Goal: Task Accomplishment & Management: Manage account settings

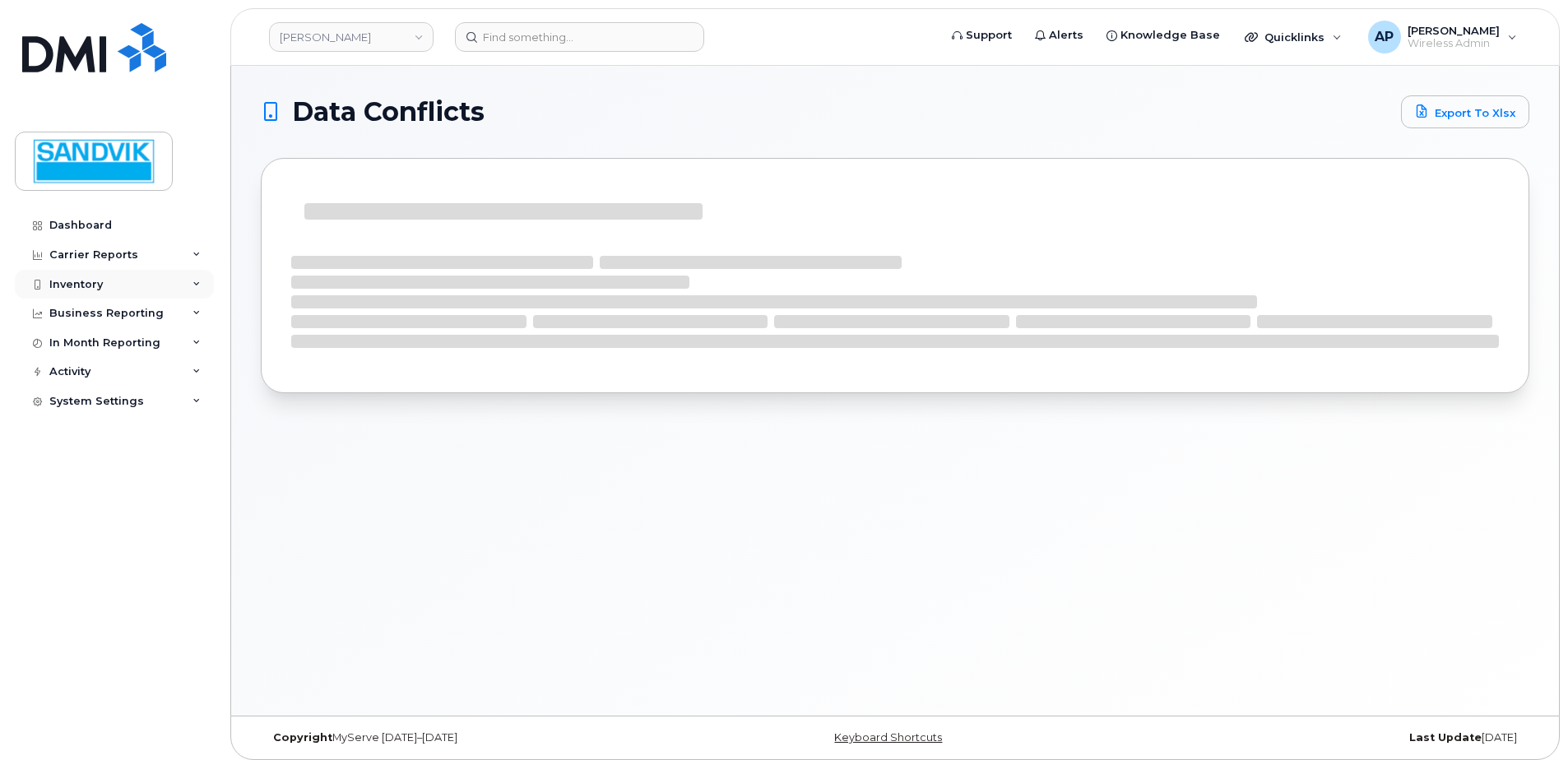
click at [131, 283] on div "Inventory" at bounding box center [114, 284] width 199 height 29
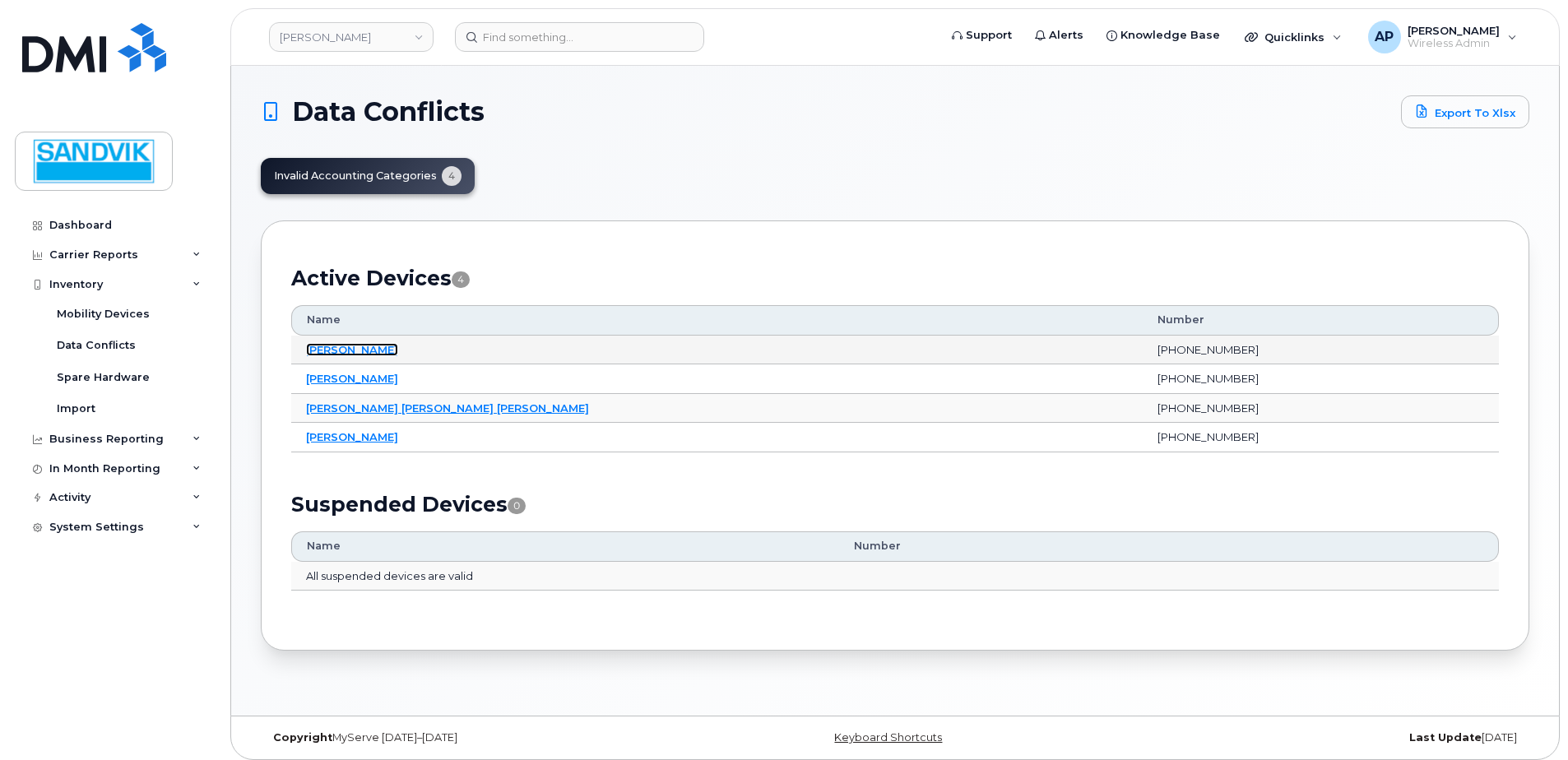
click at [326, 345] on link "[PERSON_NAME]" at bounding box center [352, 350] width 92 height 13
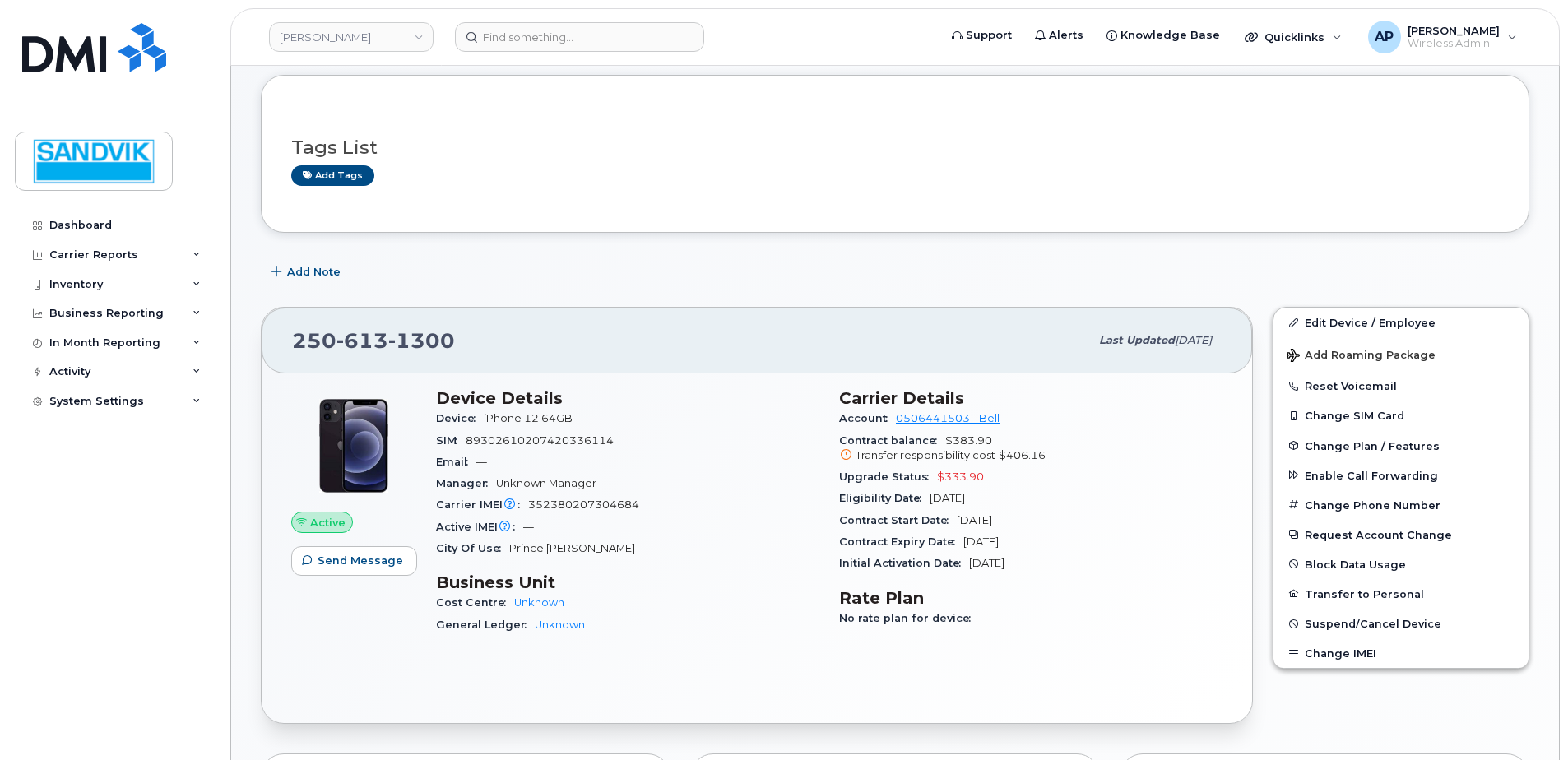
scroll to position [165, 0]
click at [1297, 324] on icon at bounding box center [1293, 322] width 9 height 9
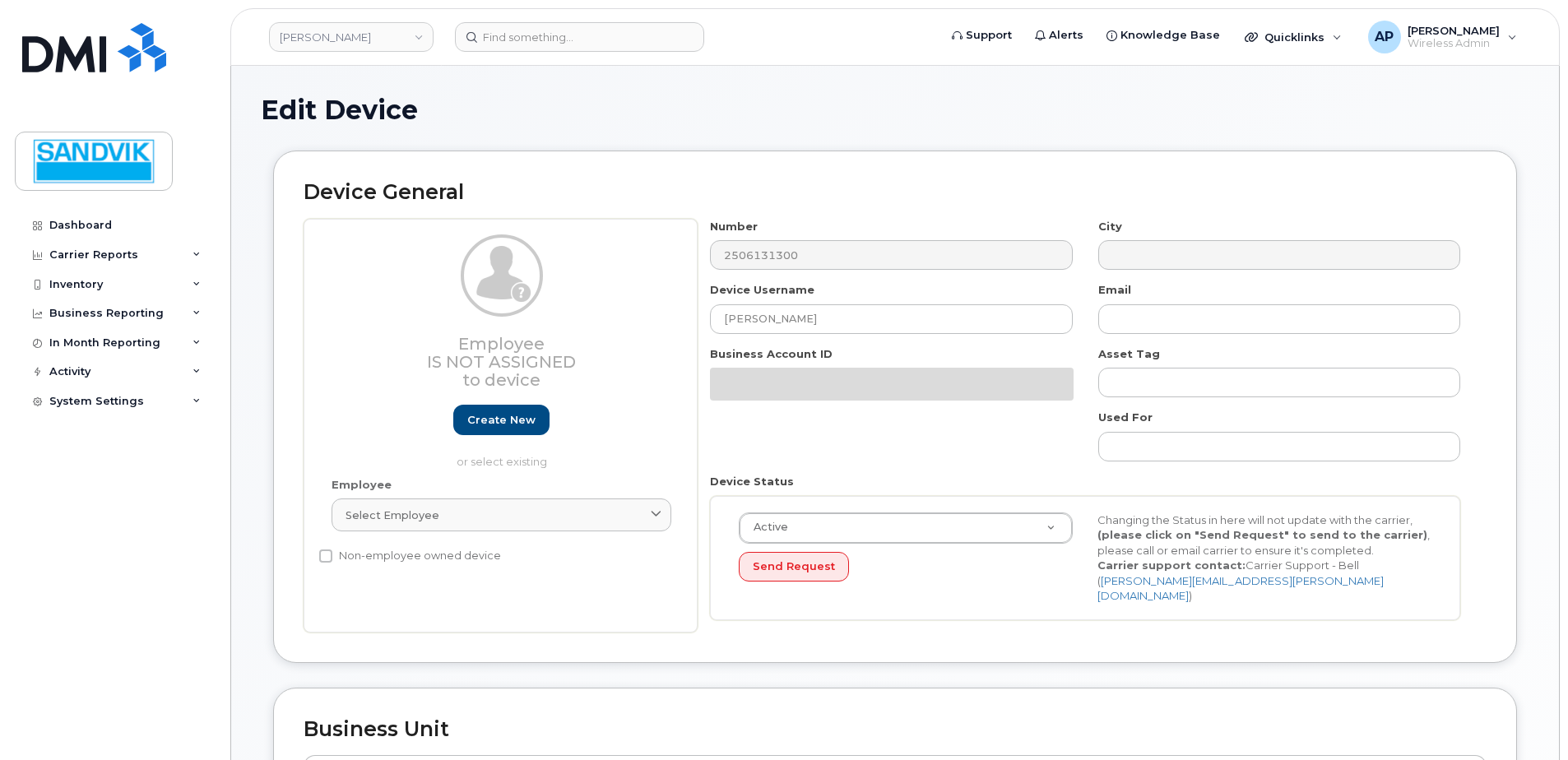
select select "582079"
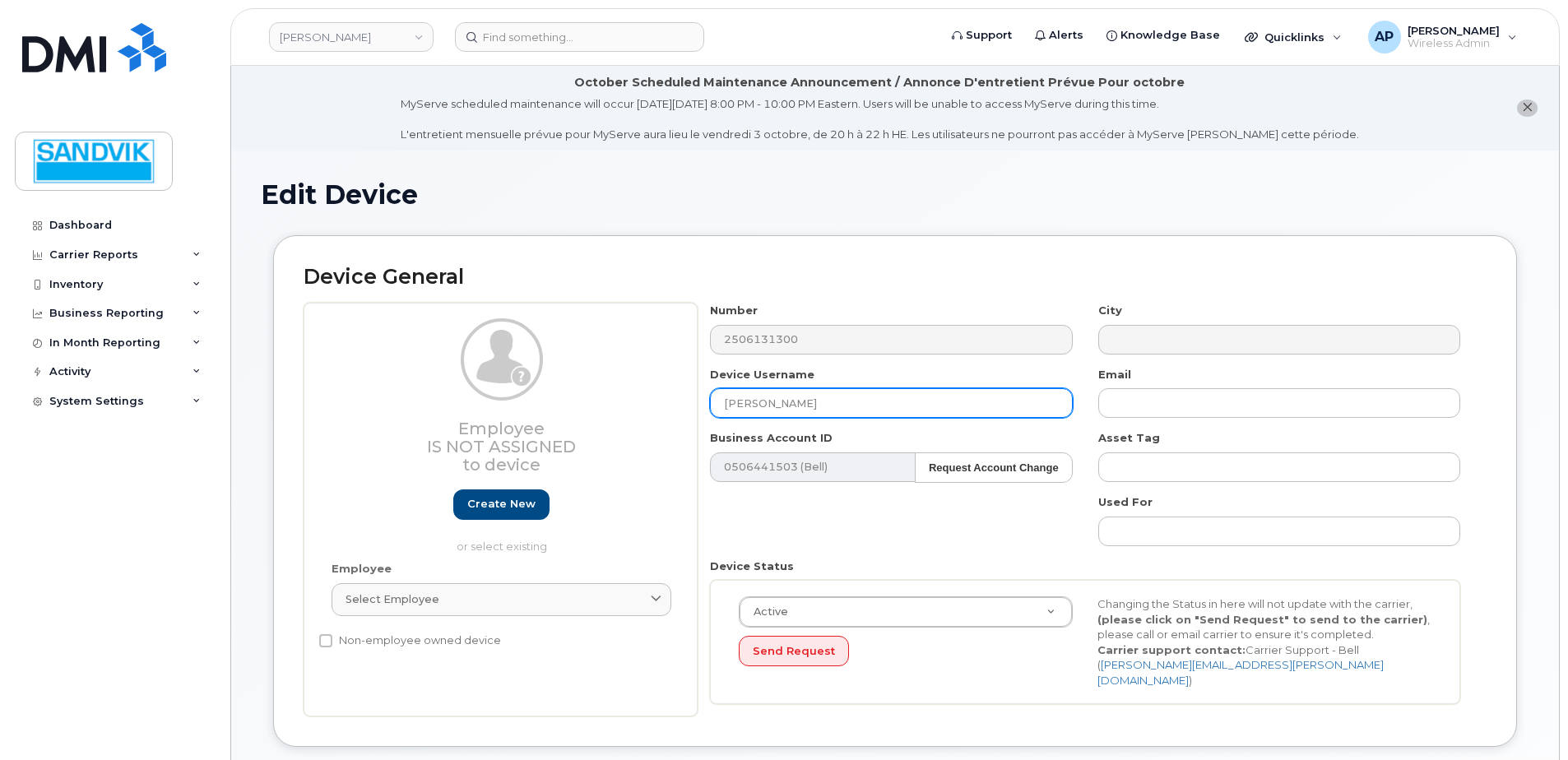
click at [811, 404] on input "Anna Paparis" at bounding box center [891, 403] width 362 height 29
drag, startPoint x: 812, startPoint y: 404, endPoint x: 493, endPoint y: 407, distance: 319.0
click at [493, 407] on div "Employee Is not assigned to device Create new or select existing Employee Selec…" at bounding box center [895, 510] width 1183 height 414
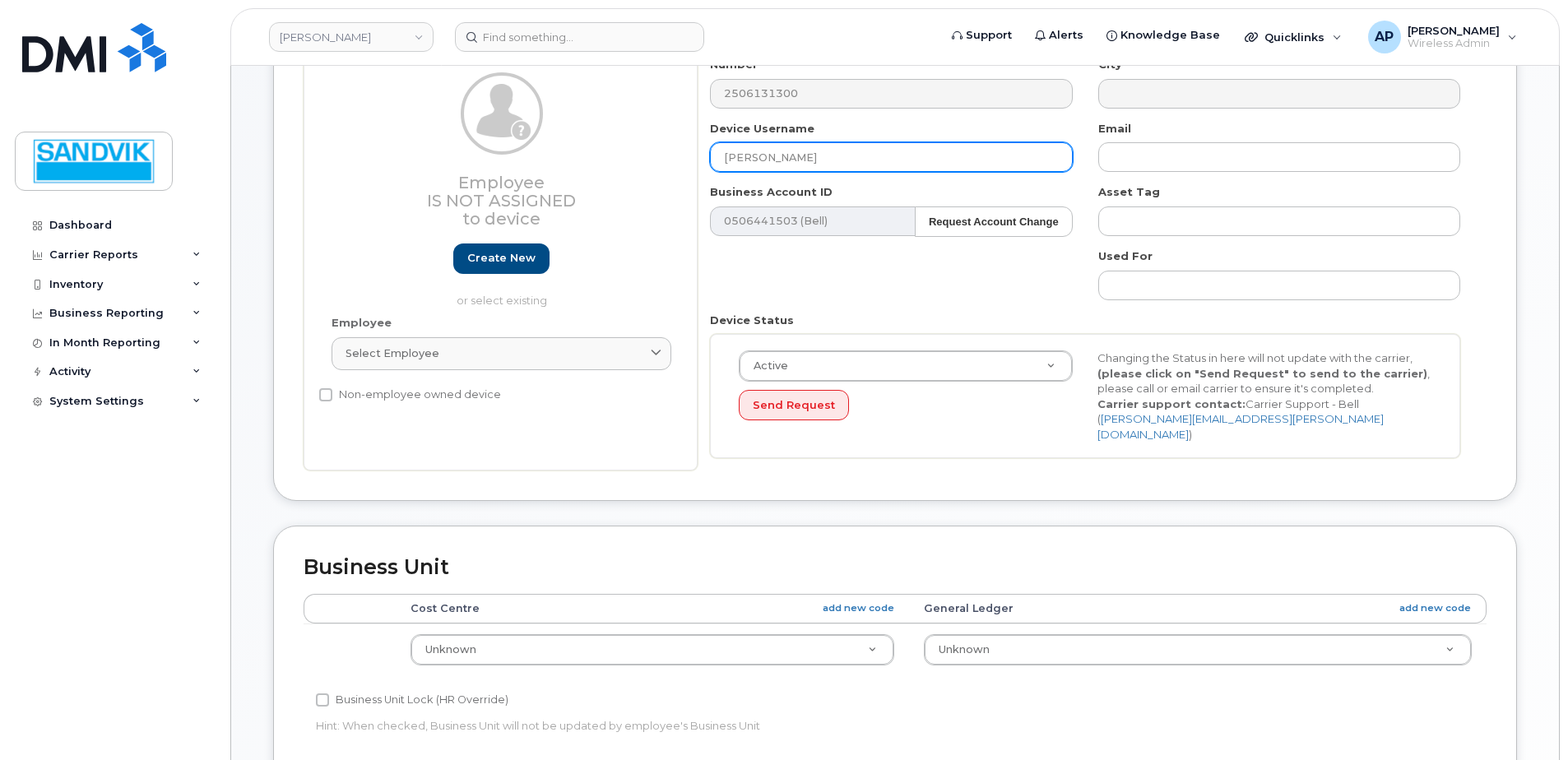
scroll to position [247, 0]
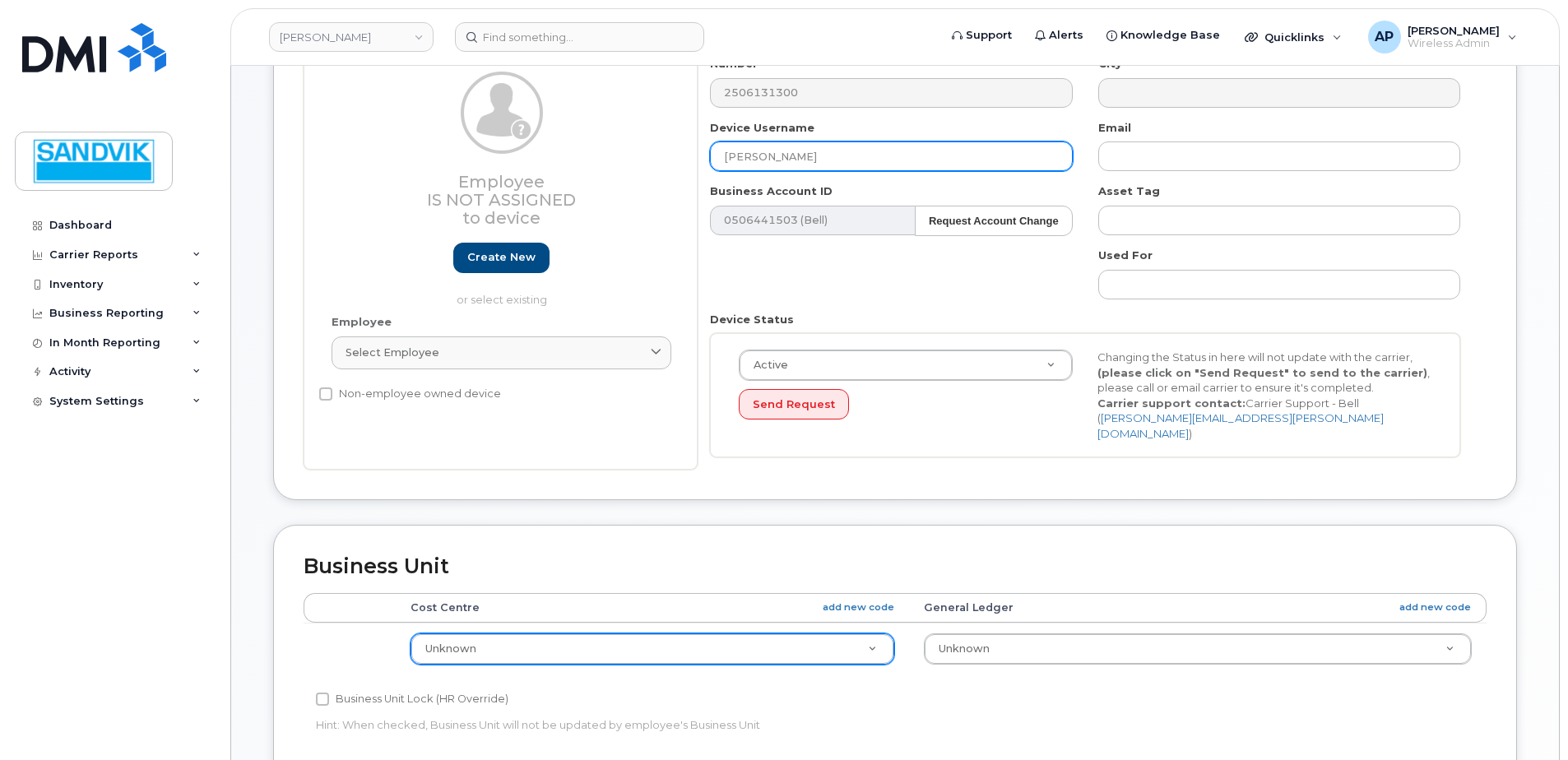
type input "Kyle Nolin"
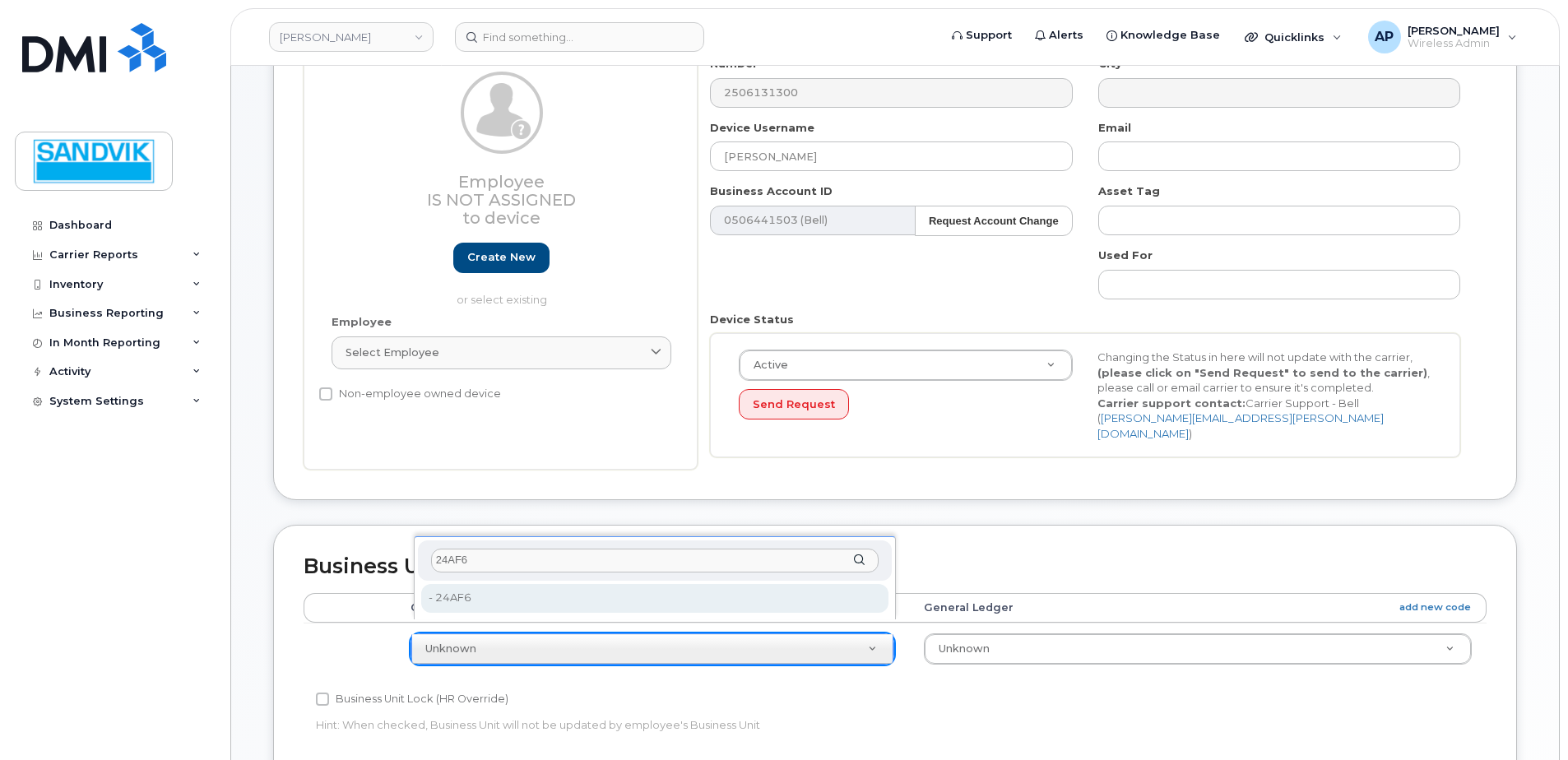
type input "24AF6"
click at [753, 616] on div "24AF6 - 24AF6 - 24AF6" at bounding box center [655, 578] width 482 height 84
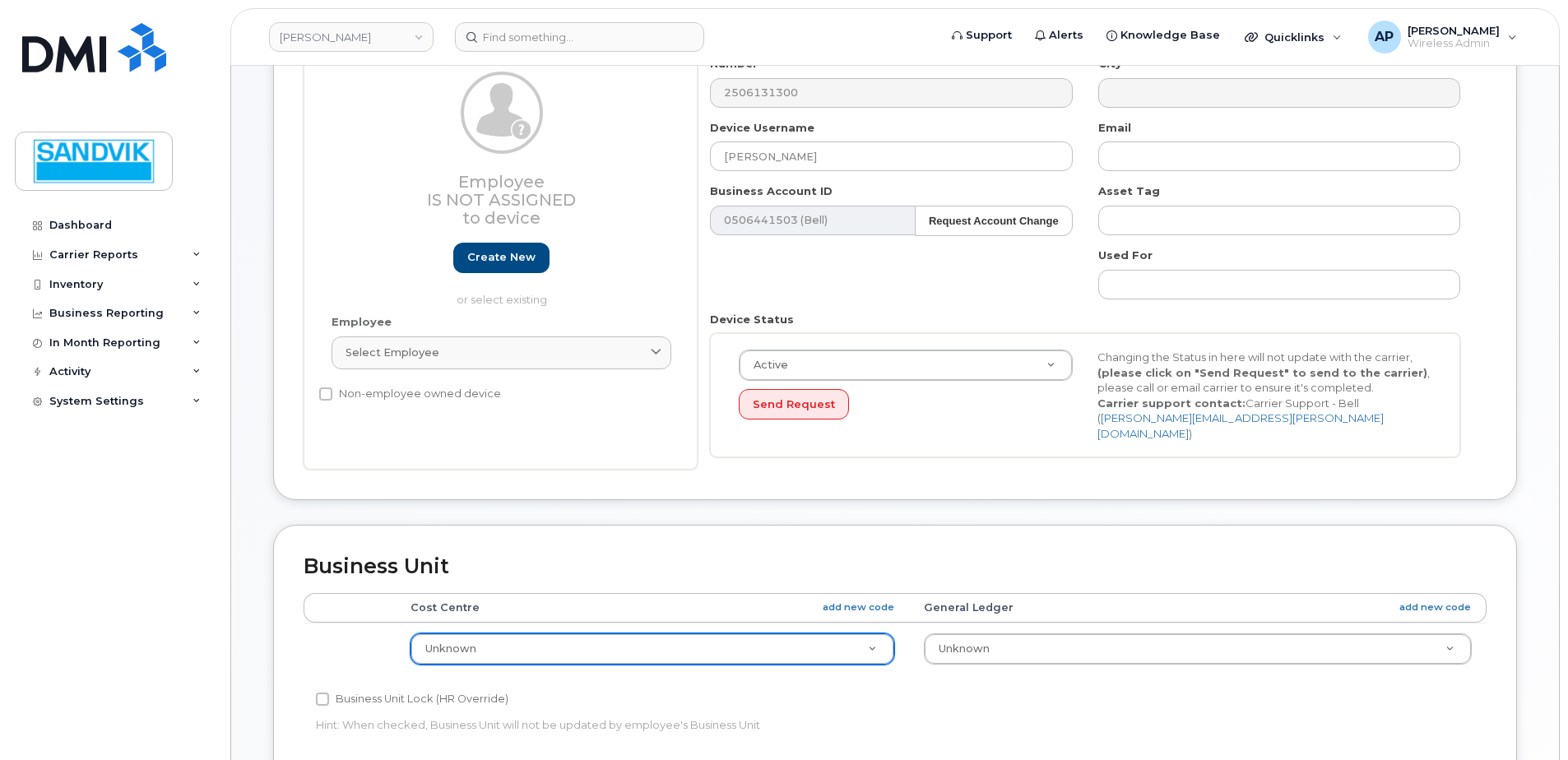
click at [878, 671] on div "Cost Centre add new code General Ledger add new code Unknown 582081 Unknown 244…" at bounding box center [895, 641] width 1183 height 96
drag, startPoint x: 1517, startPoint y: 708, endPoint x: 1571, endPoint y: 721, distance: 55.5
click at [1517, 708] on div "Business Unit Accounting Categories Rules Cost Centre add new code General Ledg…" at bounding box center [894, 666] width 1268 height 283
click at [878, 600] on link "add new code" at bounding box center [858, 607] width 72 height 14
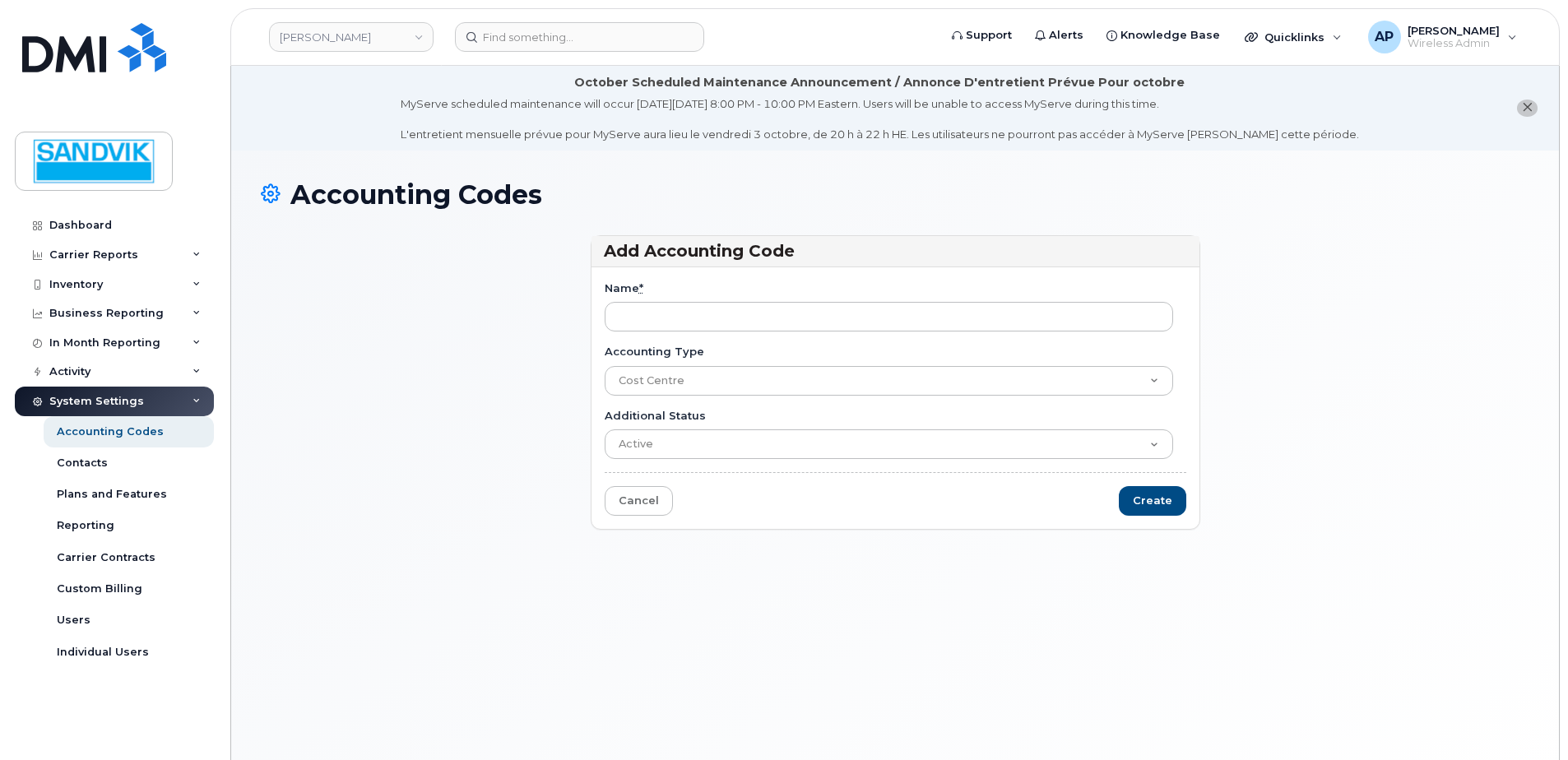
drag, startPoint x: 672, startPoint y: 315, endPoint x: 700, endPoint y: 299, distance: 32.2
click at [672, 315] on input "Name *" at bounding box center [888, 317] width 569 height 29
type input "24AF6"
click at [1163, 490] on input "Create" at bounding box center [1152, 501] width 68 height 30
type input "Saving..."
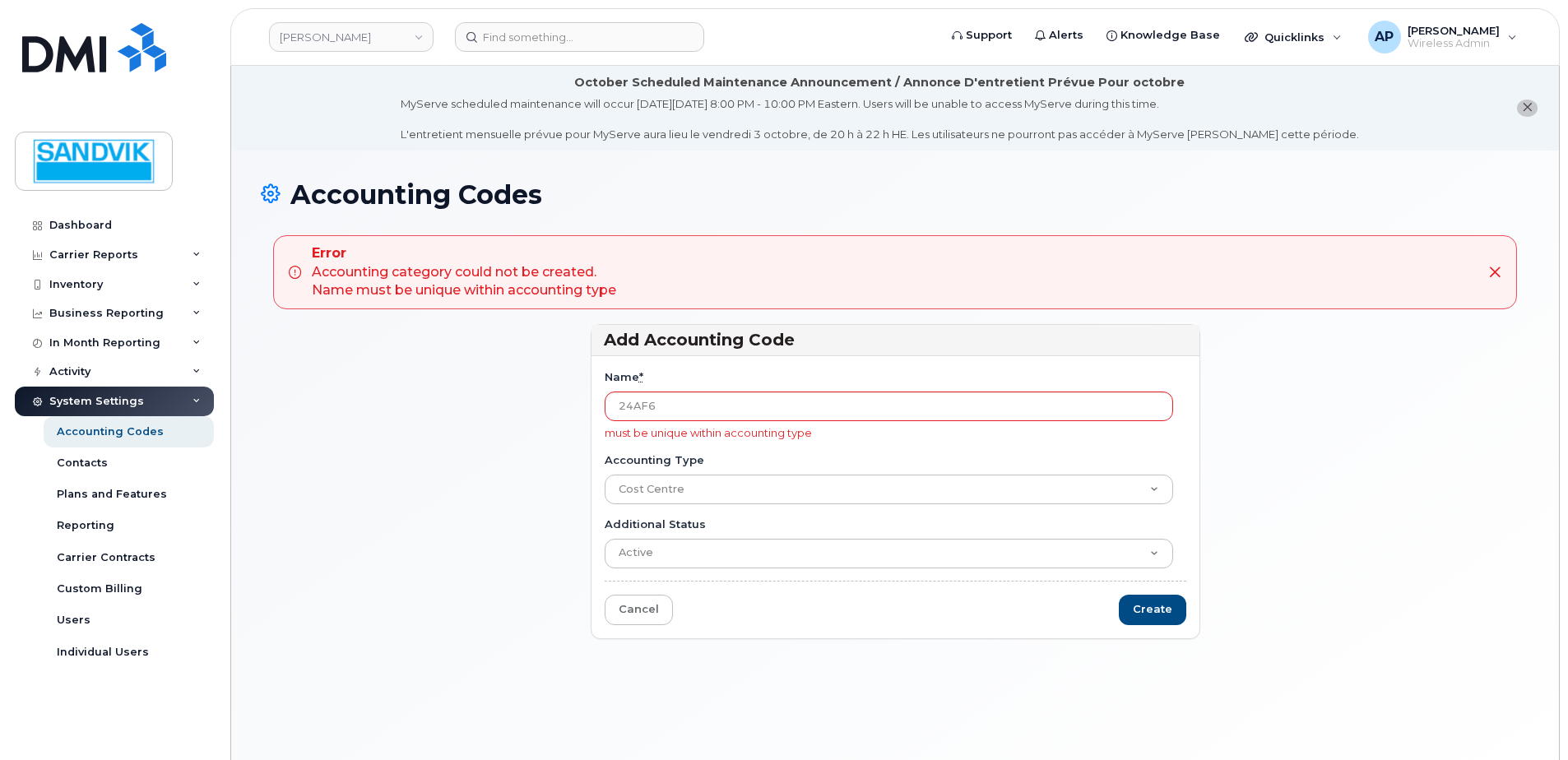
drag, startPoint x: 693, startPoint y: 405, endPoint x: 583, endPoint y: 398, distance: 110.2
click at [584, 398] on div "Add Accounting Code Name * 24AF6 must be unique within accounting type Accounti…" at bounding box center [896, 489] width 635 height 329
click at [570, 478] on div "Add Accounting Code Name * must be unique within accounting type Accounting Typ…" at bounding box center [894, 489] width 1268 height 329
click at [538, 483] on div "Add Accounting Code Name * must be unique within accounting type Accounting Typ…" at bounding box center [894, 489] width 1268 height 329
click at [107, 281] on div "Inventory" at bounding box center [114, 284] width 199 height 29
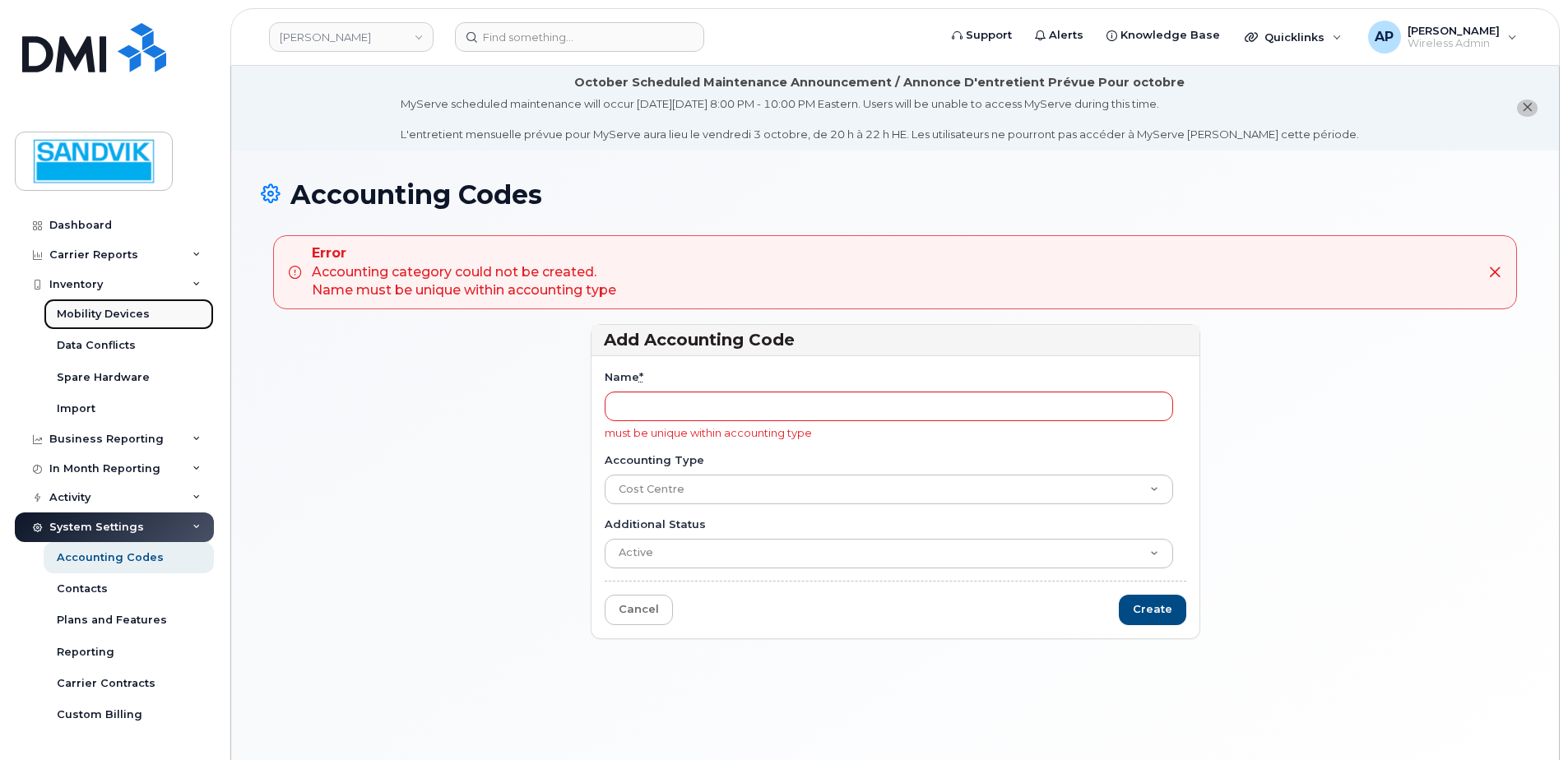
click at [125, 310] on div "Mobility Devices" at bounding box center [103, 314] width 93 height 15
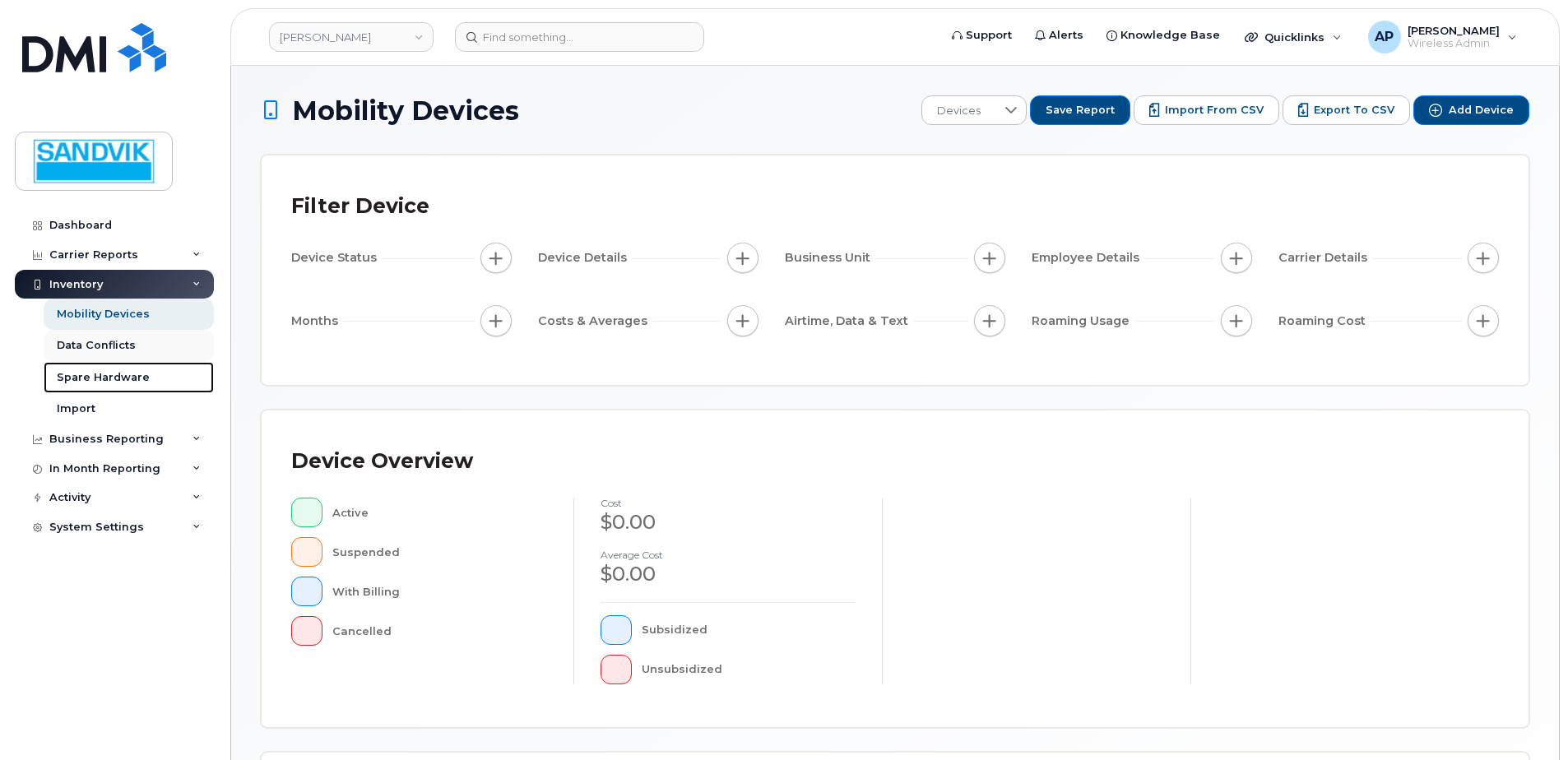
drag, startPoint x: 192, startPoint y: 312, endPoint x: 78, endPoint y: 357, distance: 122.6
click at [72, 364] on link "Spare Hardware" at bounding box center [129, 377] width 170 height 31
click at [89, 347] on div "Data Conflicts" at bounding box center [96, 346] width 79 height 15
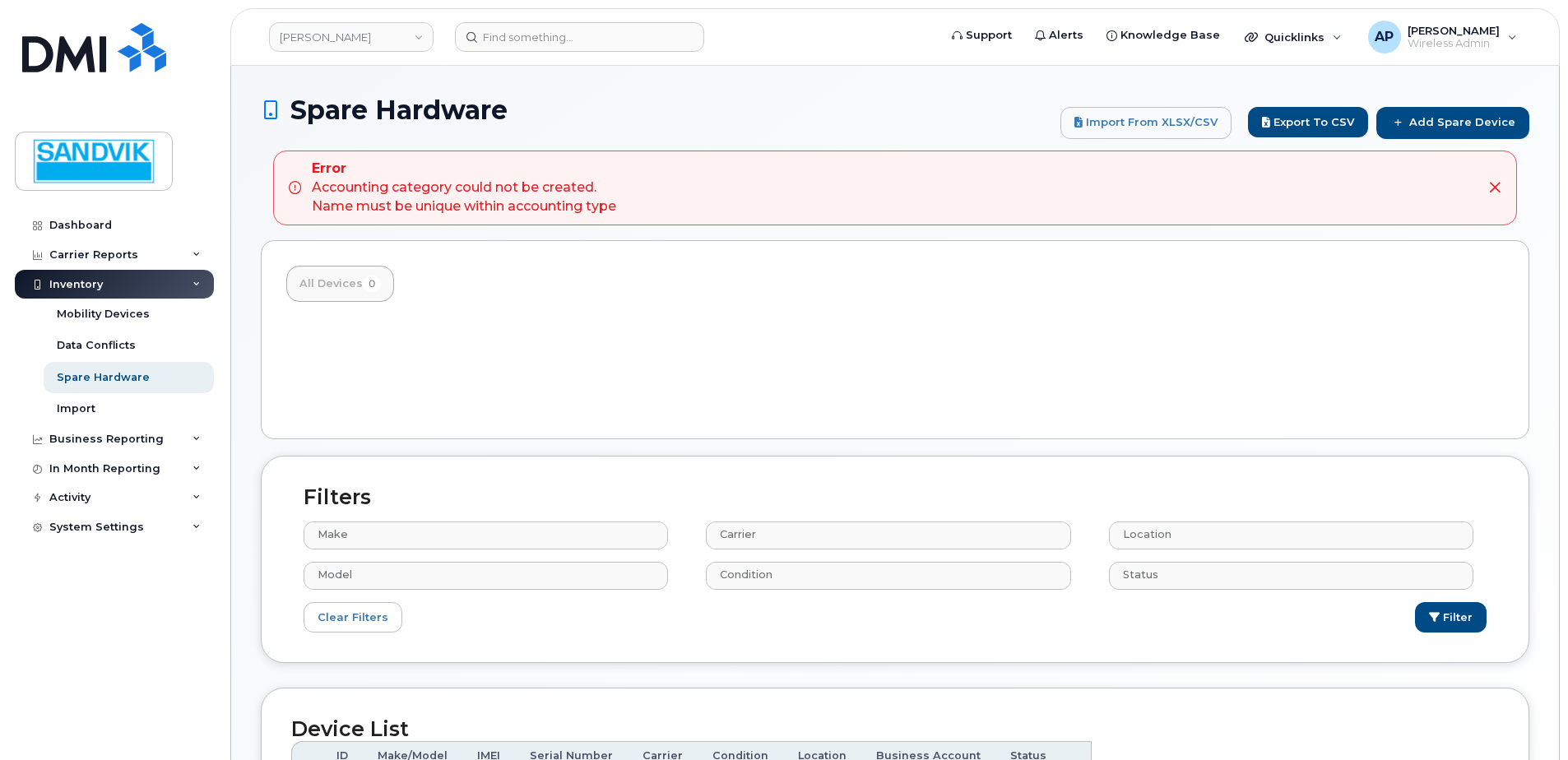
select select
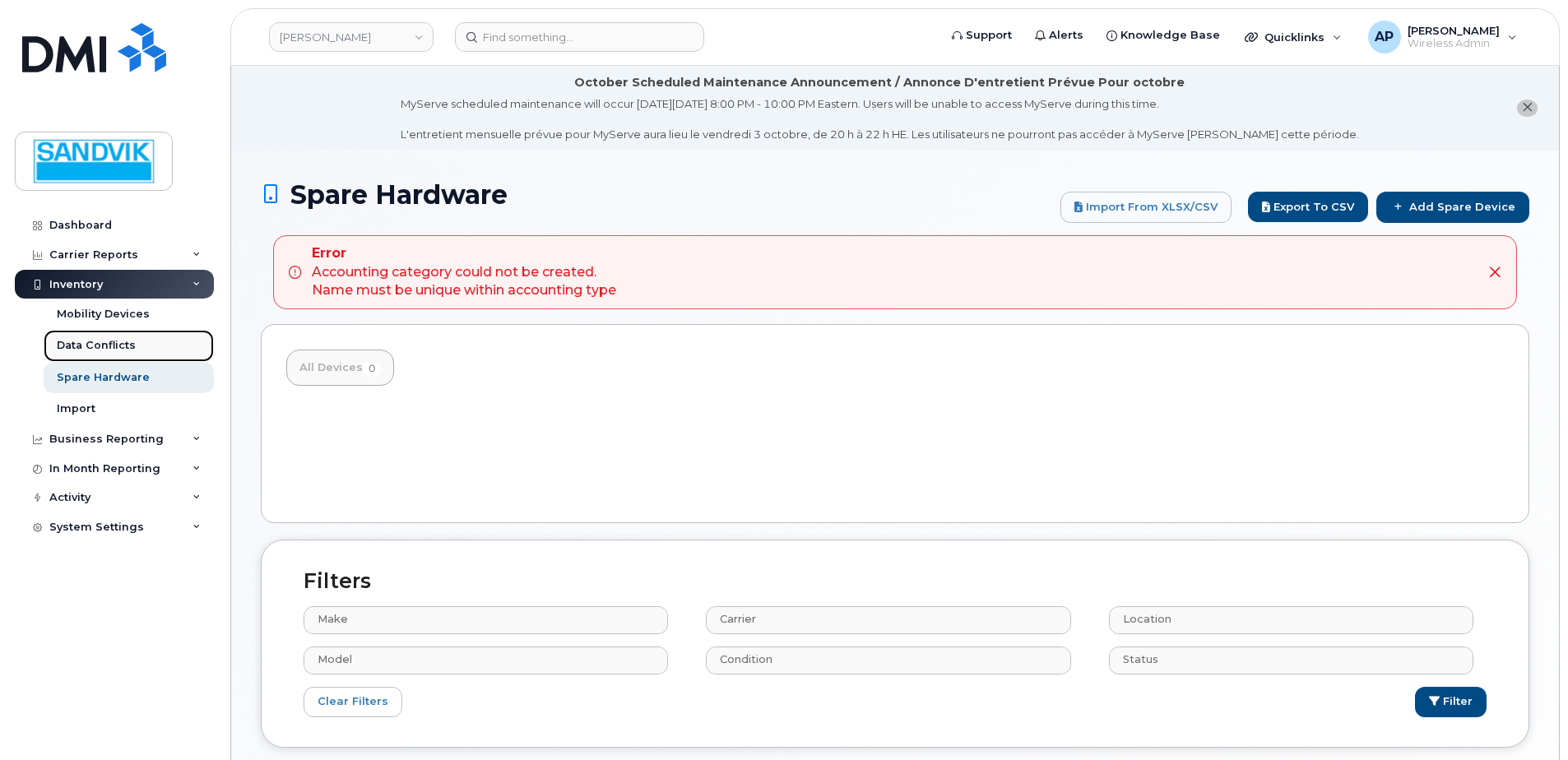
click at [96, 343] on div "Data Conflicts" at bounding box center [96, 346] width 79 height 15
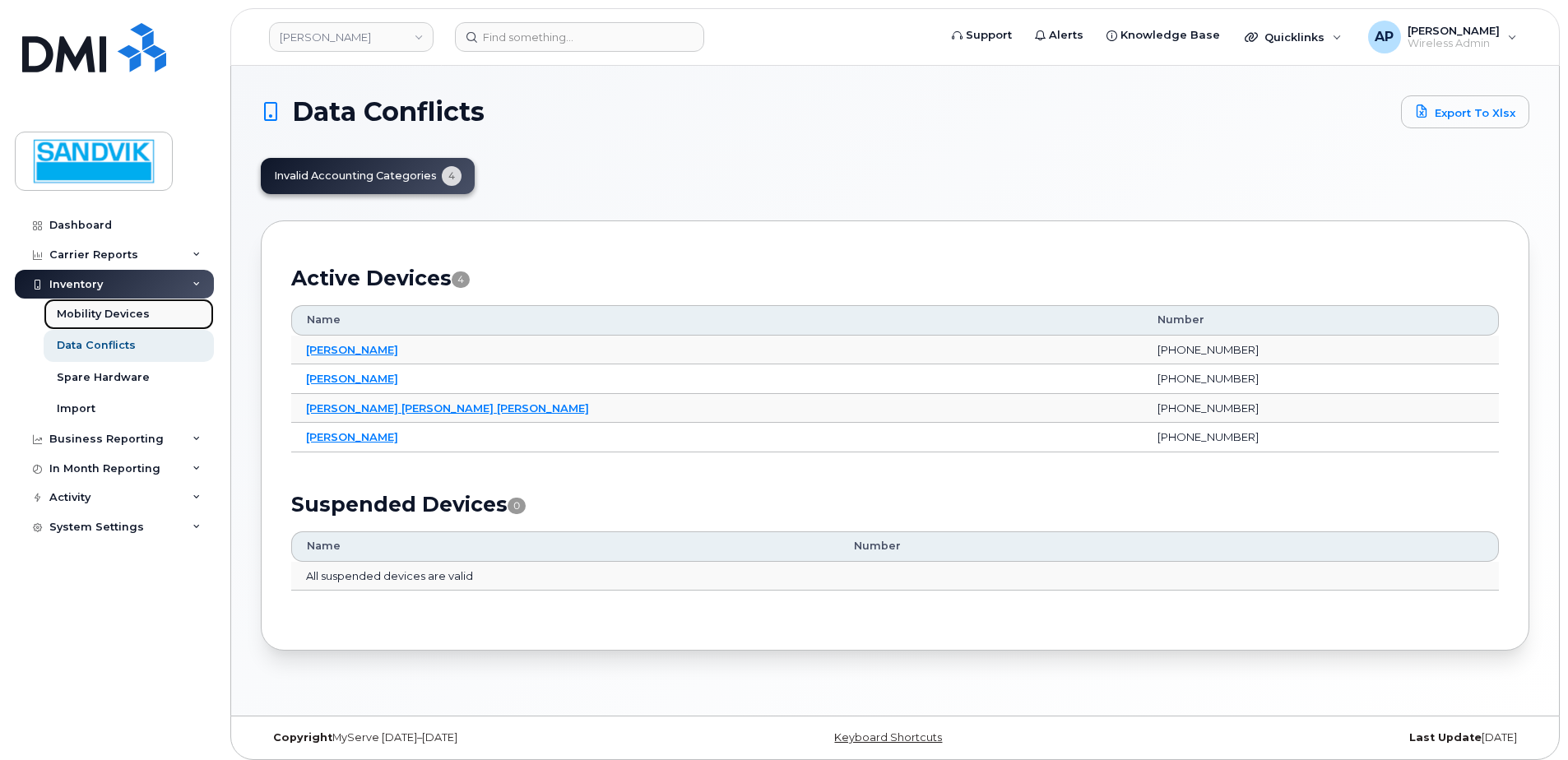
click at [126, 317] on div "Mobility Devices" at bounding box center [103, 314] width 93 height 15
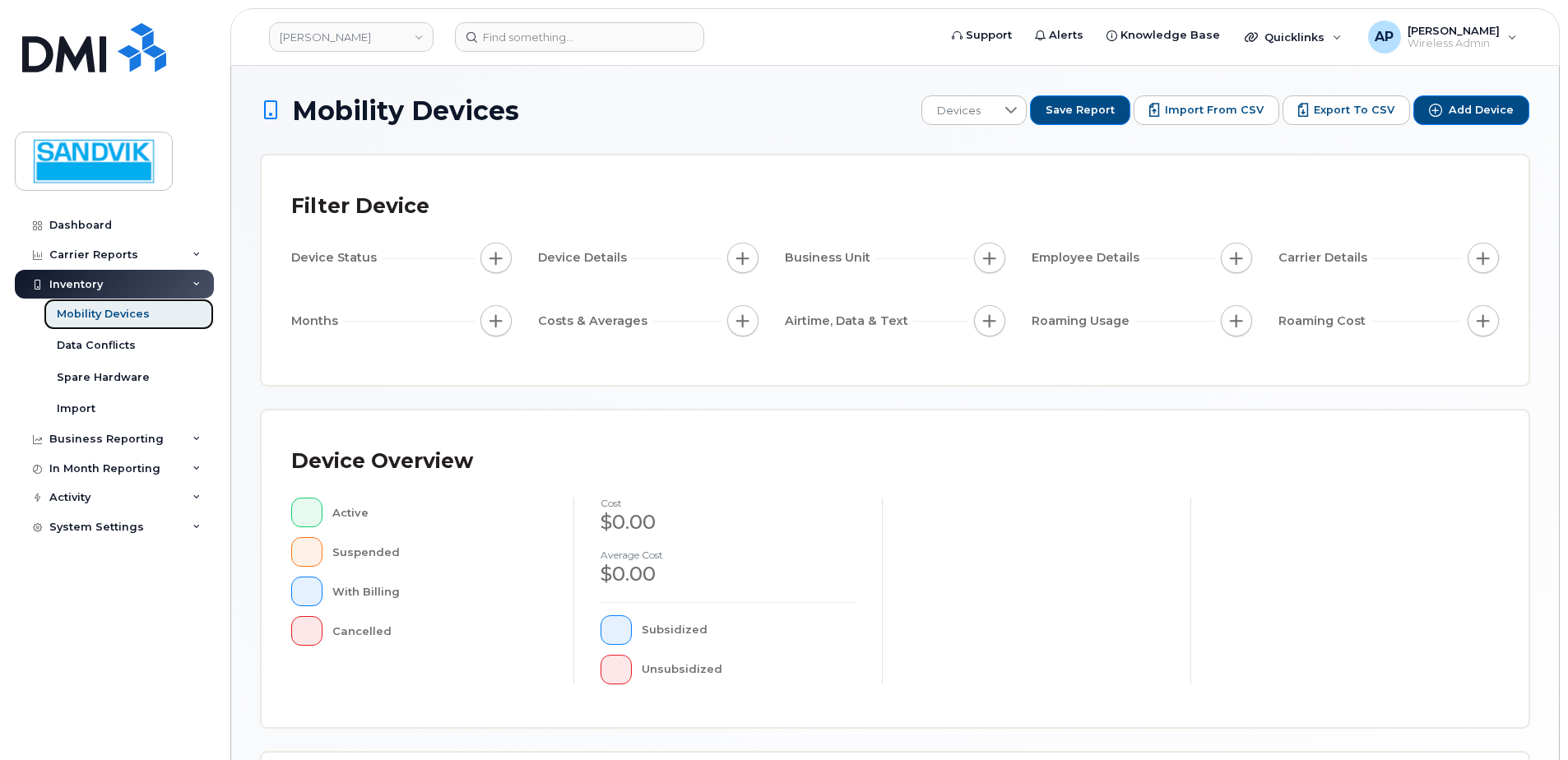
scroll to position [247, 0]
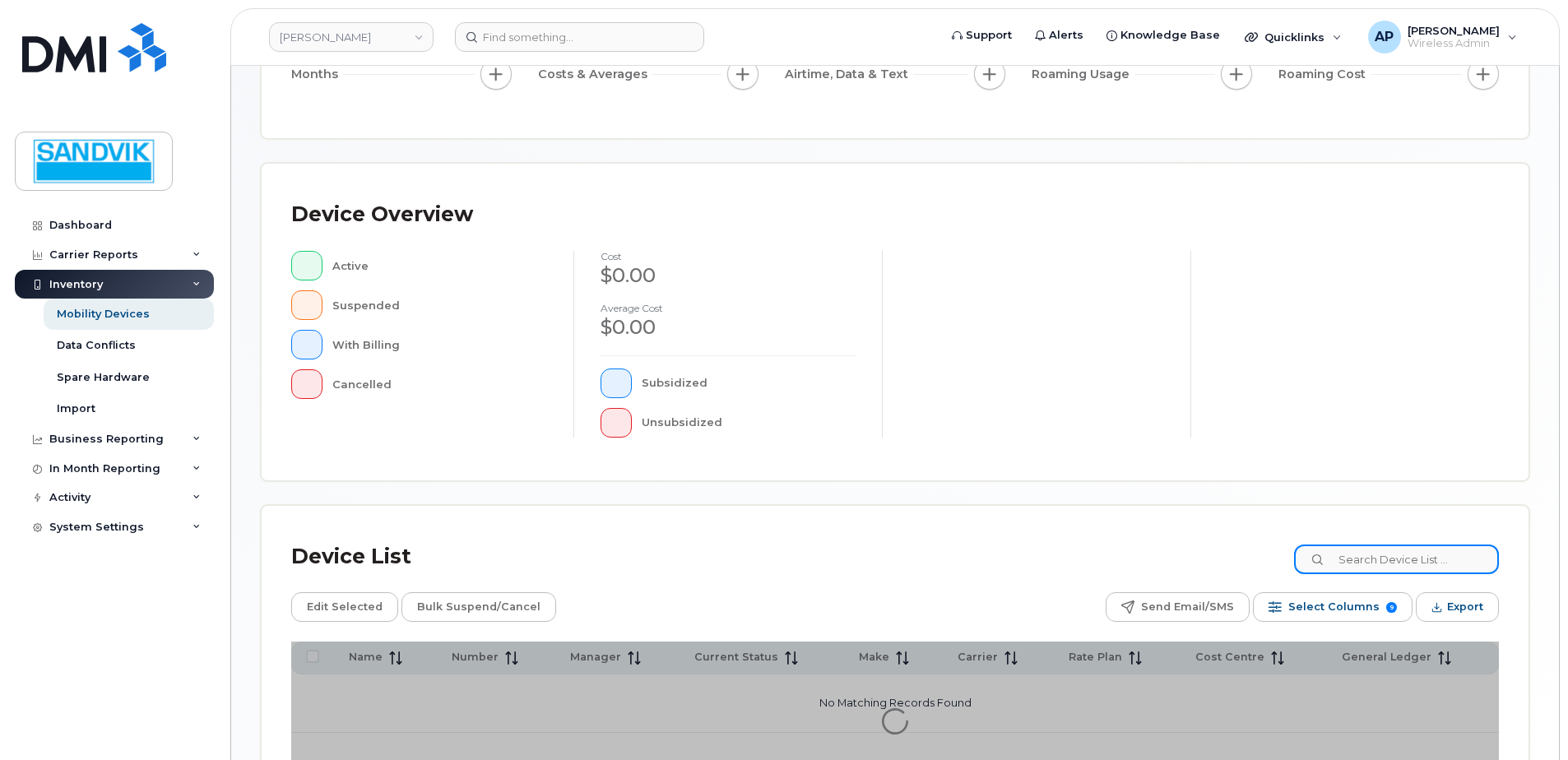
click at [1405, 567] on input at bounding box center [1396, 559] width 205 height 29
type input "nolin"
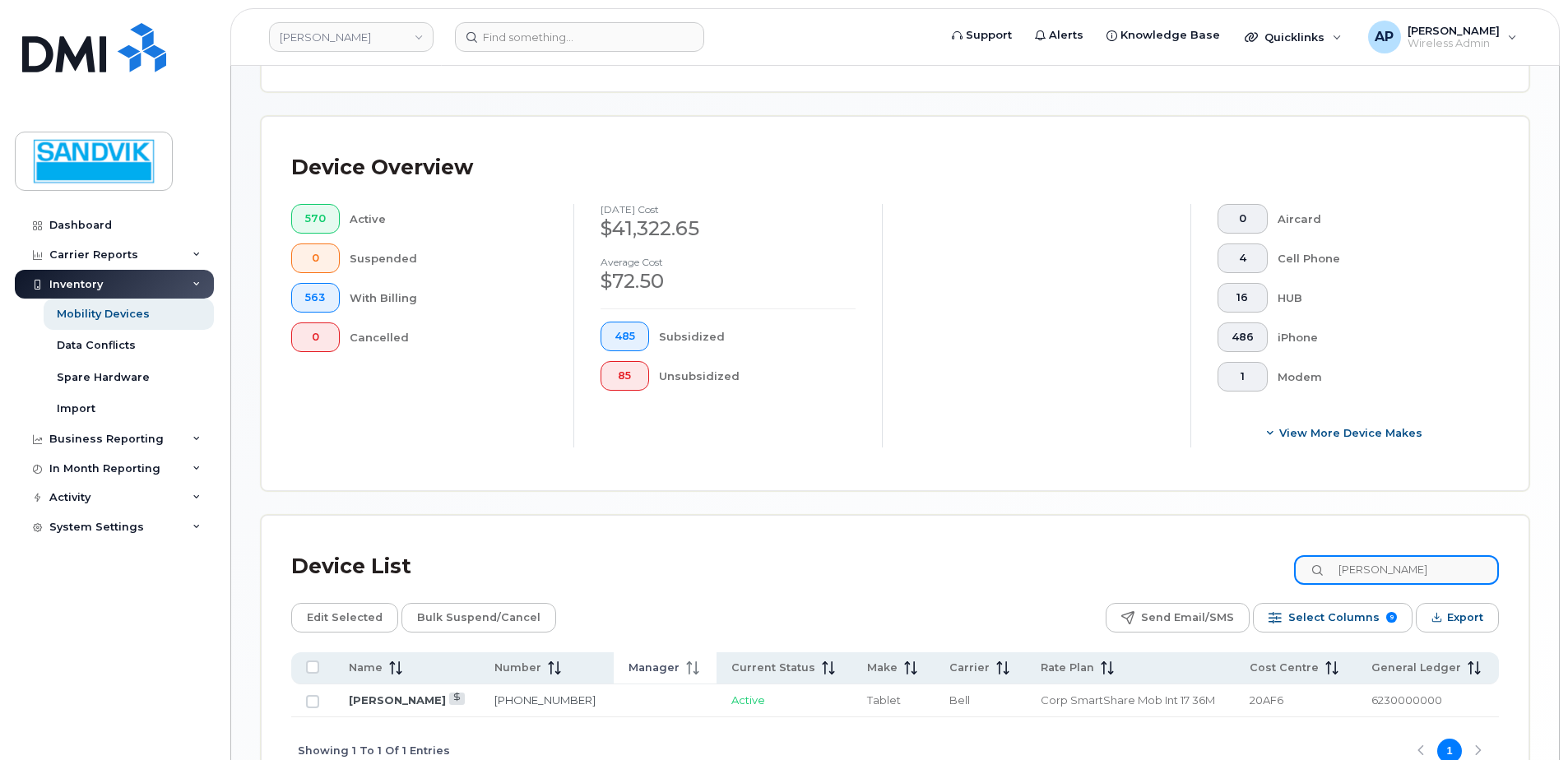
scroll to position [444, 0]
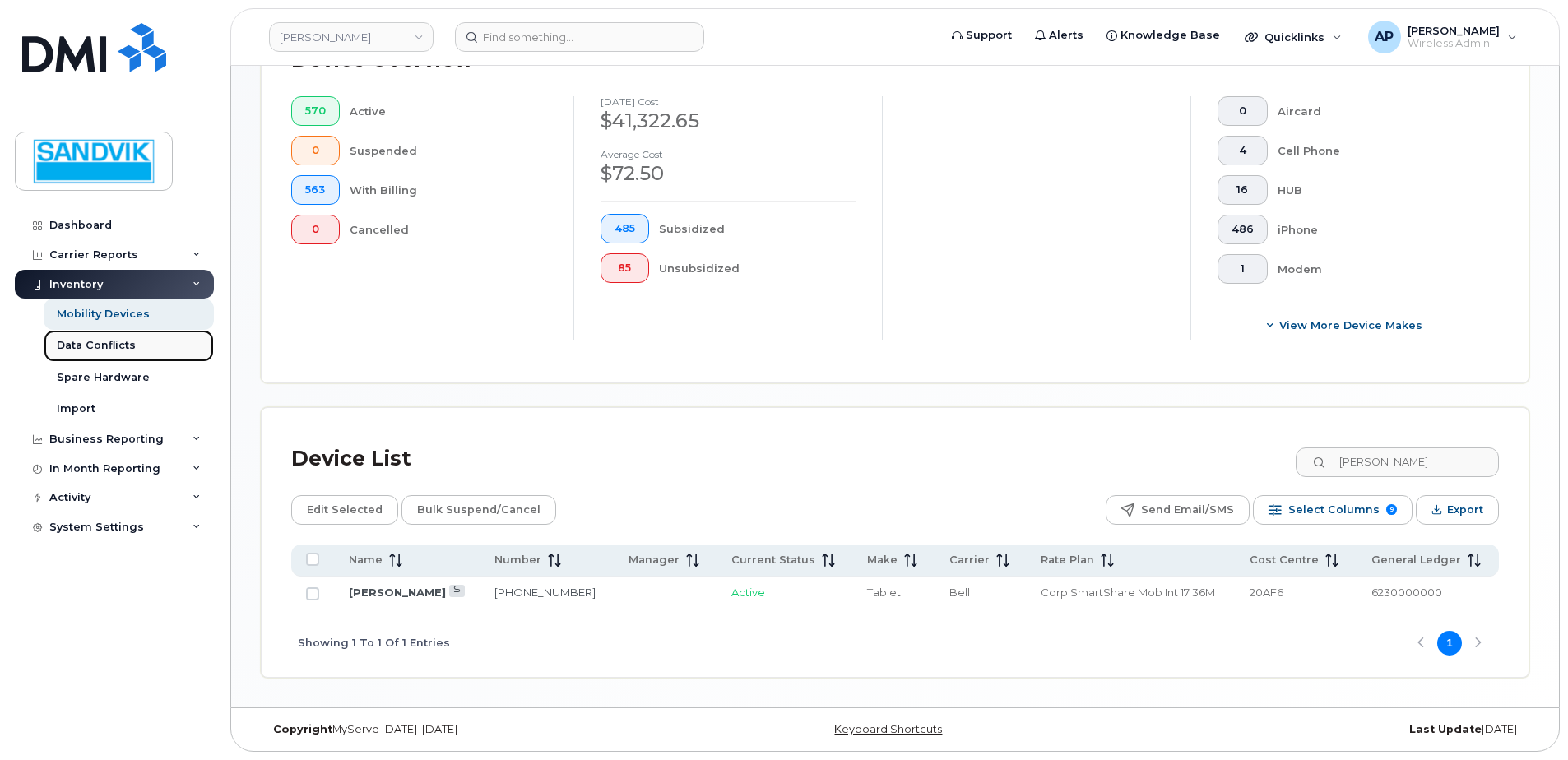
drag, startPoint x: 88, startPoint y: 348, endPoint x: 104, endPoint y: 348, distance: 16.0
click at [88, 348] on div "Data Conflicts" at bounding box center [96, 346] width 79 height 15
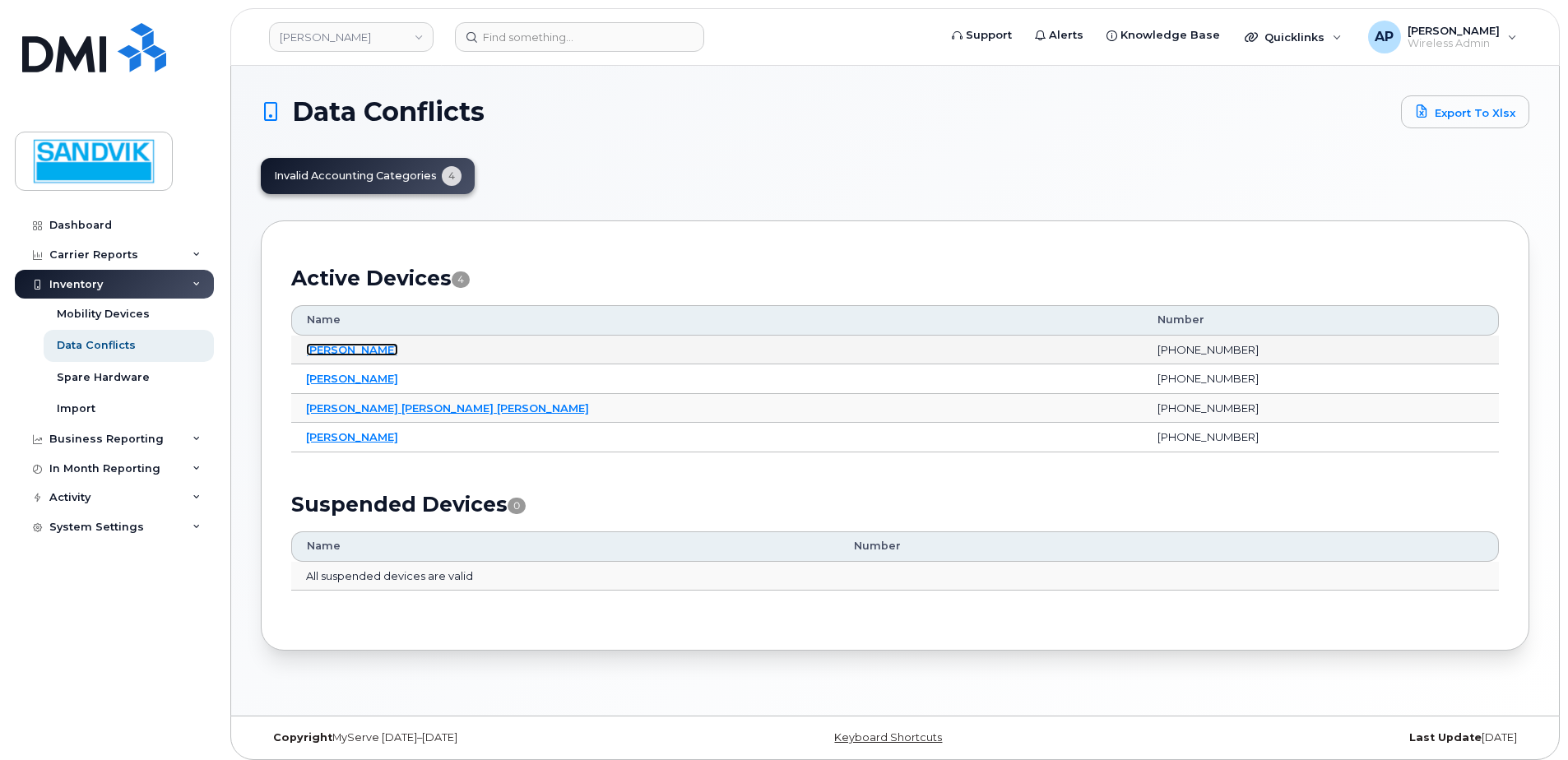
click at [360, 350] on link "[PERSON_NAME]" at bounding box center [352, 350] width 92 height 13
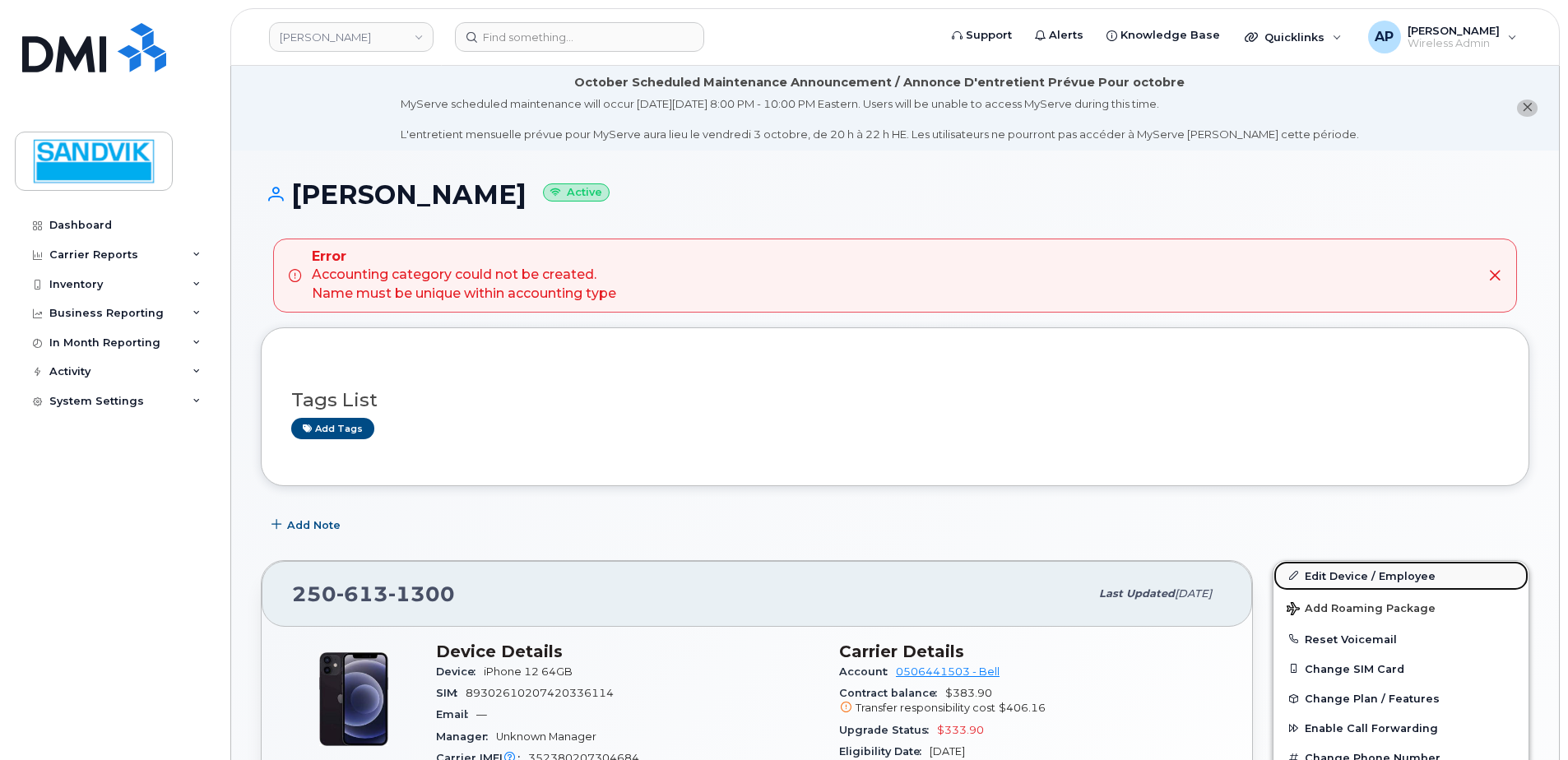
click at [1320, 569] on link "Edit Device / Employee" at bounding box center [1400, 575] width 255 height 29
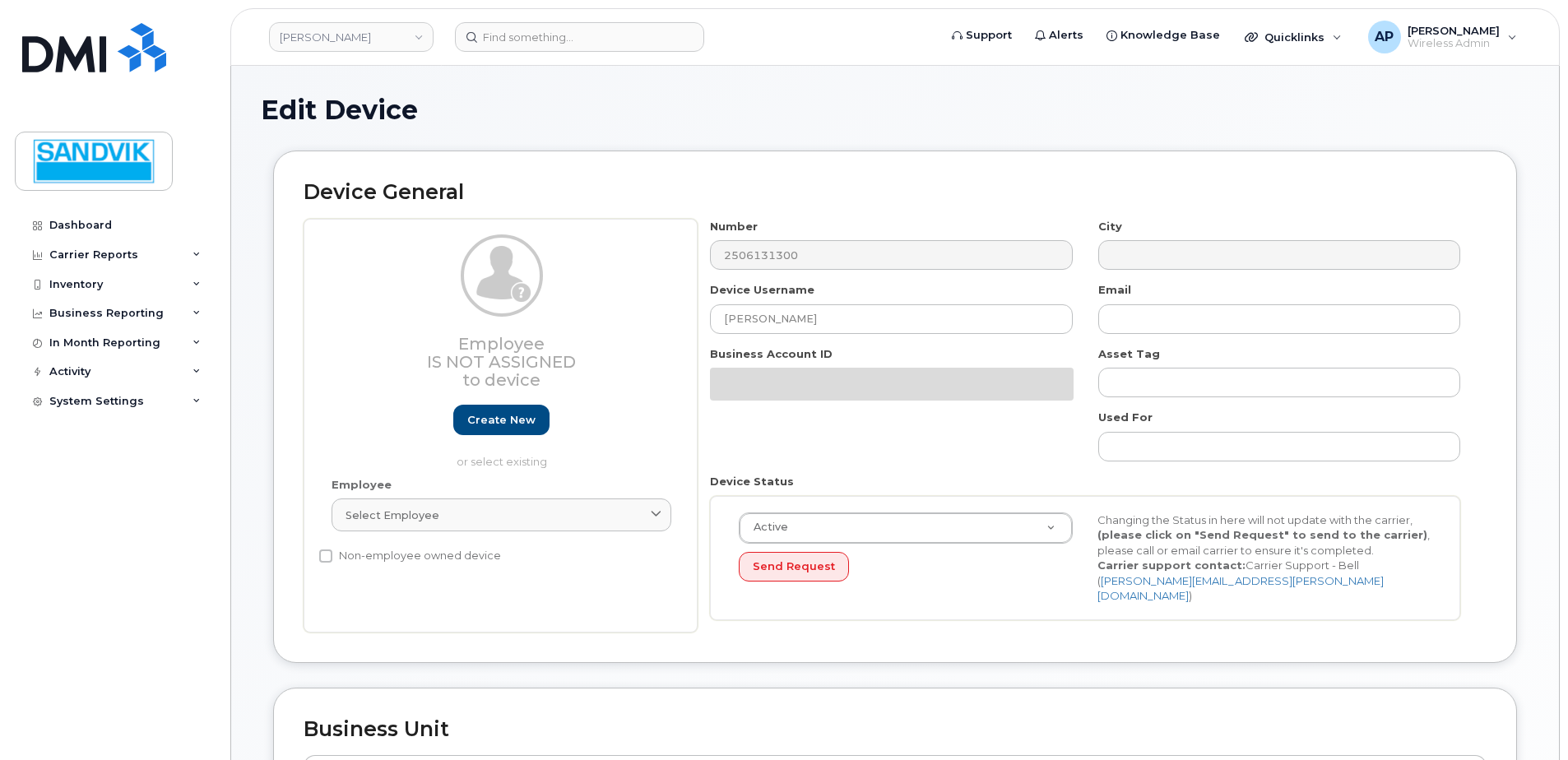
select select "582079"
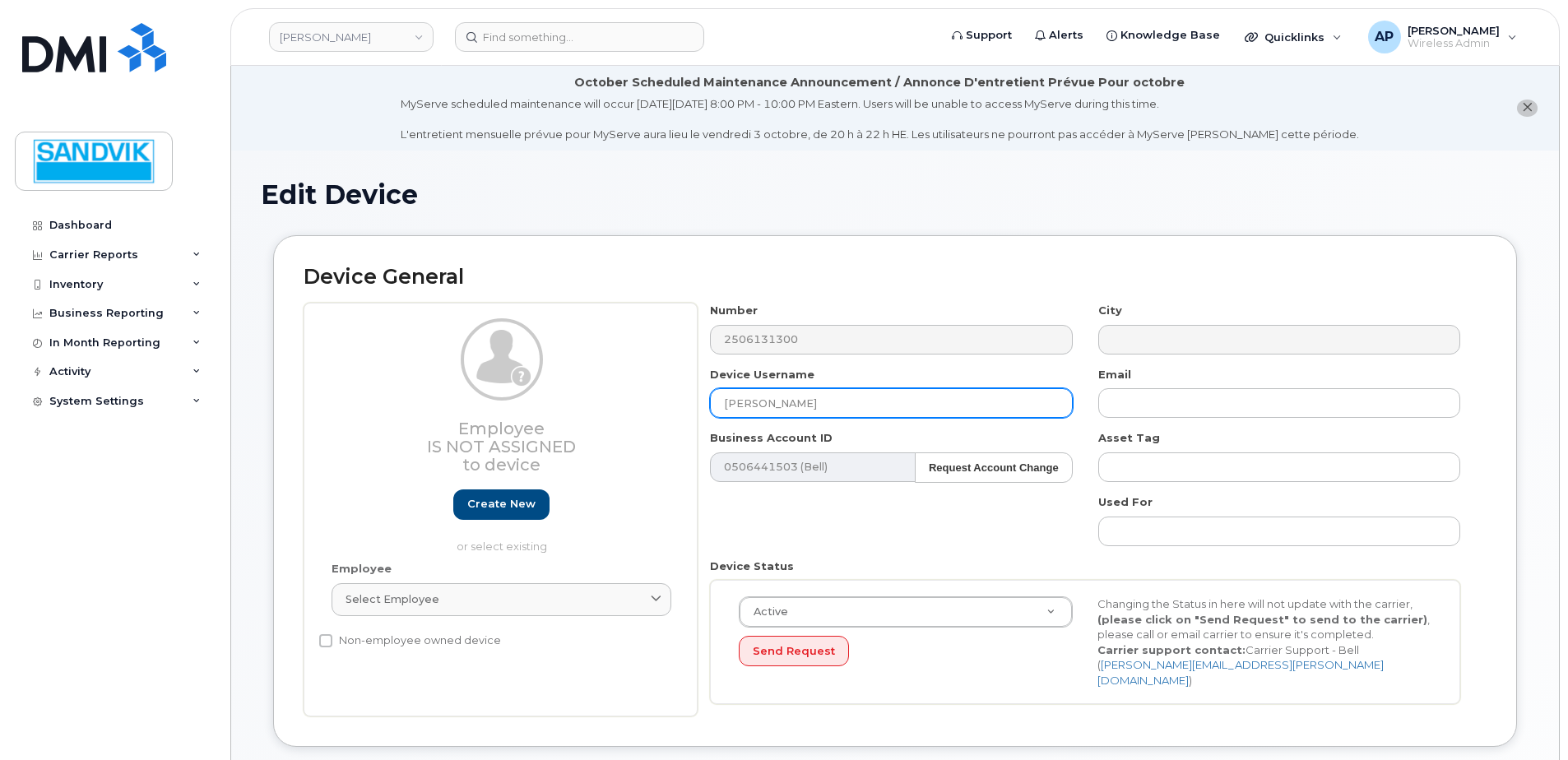
click at [811, 397] on input "Anna Paparis" at bounding box center [891, 403] width 362 height 29
drag, startPoint x: 817, startPoint y: 401, endPoint x: 584, endPoint y: 398, distance: 233.0
click at [585, 399] on div "Employee Is not assigned to device Create new or select existing Employee Selec…" at bounding box center [895, 510] width 1183 height 414
type input "[PERSON_NAME]"
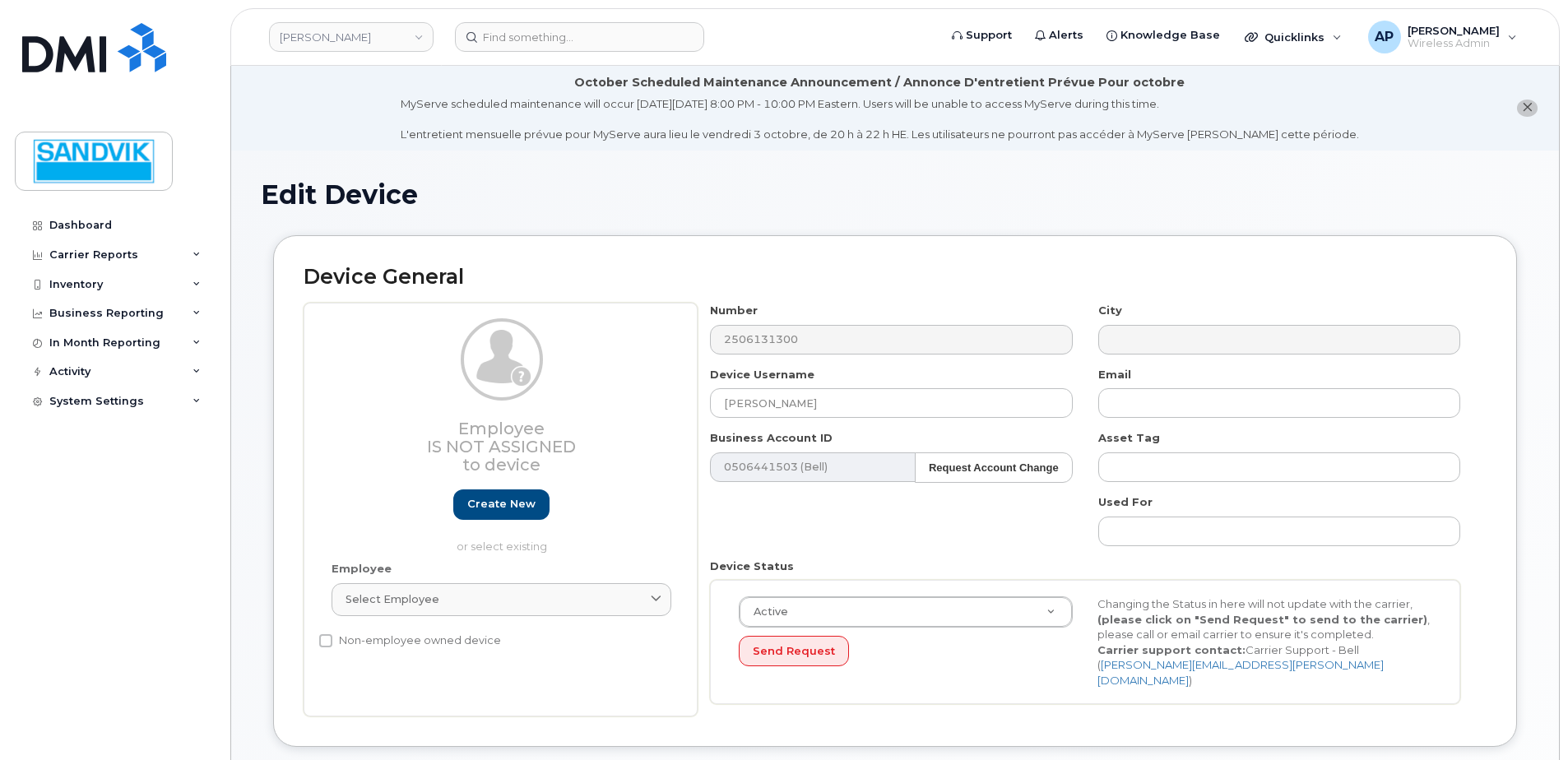
click at [839, 524] on div "Number 2506131300 City Device Username Kyle Nolin Email Business Account ID 050…" at bounding box center [1085, 510] width 776 height 414
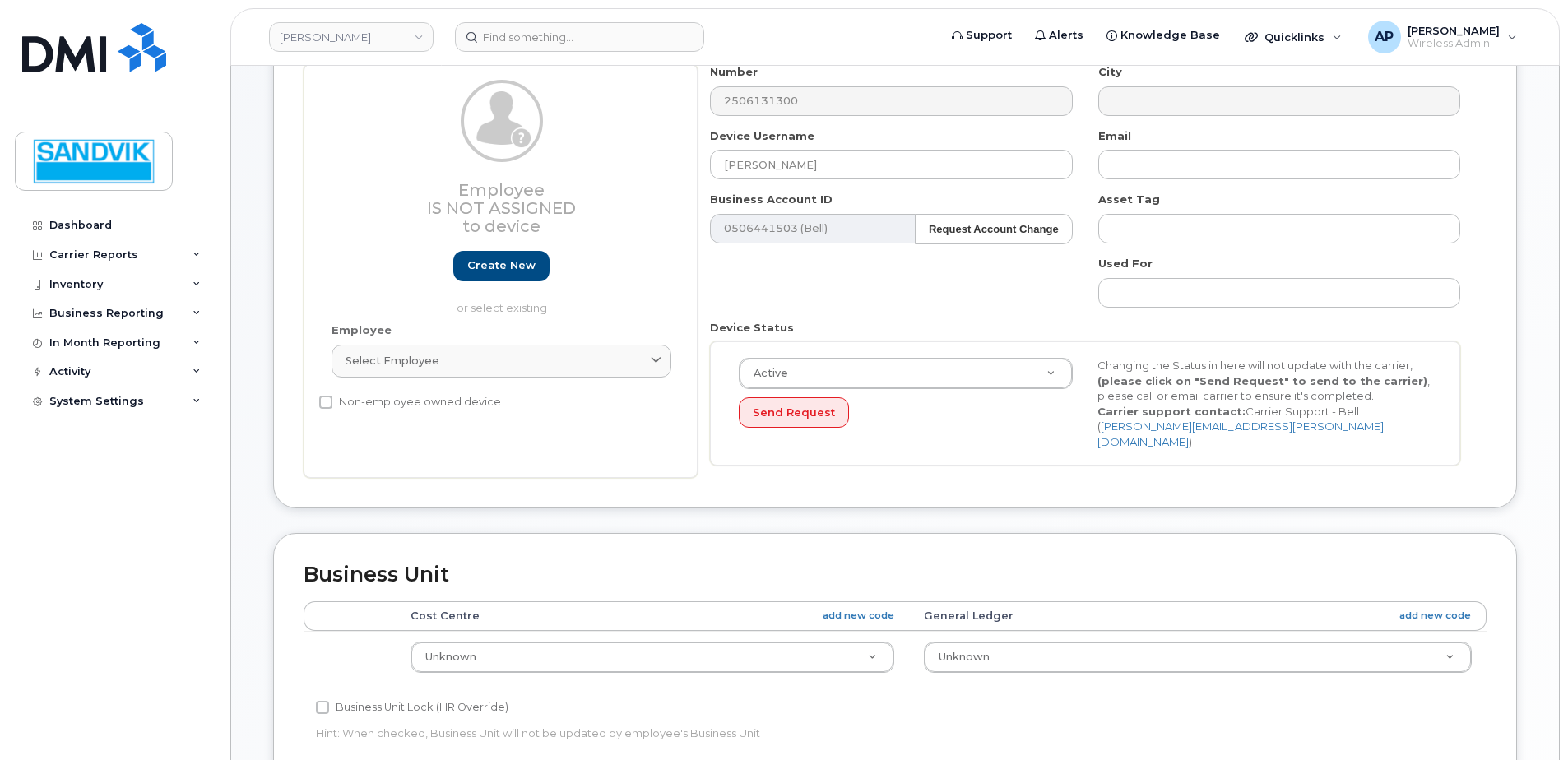
scroll to position [247, 0]
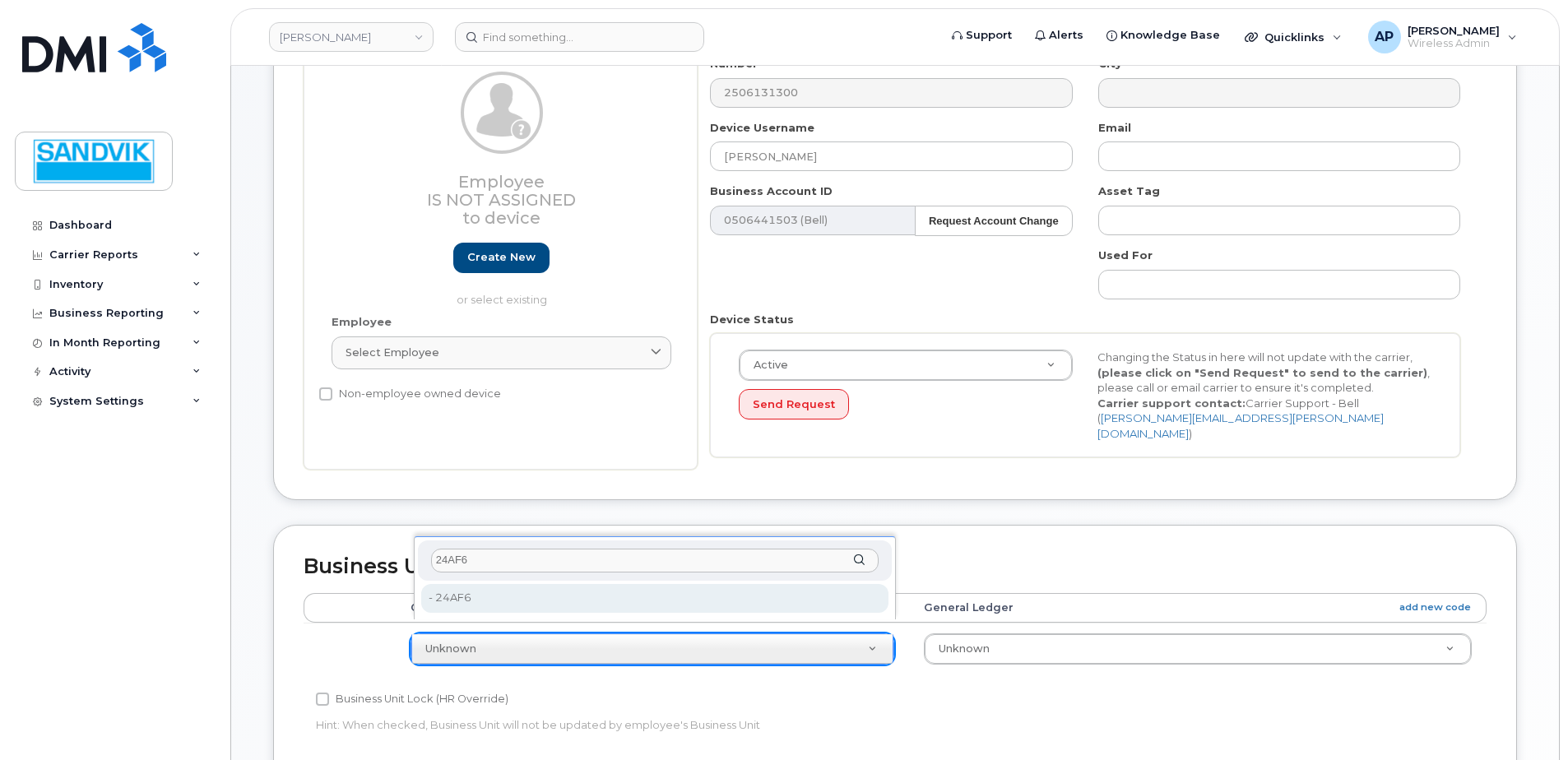
type input "24AF6"
click at [607, 613] on div "24AF6 - 24AF6 - 24AF6" at bounding box center [655, 578] width 482 height 84
type input "36006437"
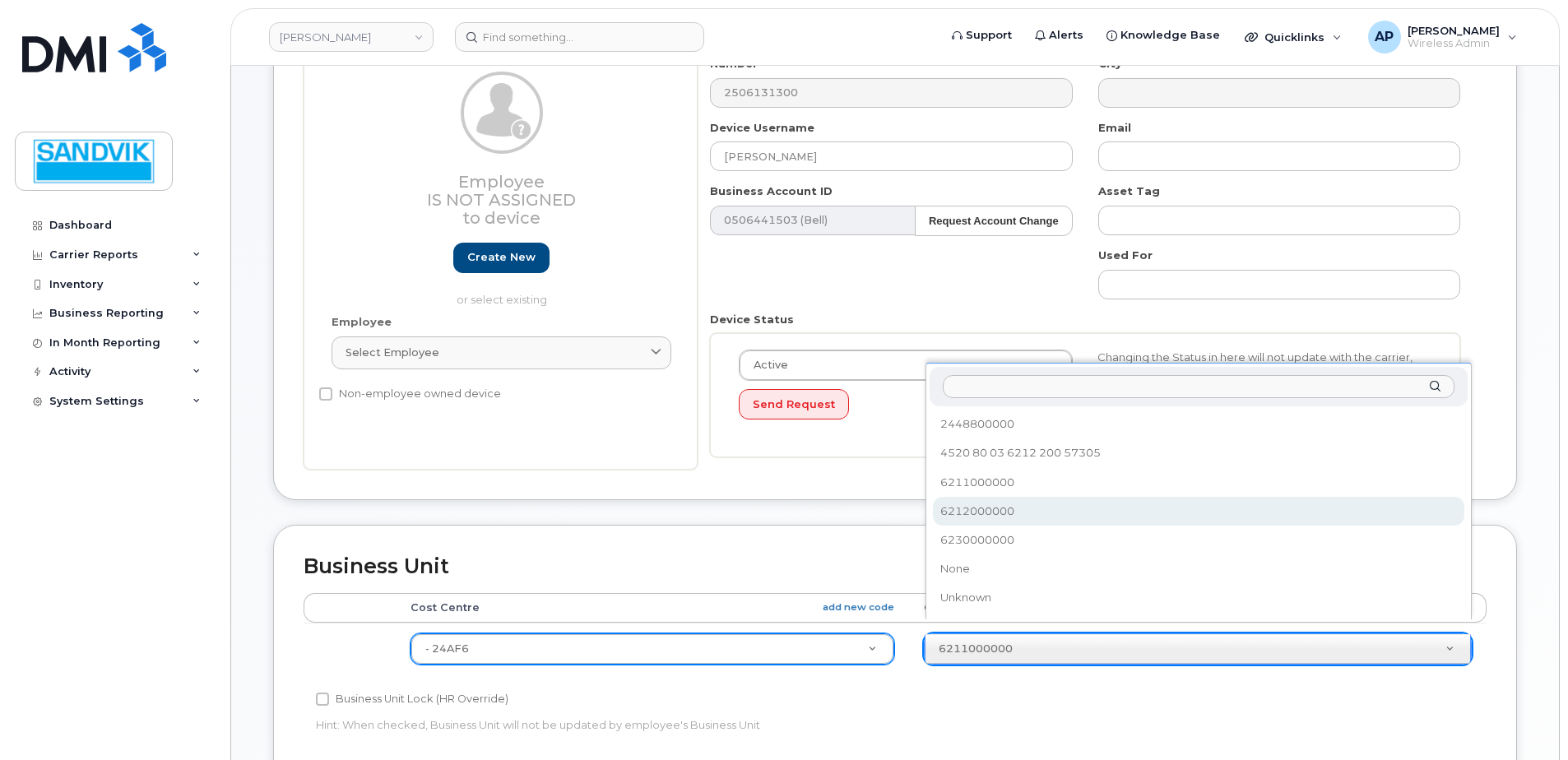
select select "582100"
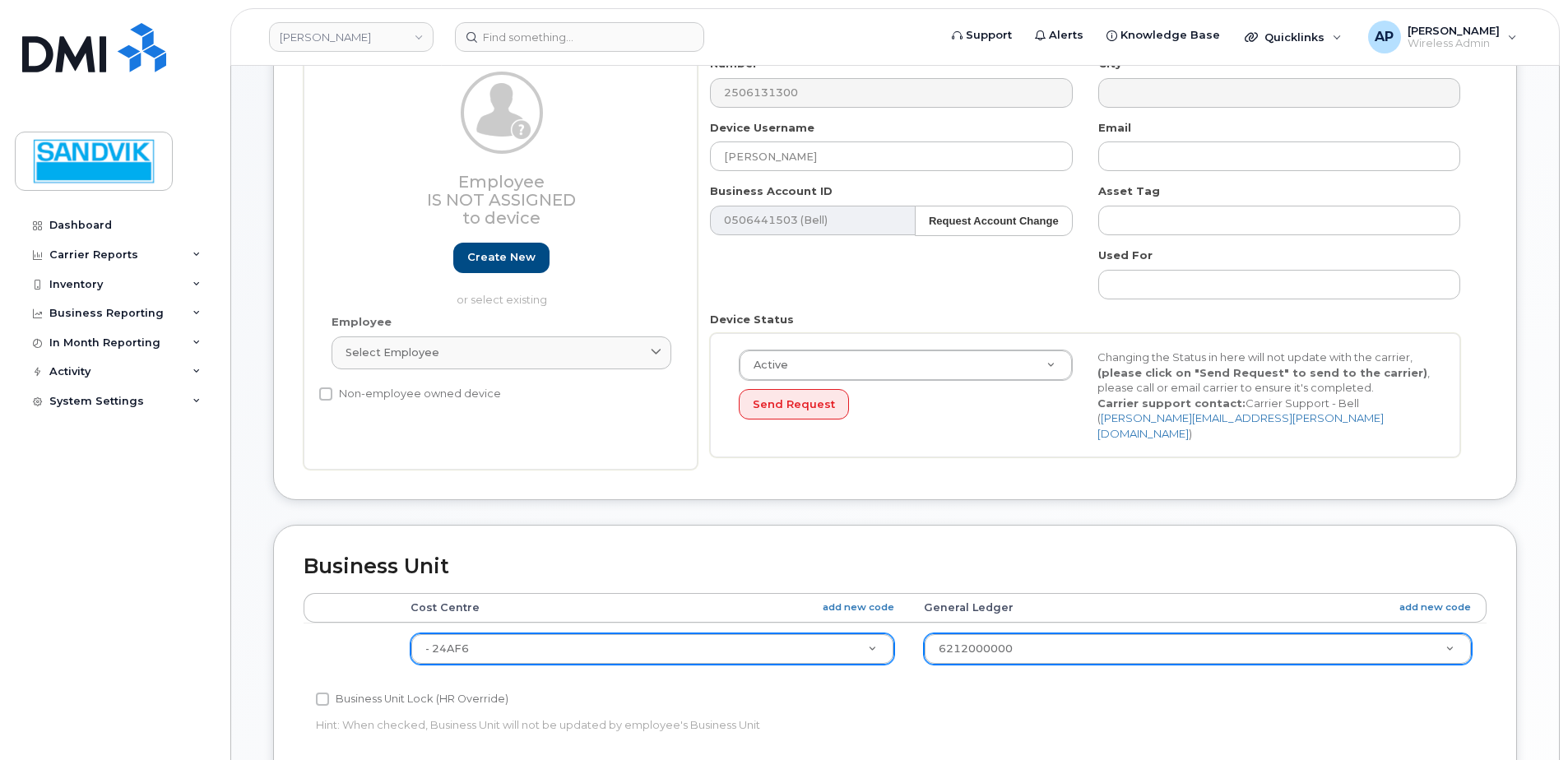
click at [990, 737] on div "Accounting Categories Rules Cost Centre add new code General Ledger add new cod…" at bounding box center [895, 673] width 1183 height 160
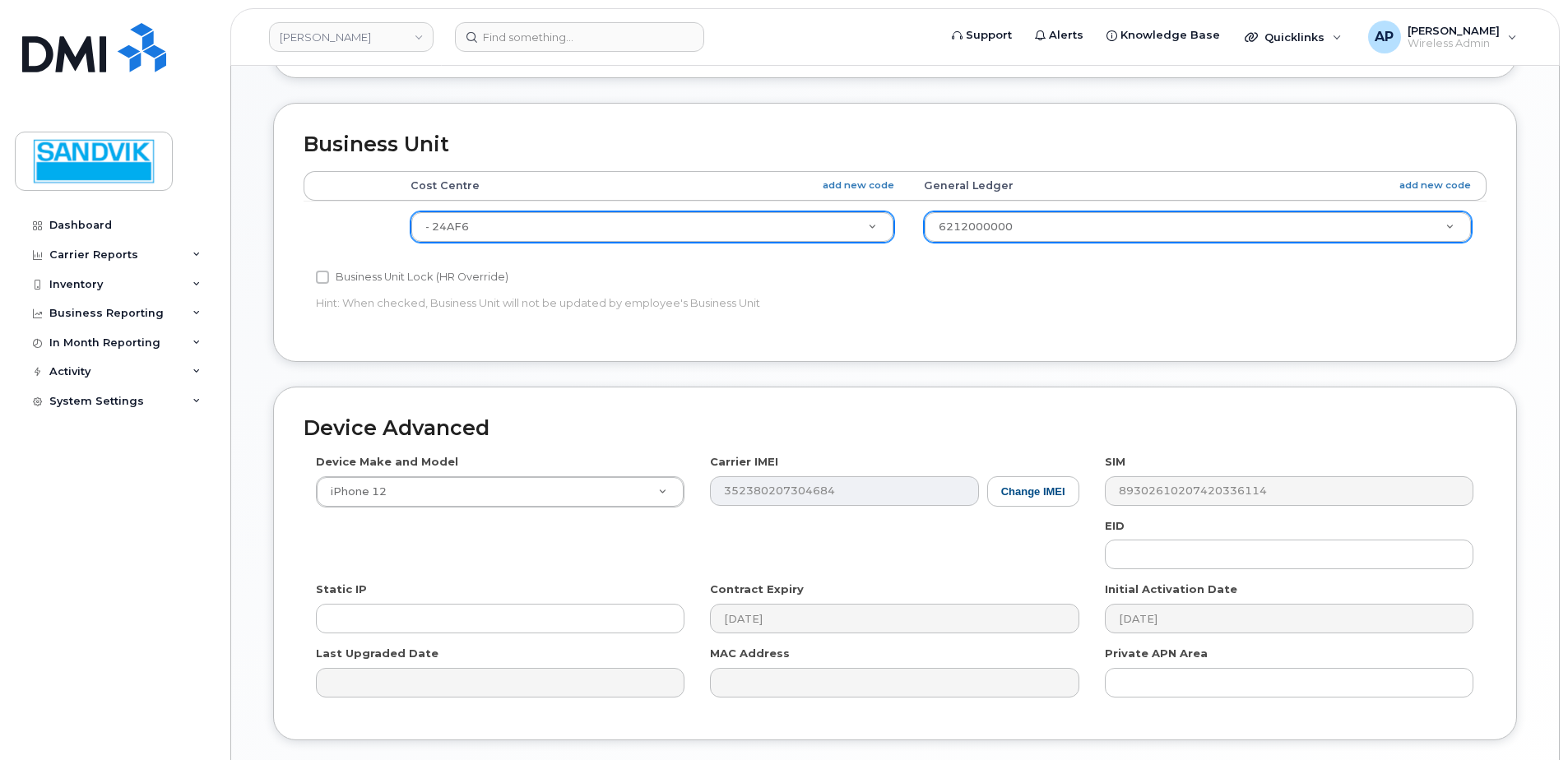
scroll to position [771, 0]
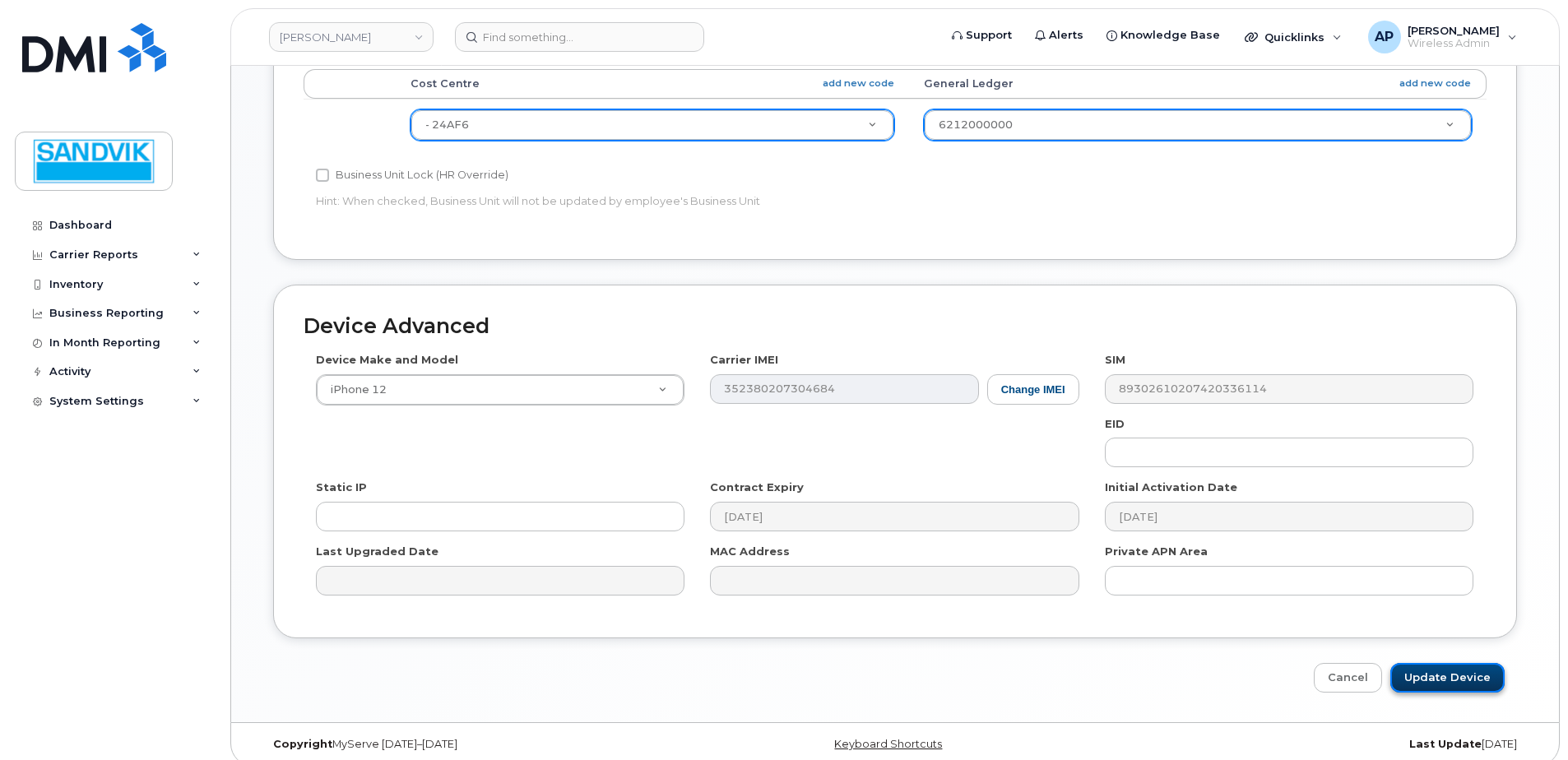
click at [1431, 663] on input "Update Device" at bounding box center [1447, 678] width 114 height 30
type input "Saving..."
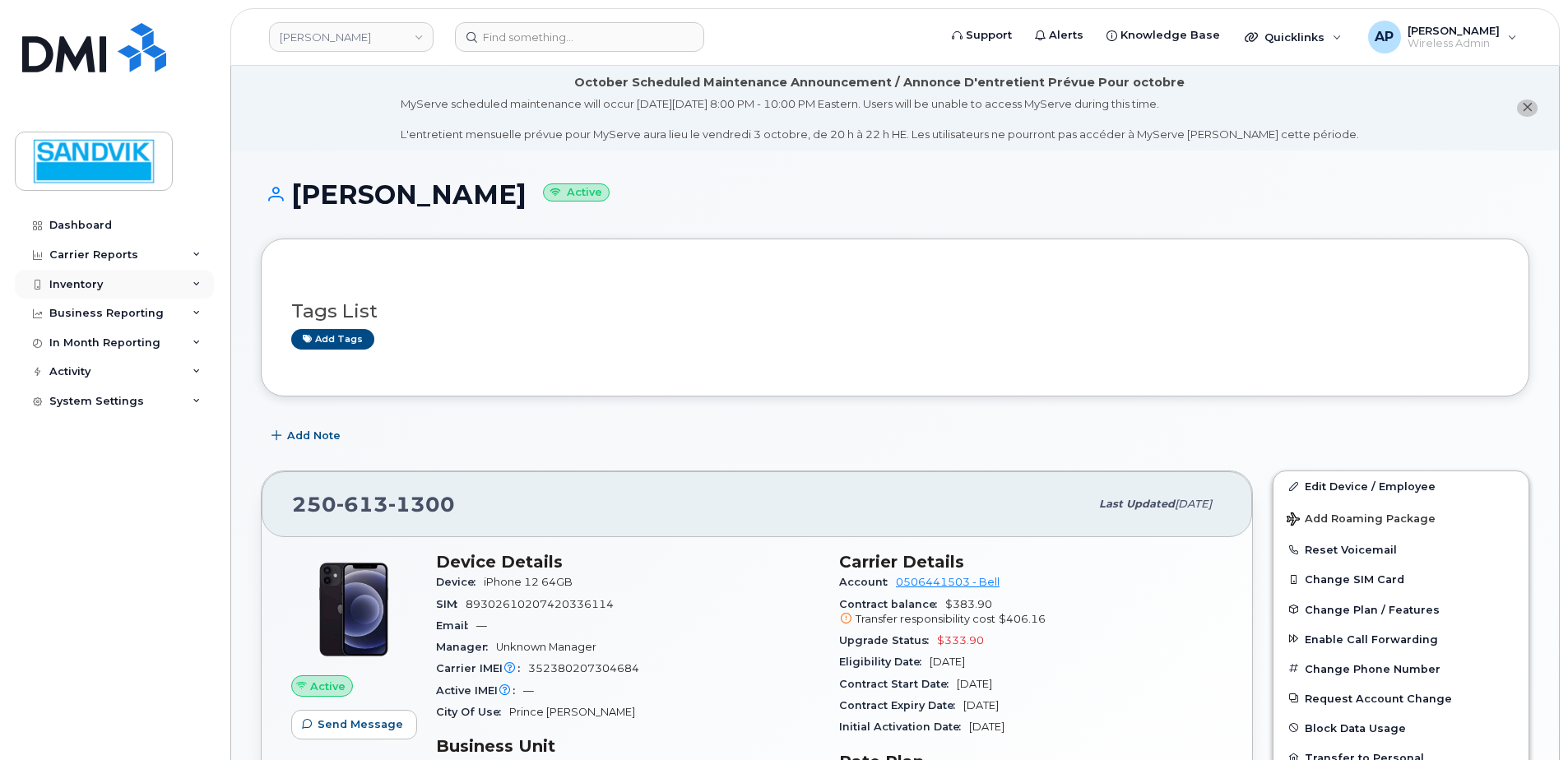
click at [62, 278] on div "Inventory" at bounding box center [76, 285] width 53 height 13
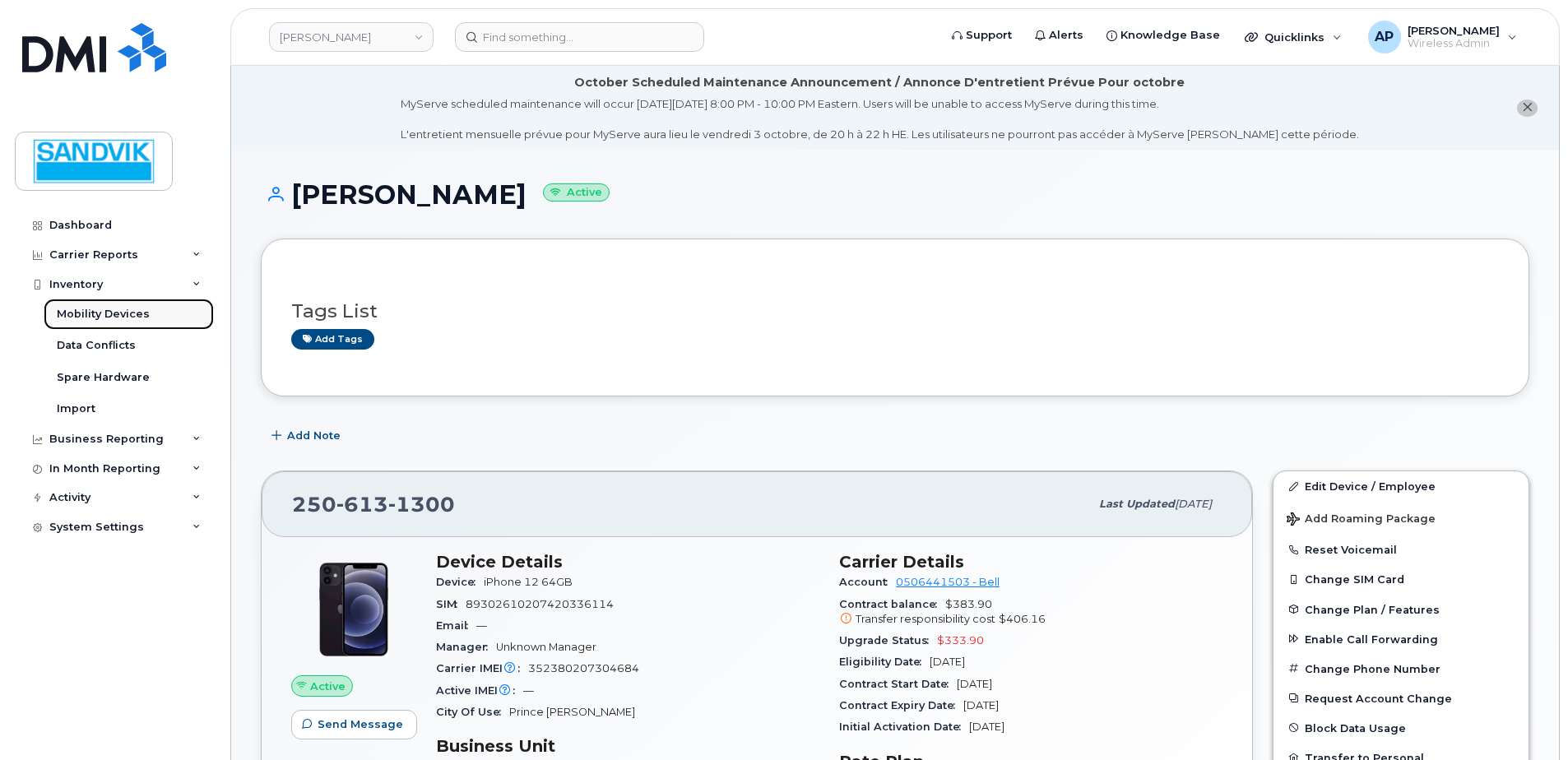
click at [134, 313] on div "Mobility Devices" at bounding box center [103, 314] width 93 height 15
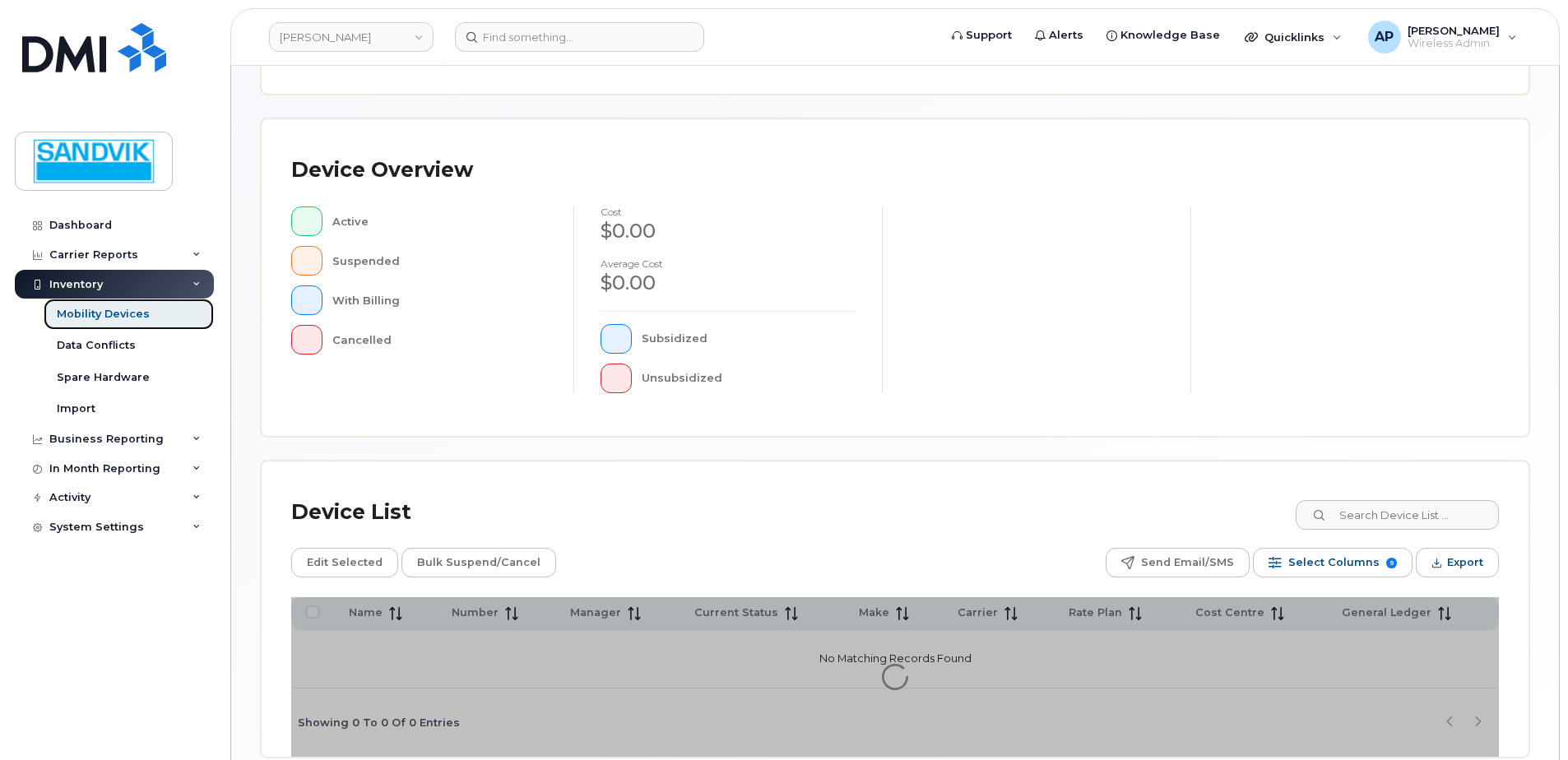
scroll to position [329, 0]
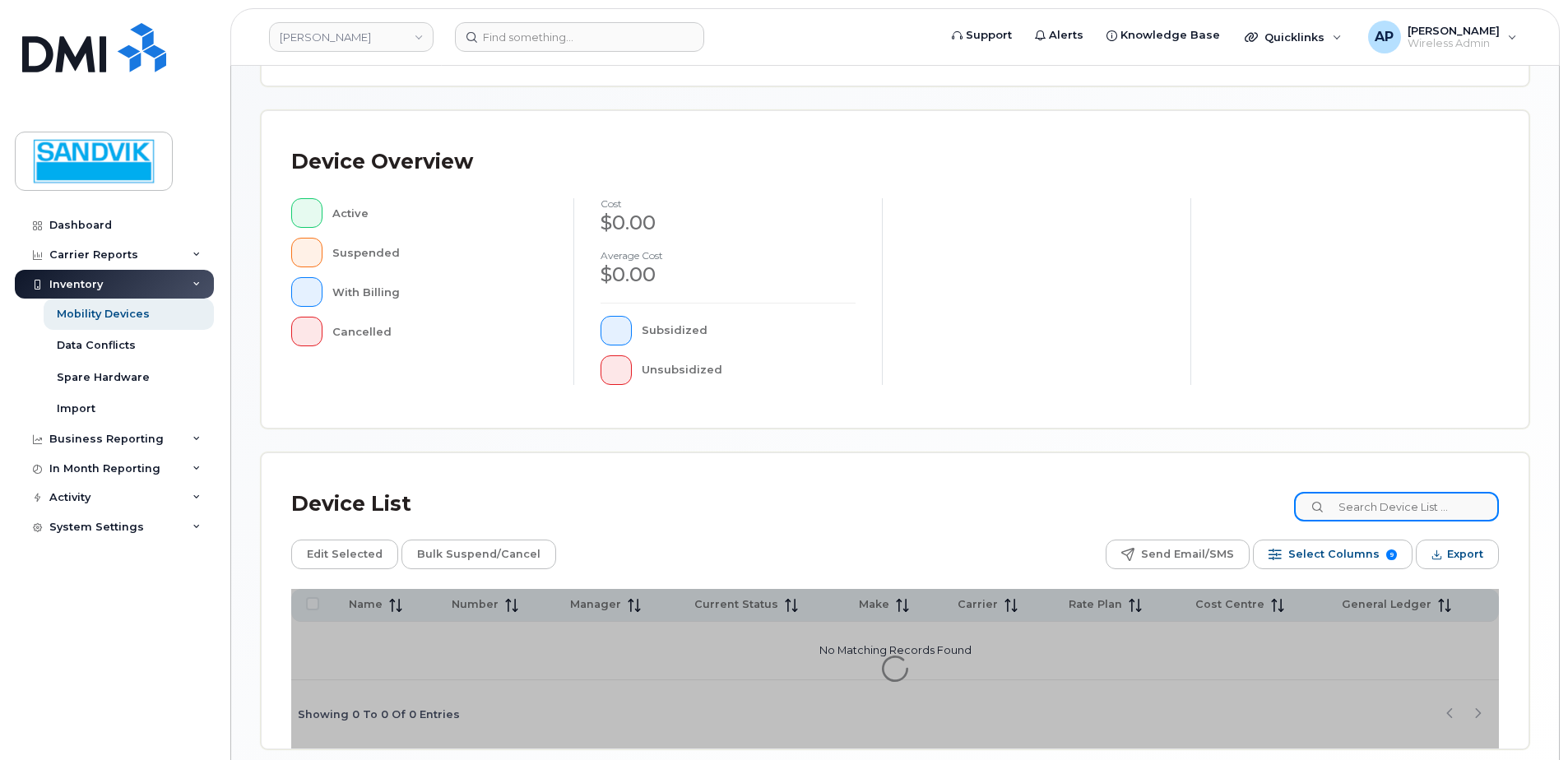
click at [1360, 504] on input at bounding box center [1396, 506] width 205 height 29
type input "nolin"
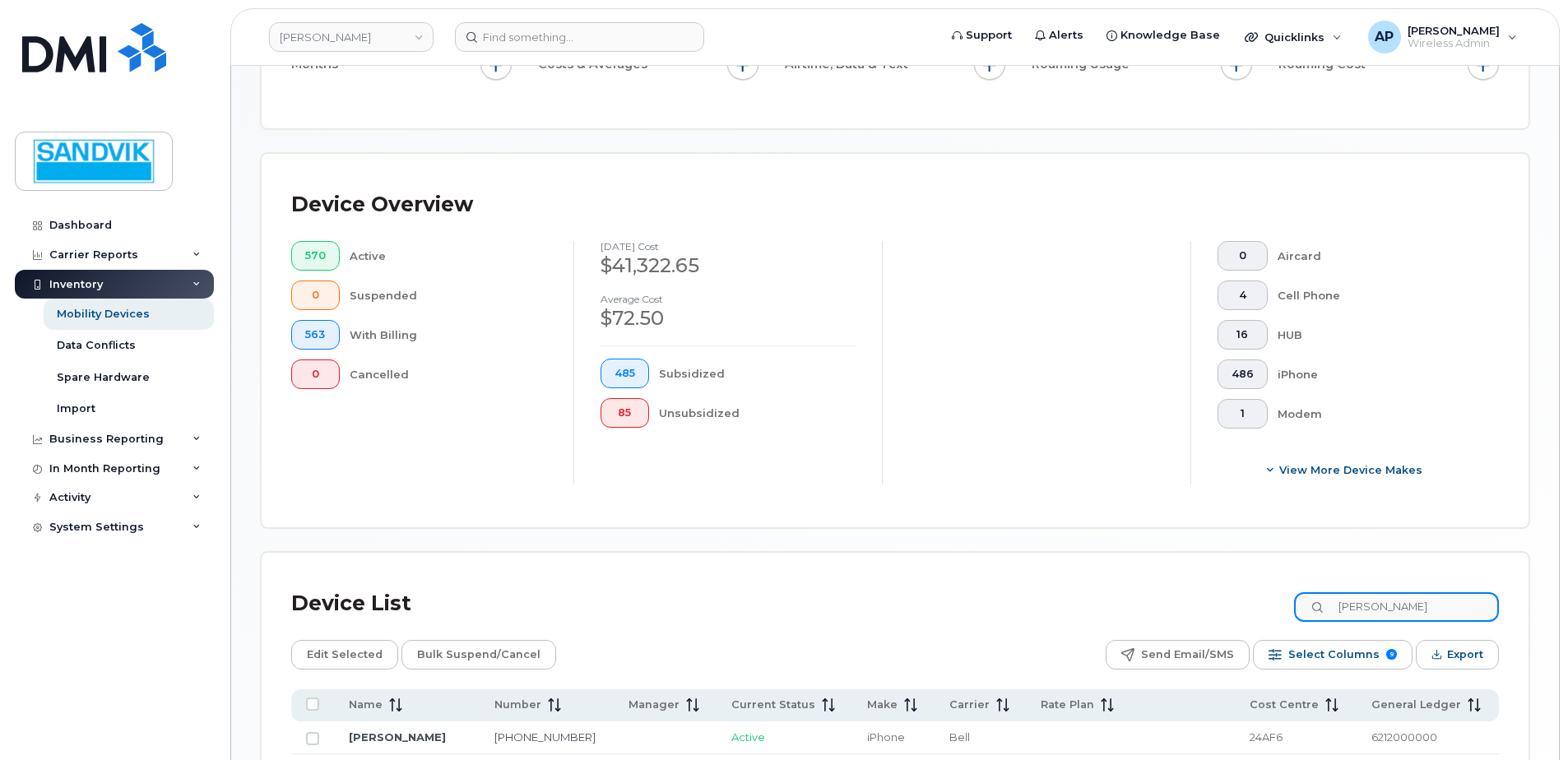
scroll to position [372, 0]
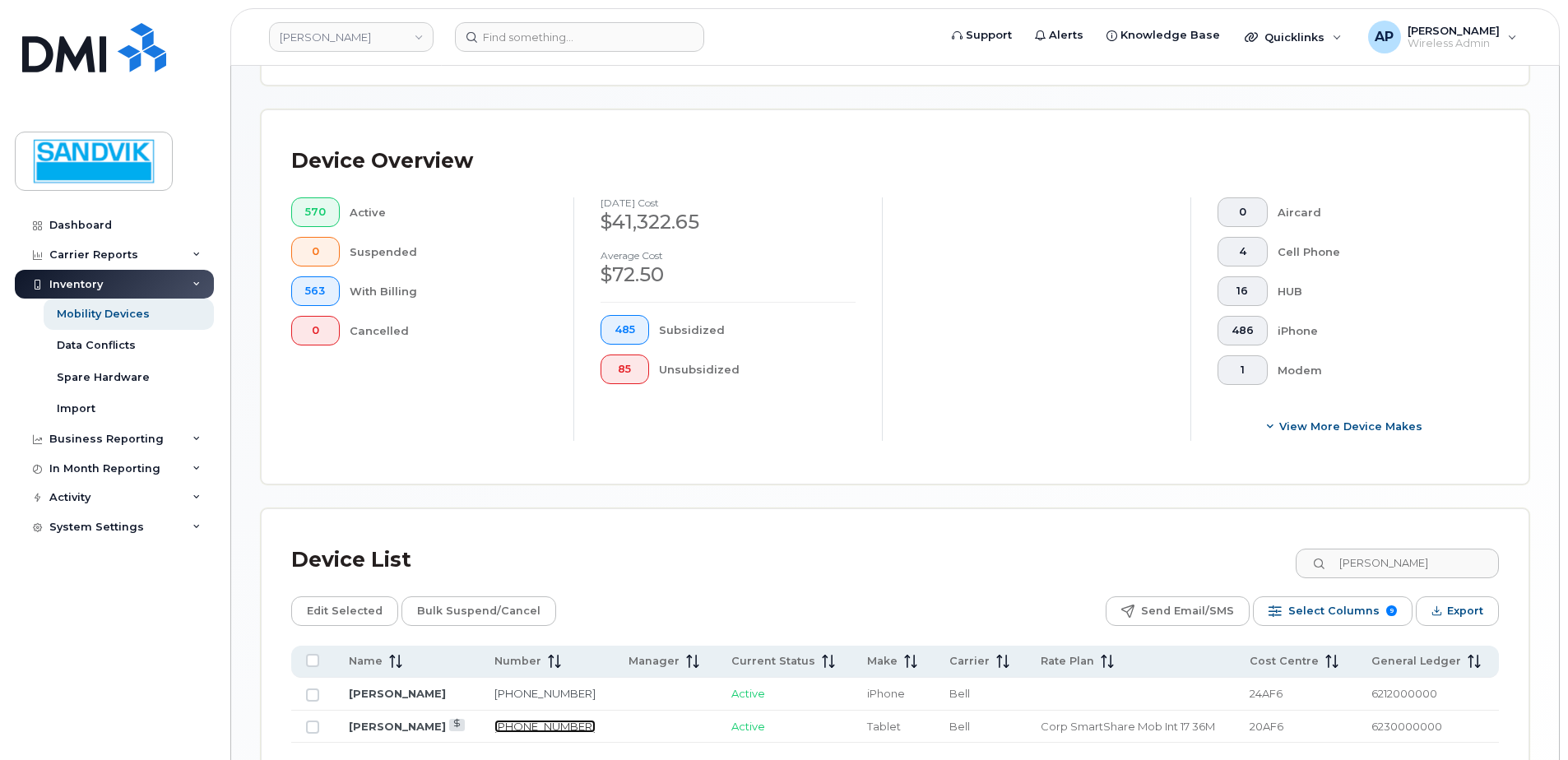
click at [494, 725] on link "819-354-6305" at bounding box center [544, 727] width 101 height 13
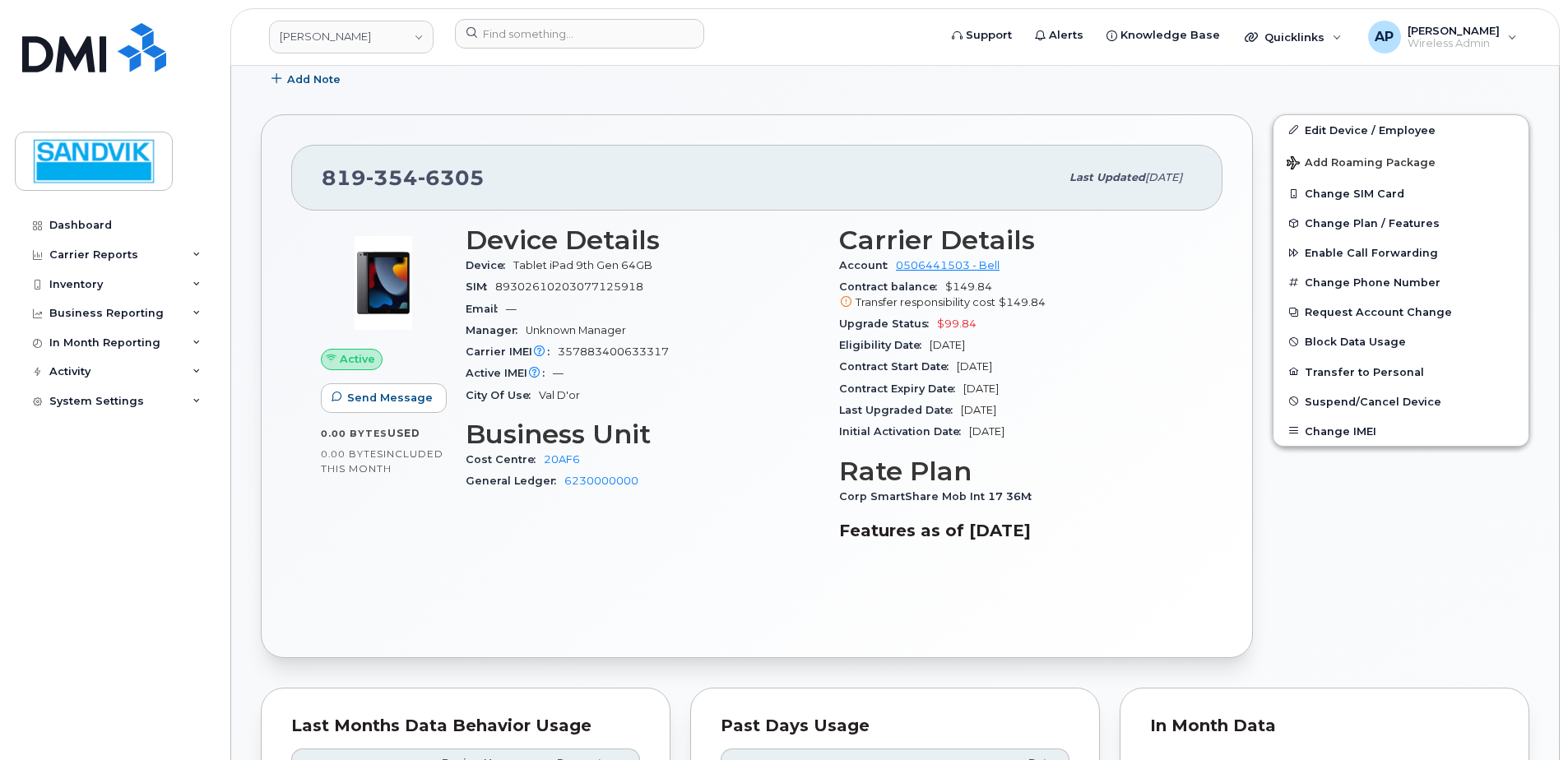
scroll to position [83, 0]
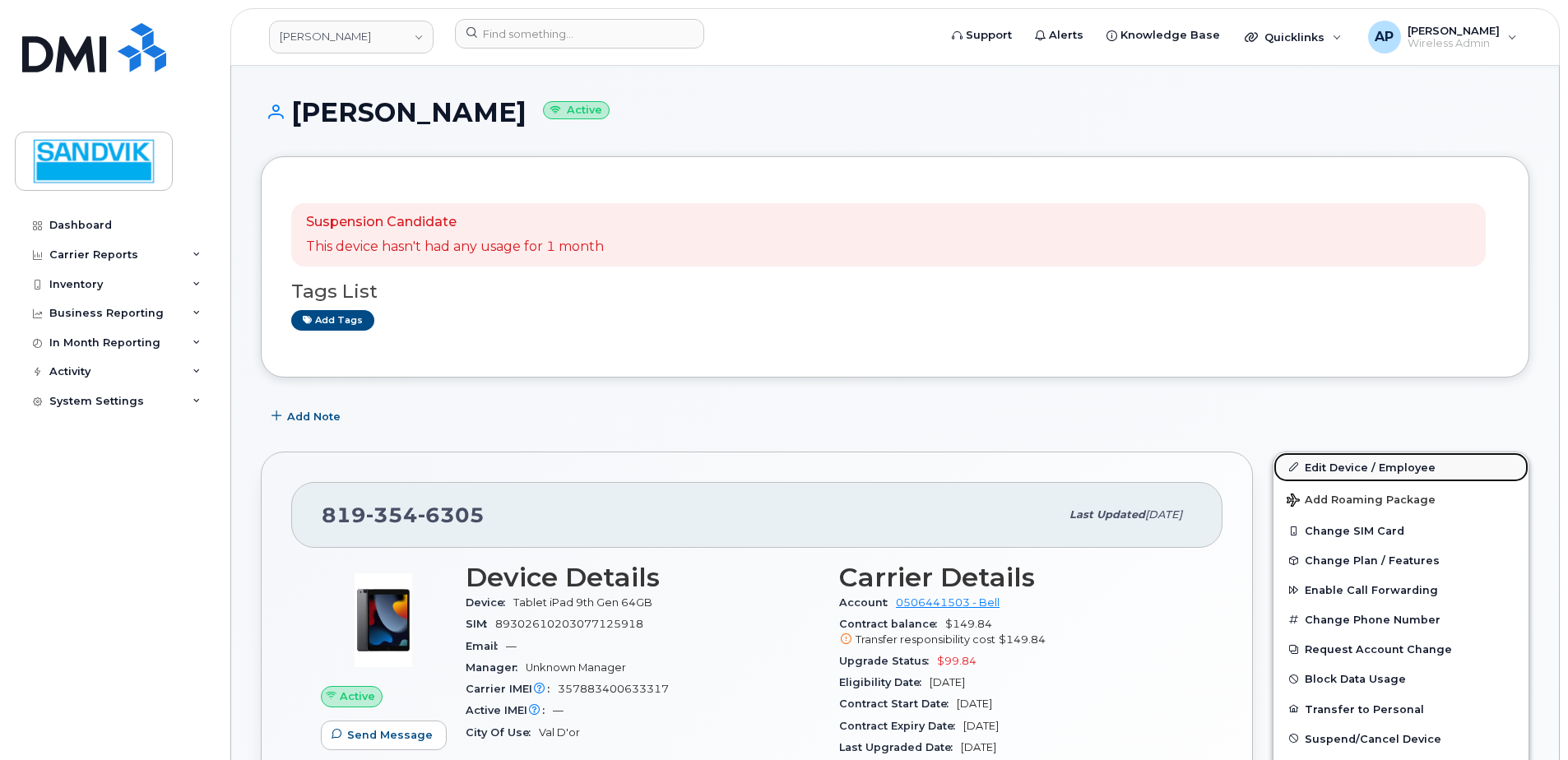
click at [1365, 470] on link "Edit Device / Employee" at bounding box center [1400, 467] width 255 height 29
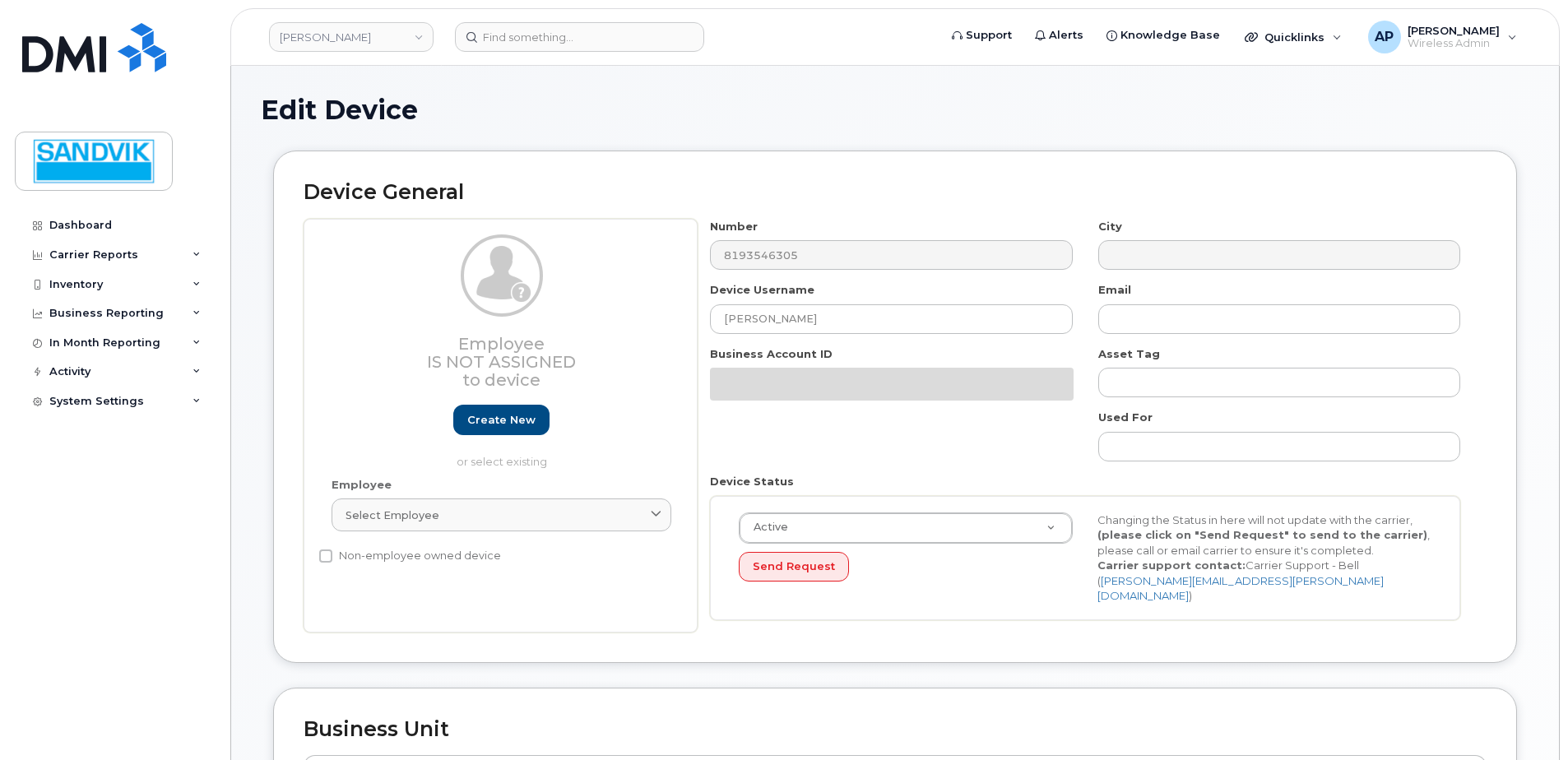
select select "582101"
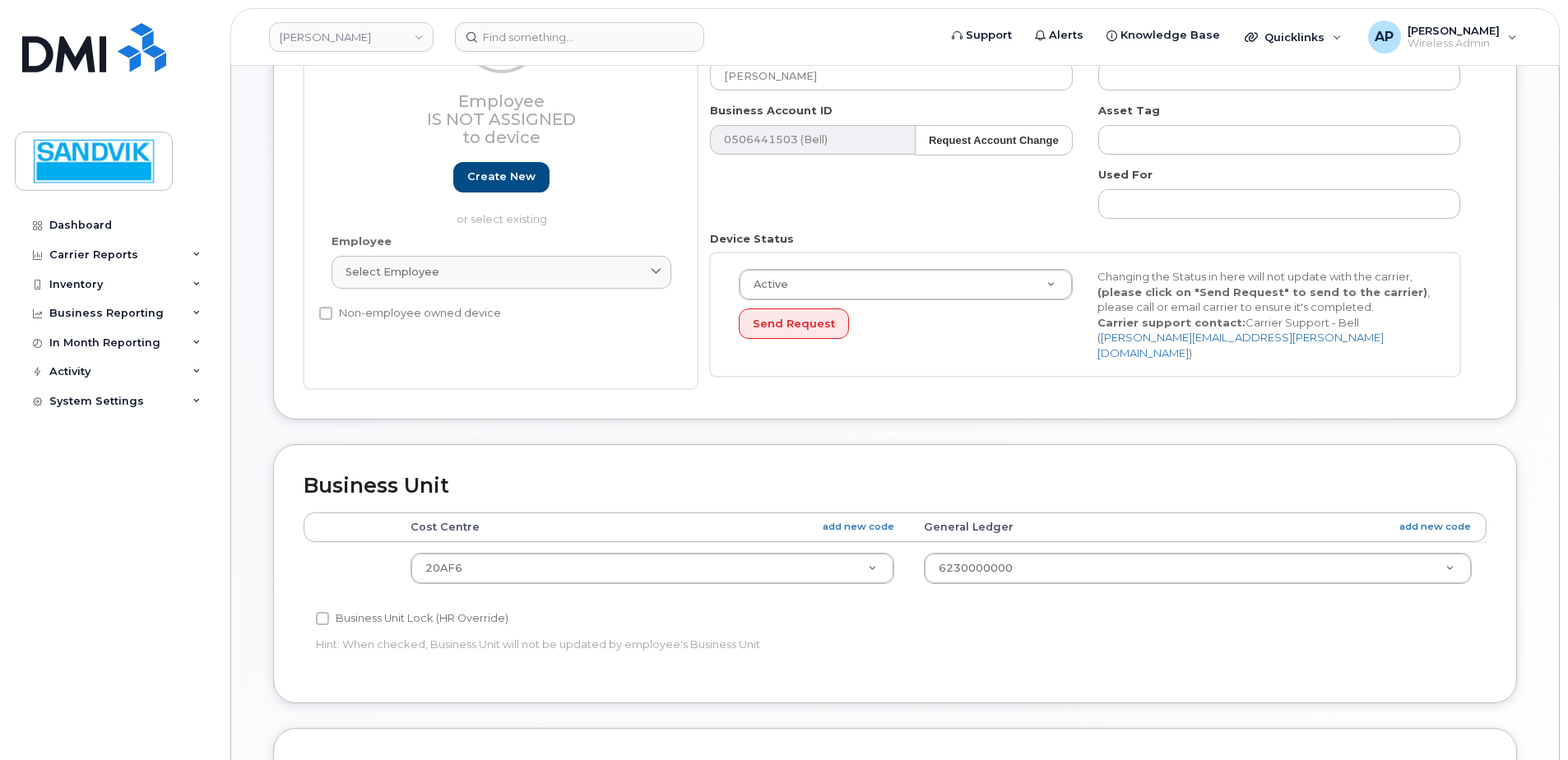
scroll to position [329, 0]
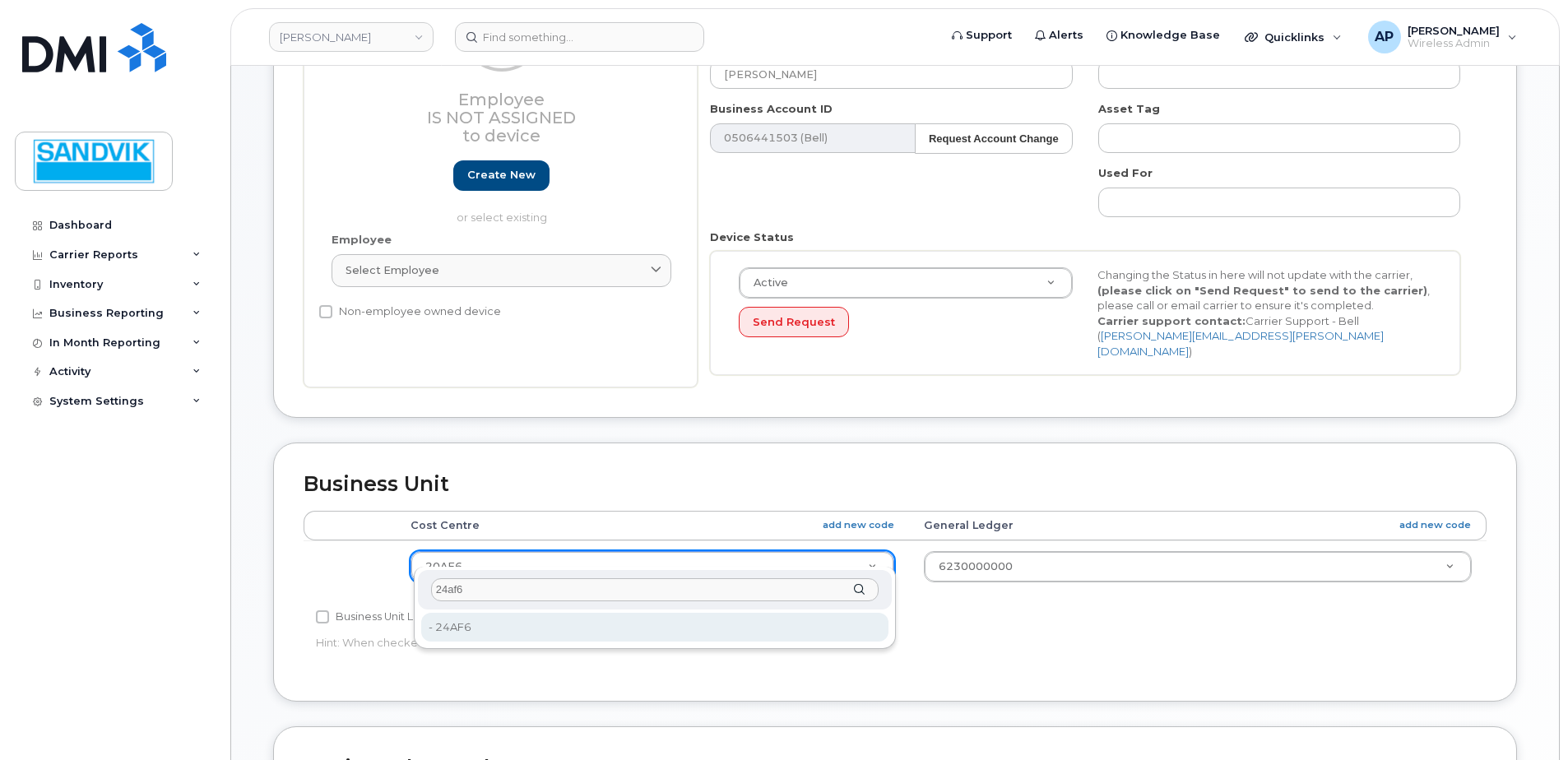
type input "24af6"
type input "36006437"
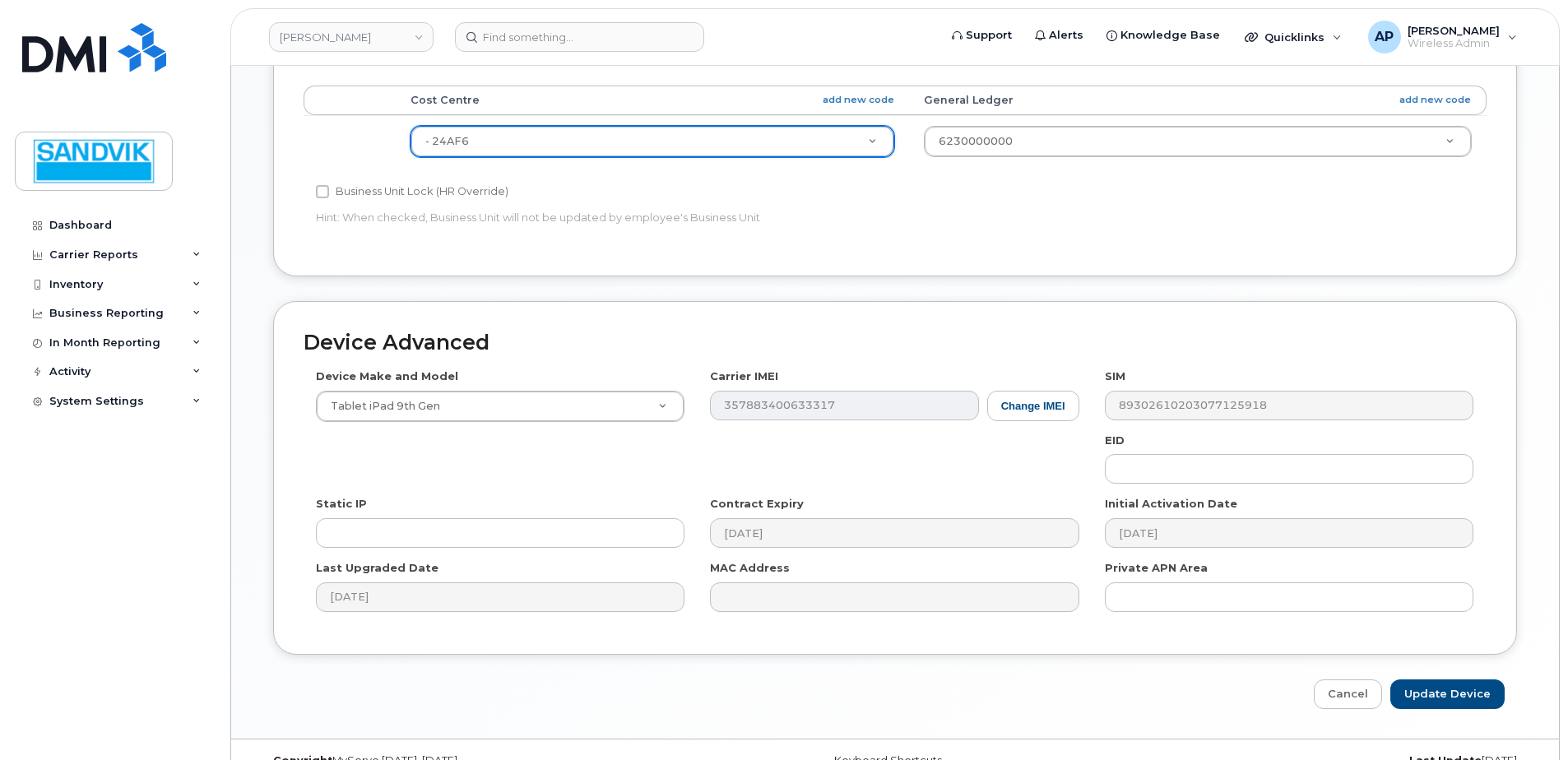
scroll to position [771, 0]
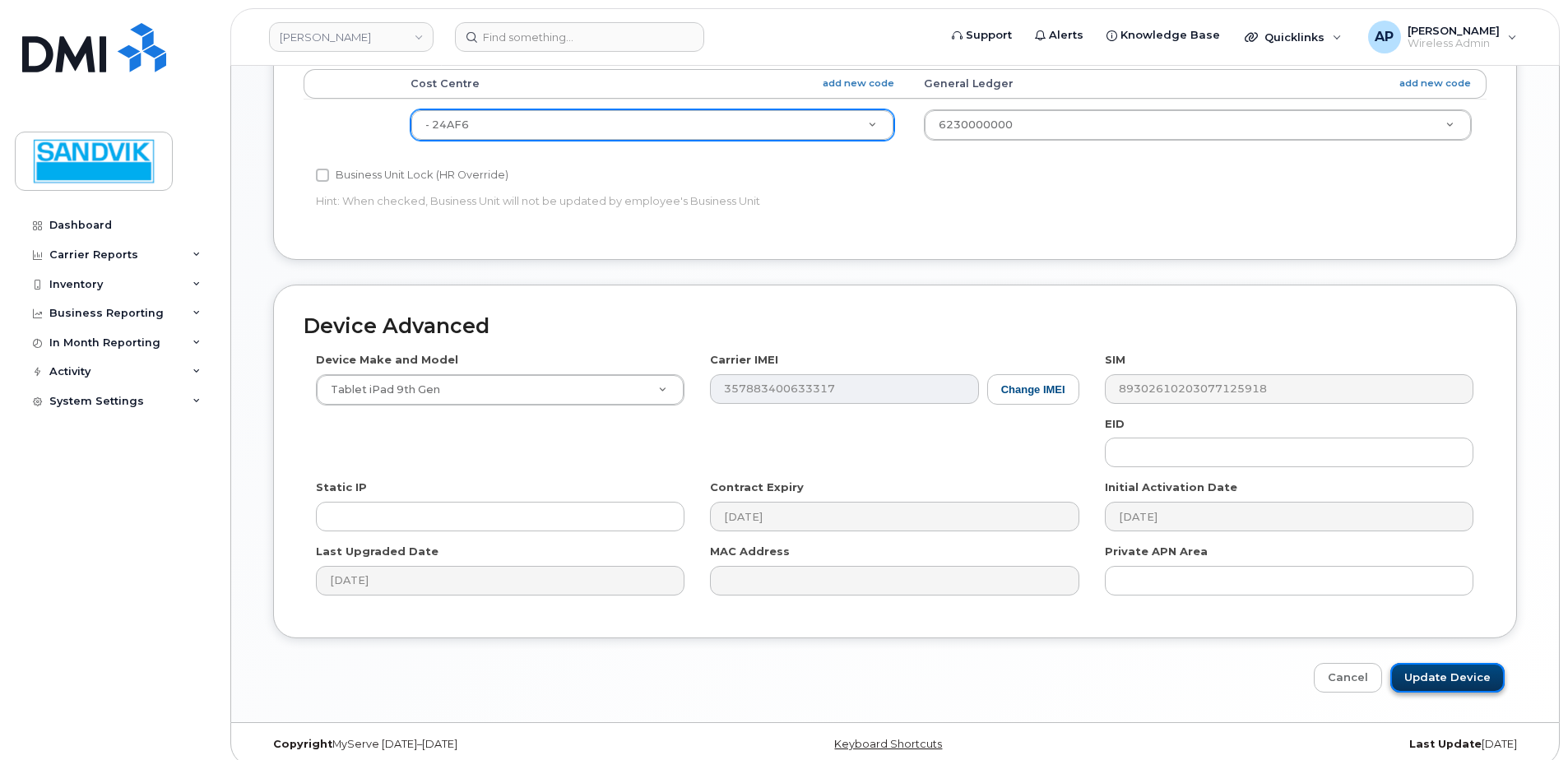
click at [1452, 665] on input "Update Device" at bounding box center [1447, 678] width 114 height 30
type input "Saving..."
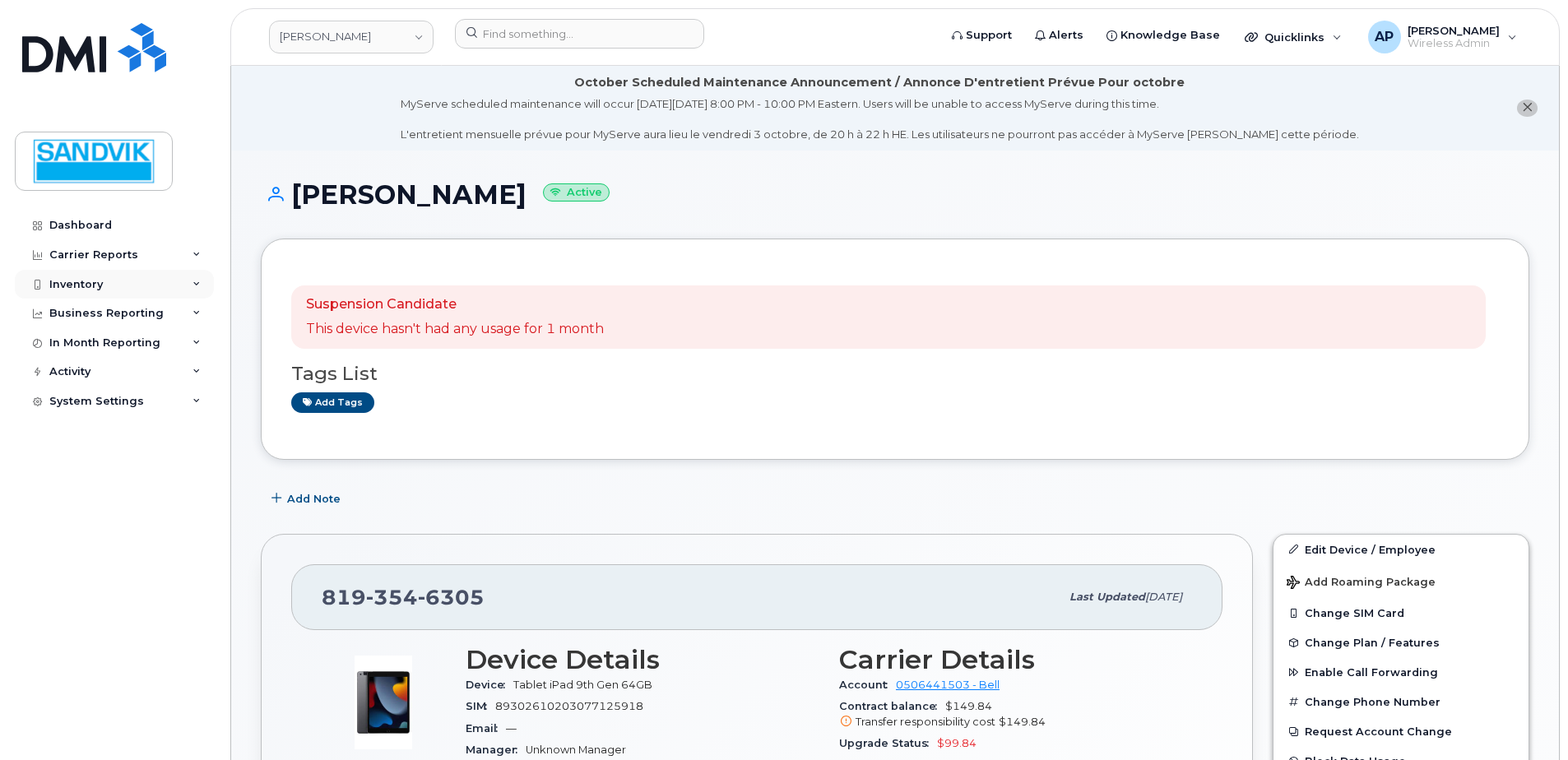
click at [103, 281] on div "Inventory" at bounding box center [114, 284] width 199 height 29
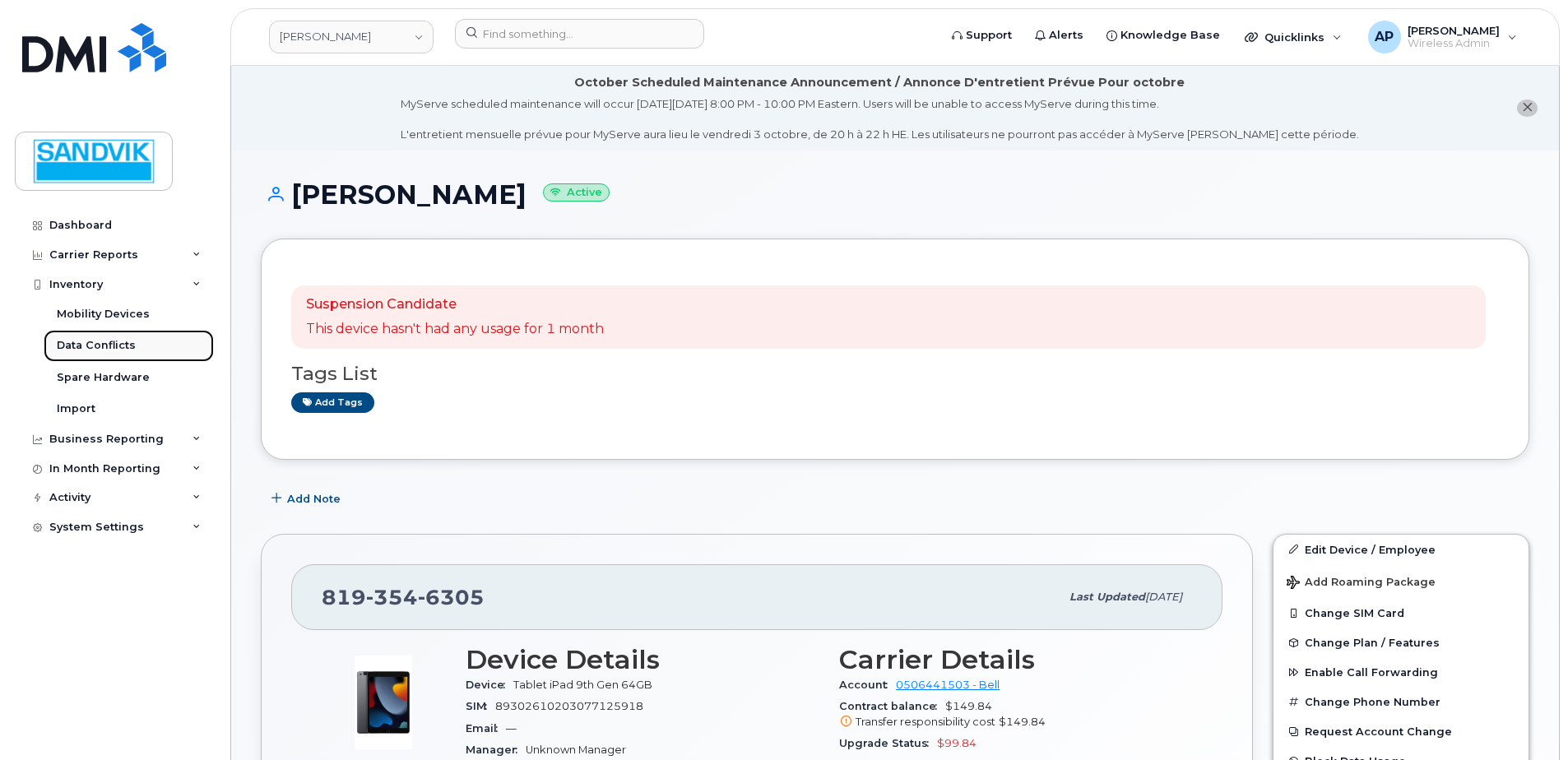
click at [123, 342] on div "Data Conflicts" at bounding box center [96, 346] width 79 height 15
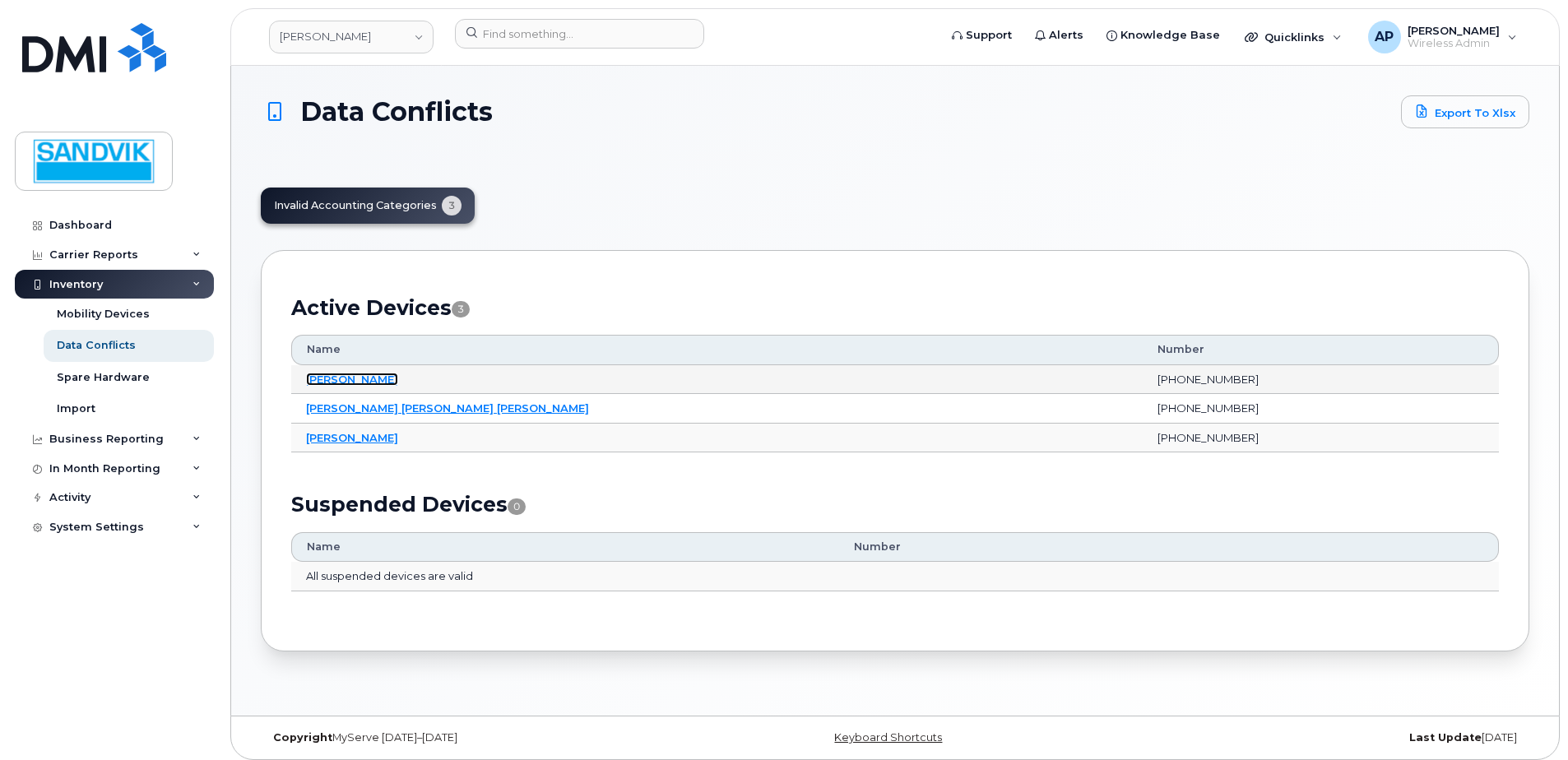
click at [350, 375] on link "[PERSON_NAME]" at bounding box center [352, 379] width 92 height 13
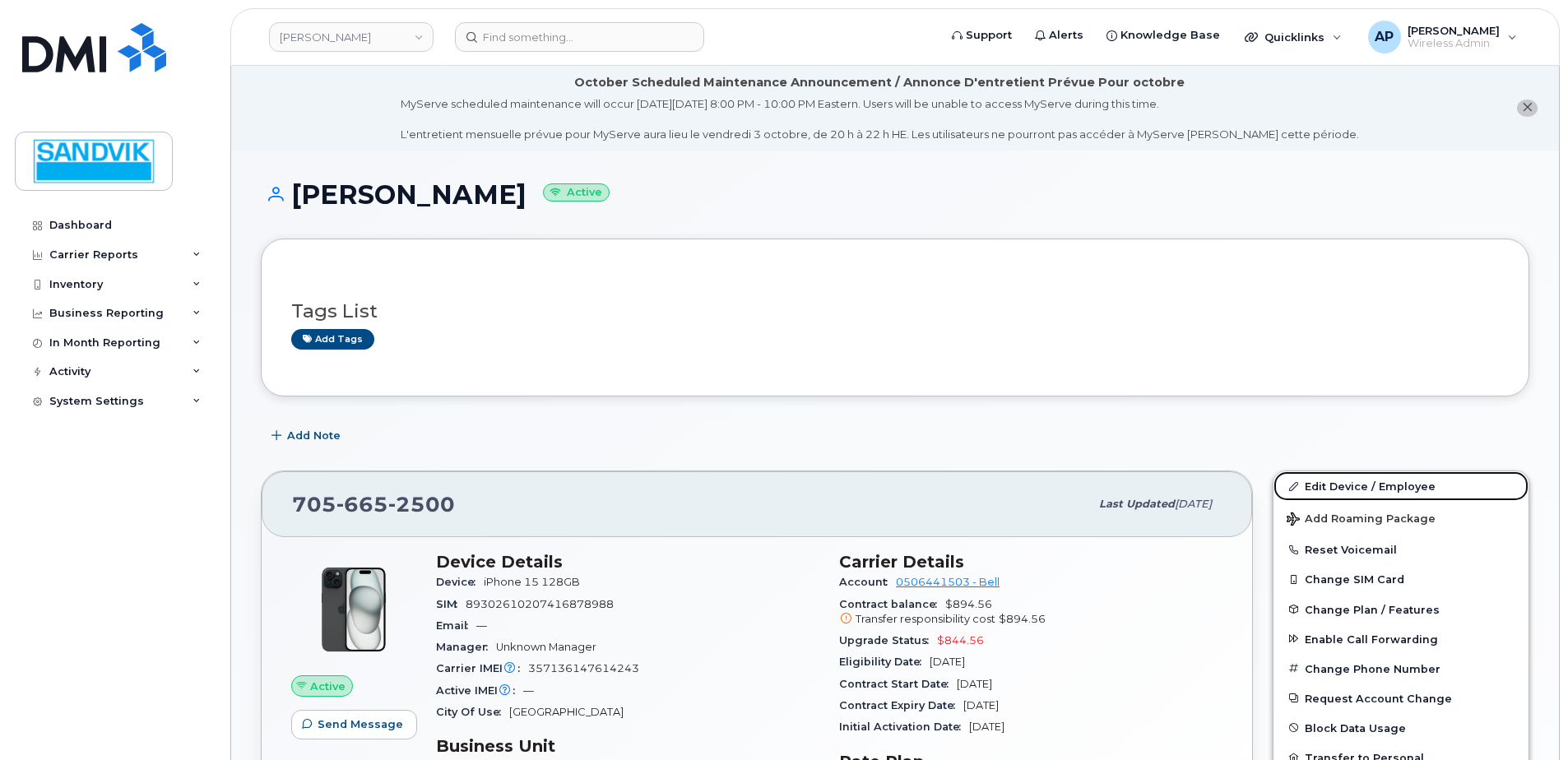
drag, startPoint x: 1304, startPoint y: 487, endPoint x: 1258, endPoint y: 485, distance: 46.0
click at [1304, 487] on link "Edit Device / Employee" at bounding box center [1400, 486] width 255 height 29
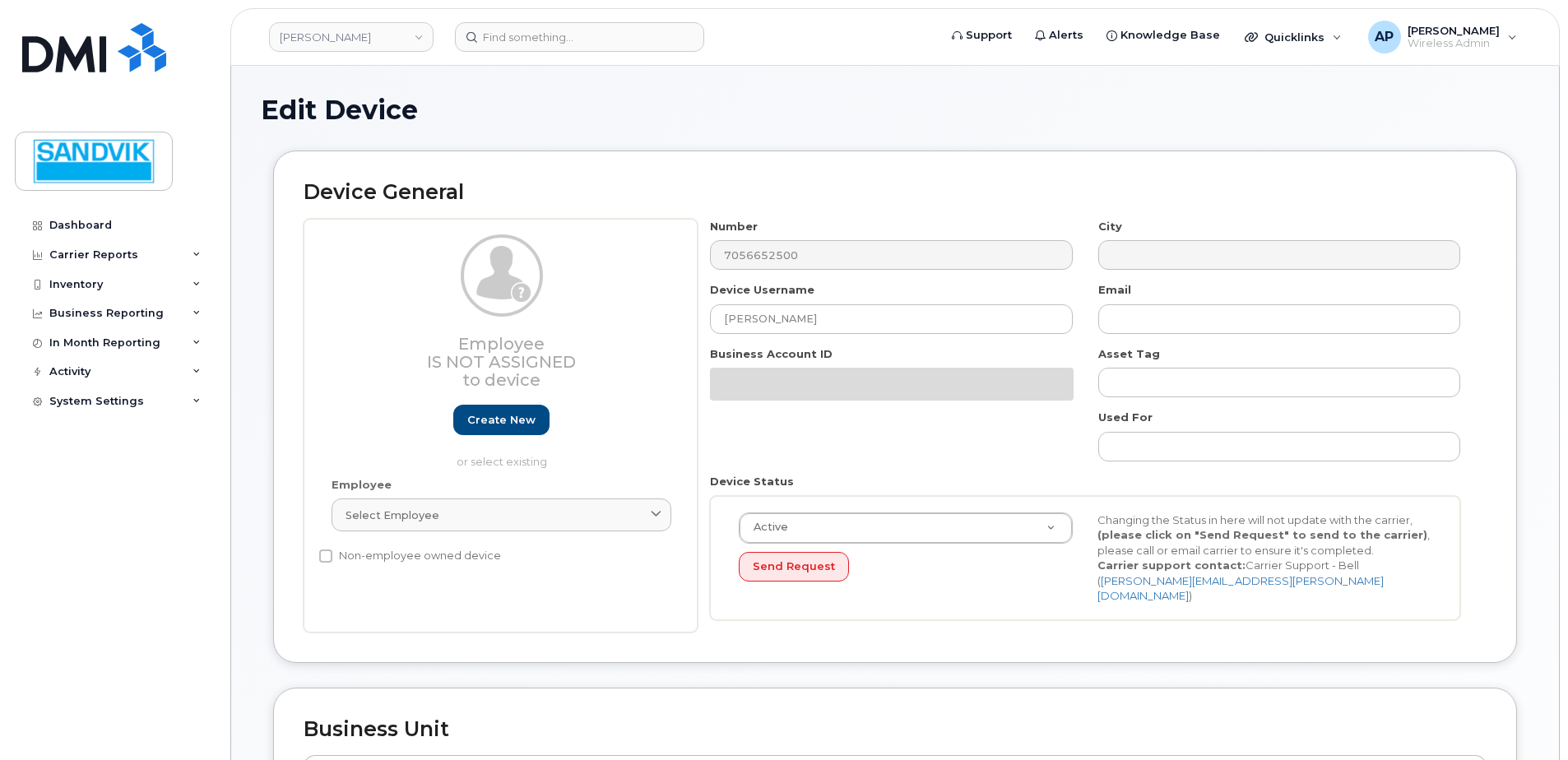
select select "582079"
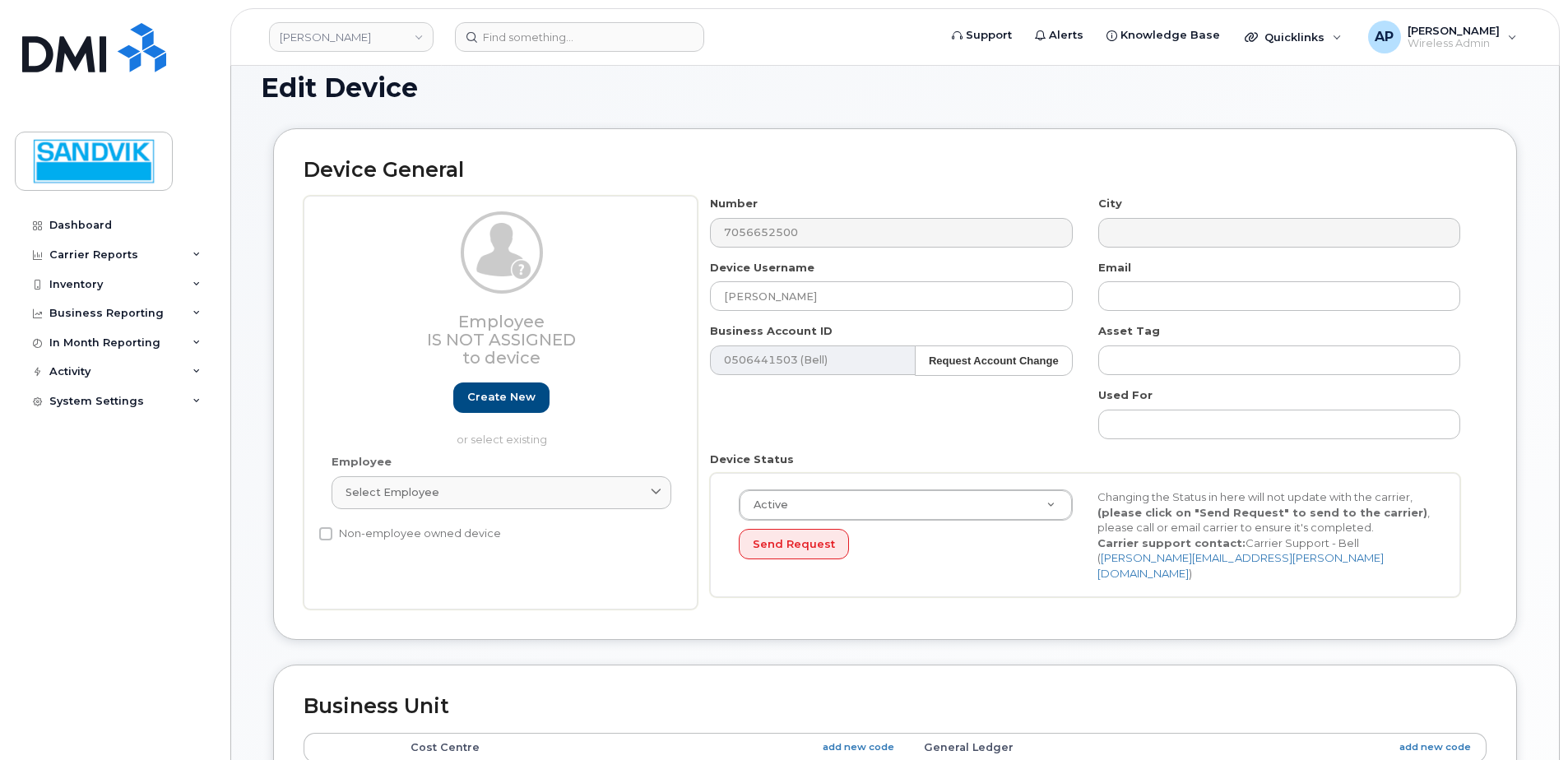
scroll to position [329, 0]
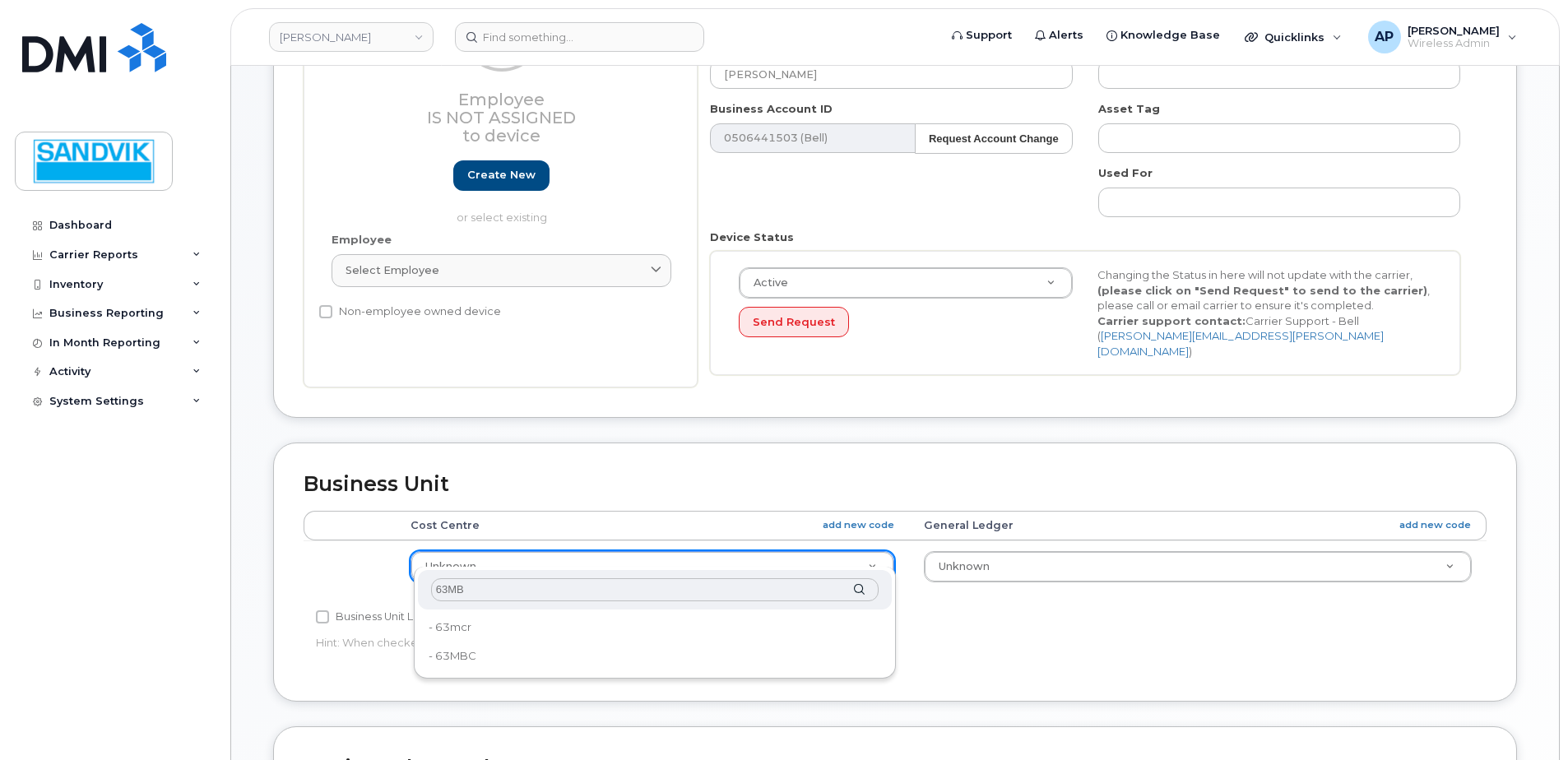
type input "63MBC"
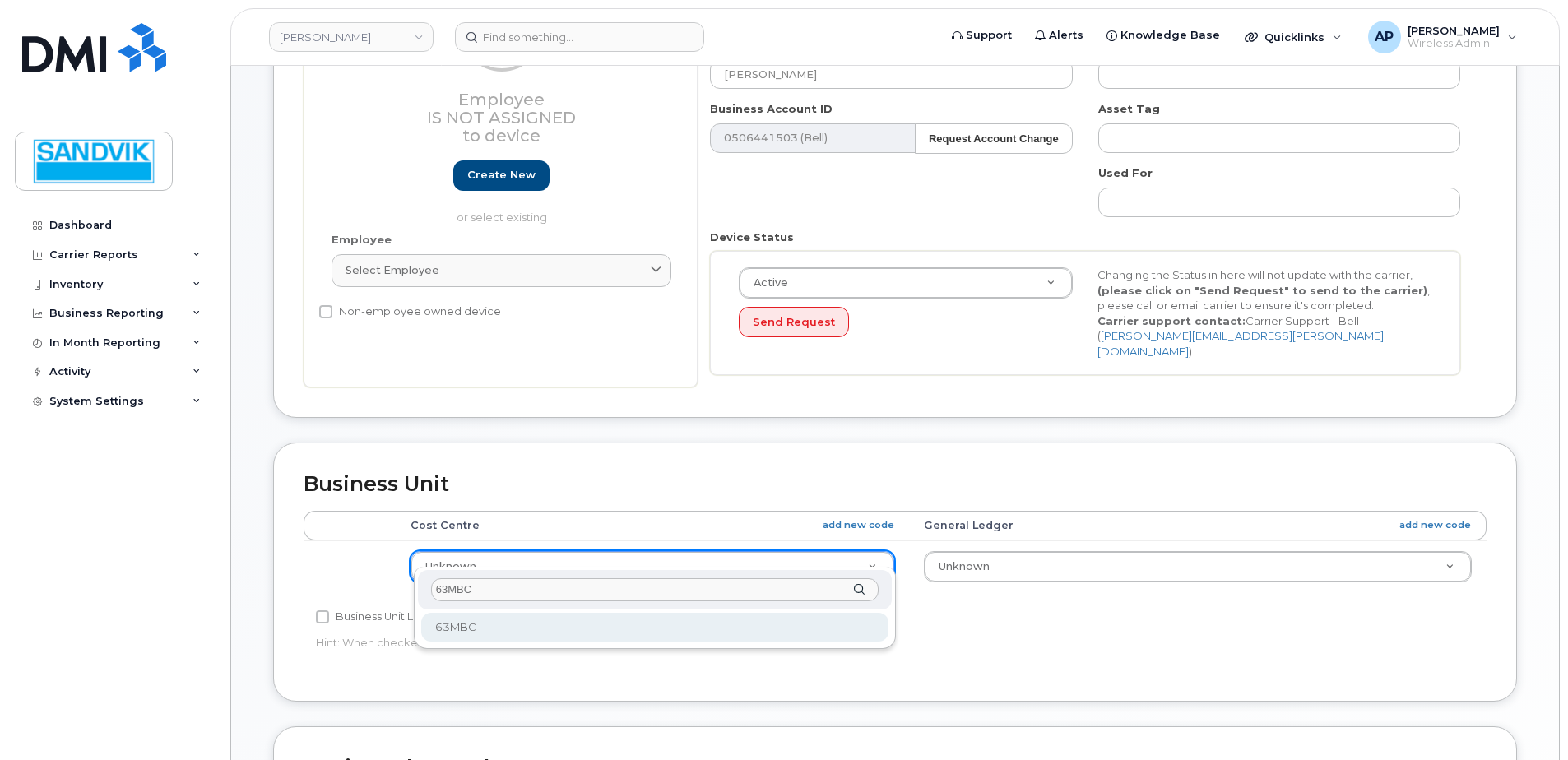
type input "582133"
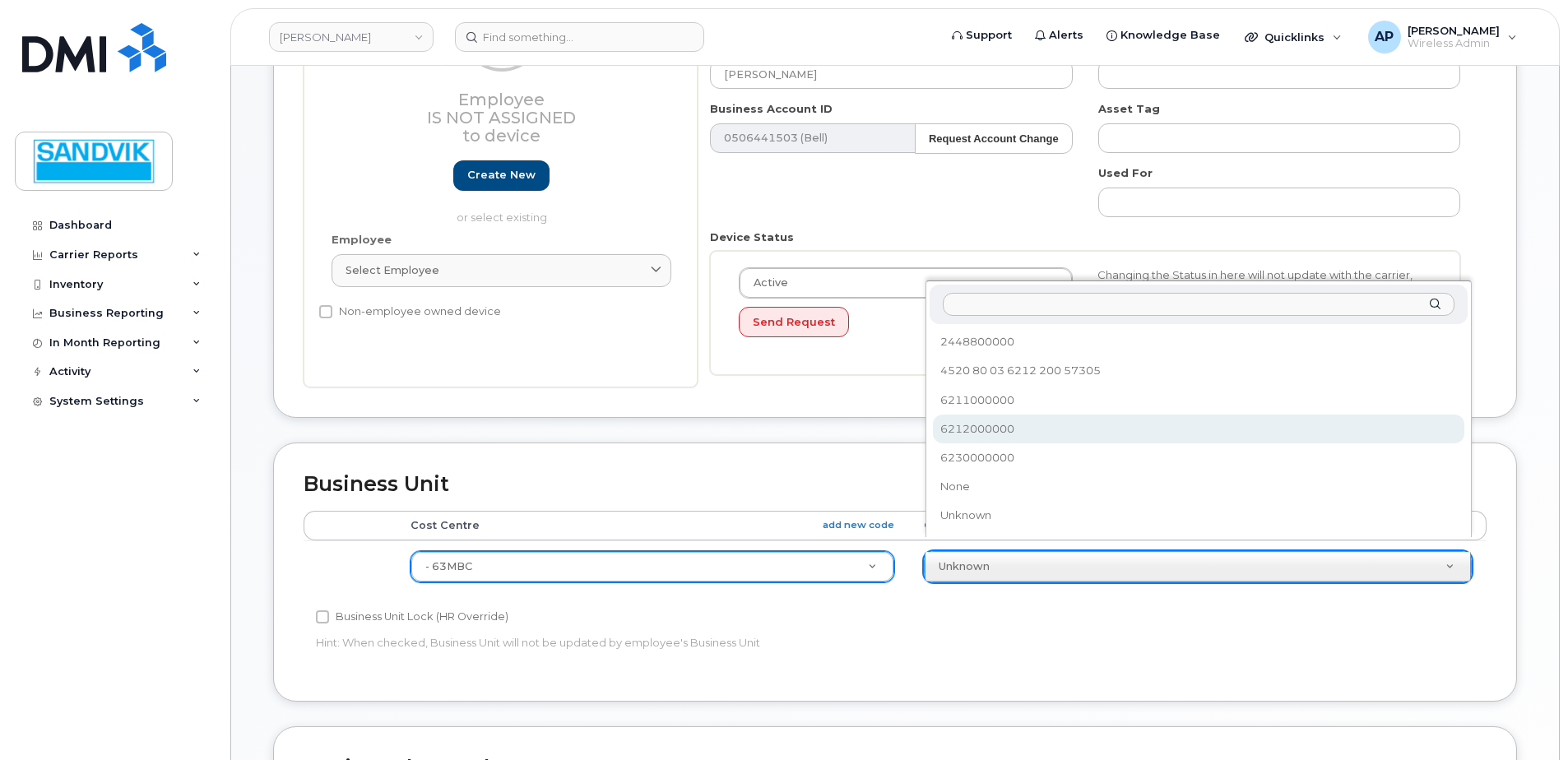
select select "582100"
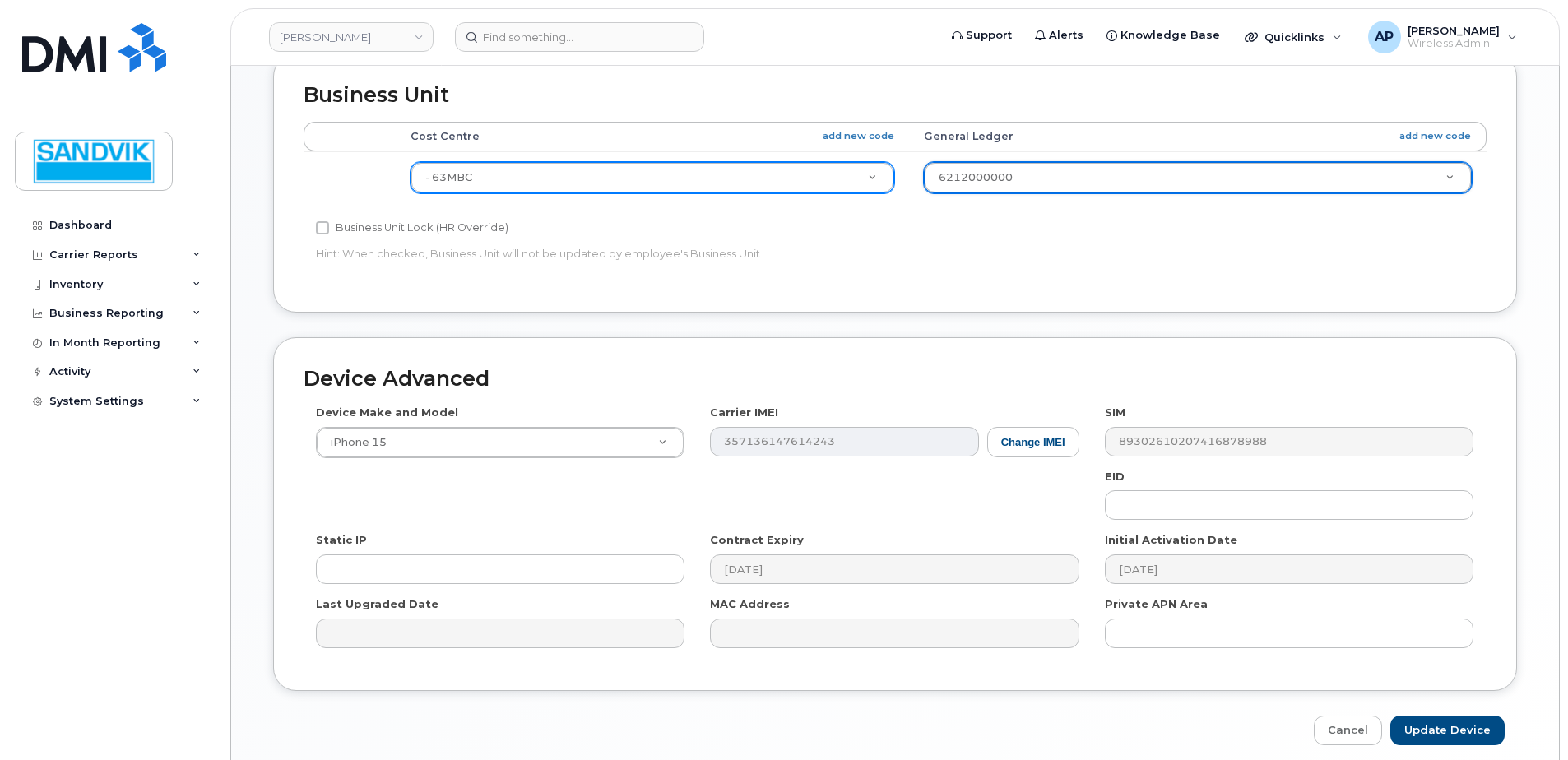
scroll to position [771, 0]
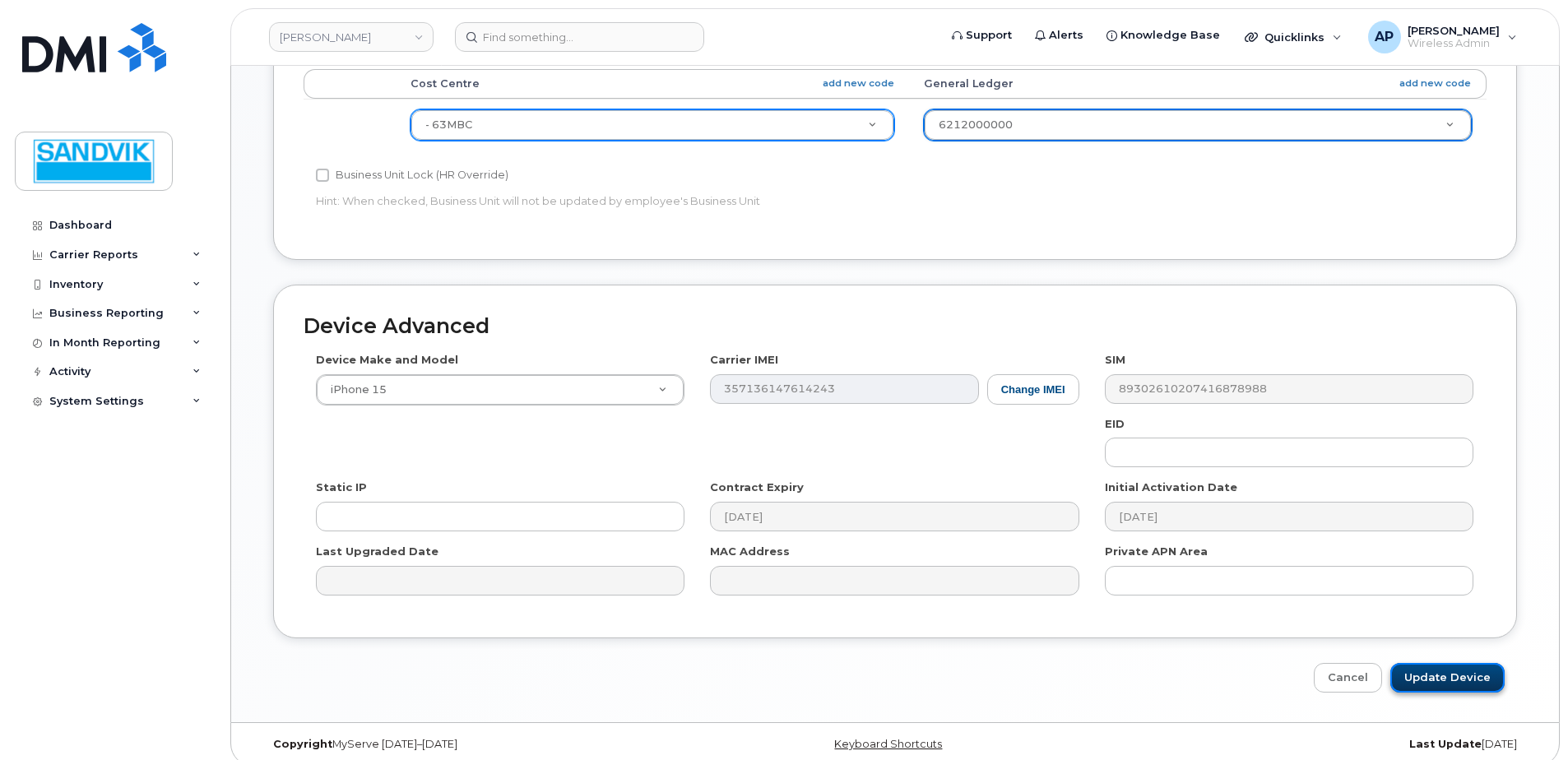
click at [1447, 663] on input "Update Device" at bounding box center [1447, 678] width 114 height 30
type input "Saving..."
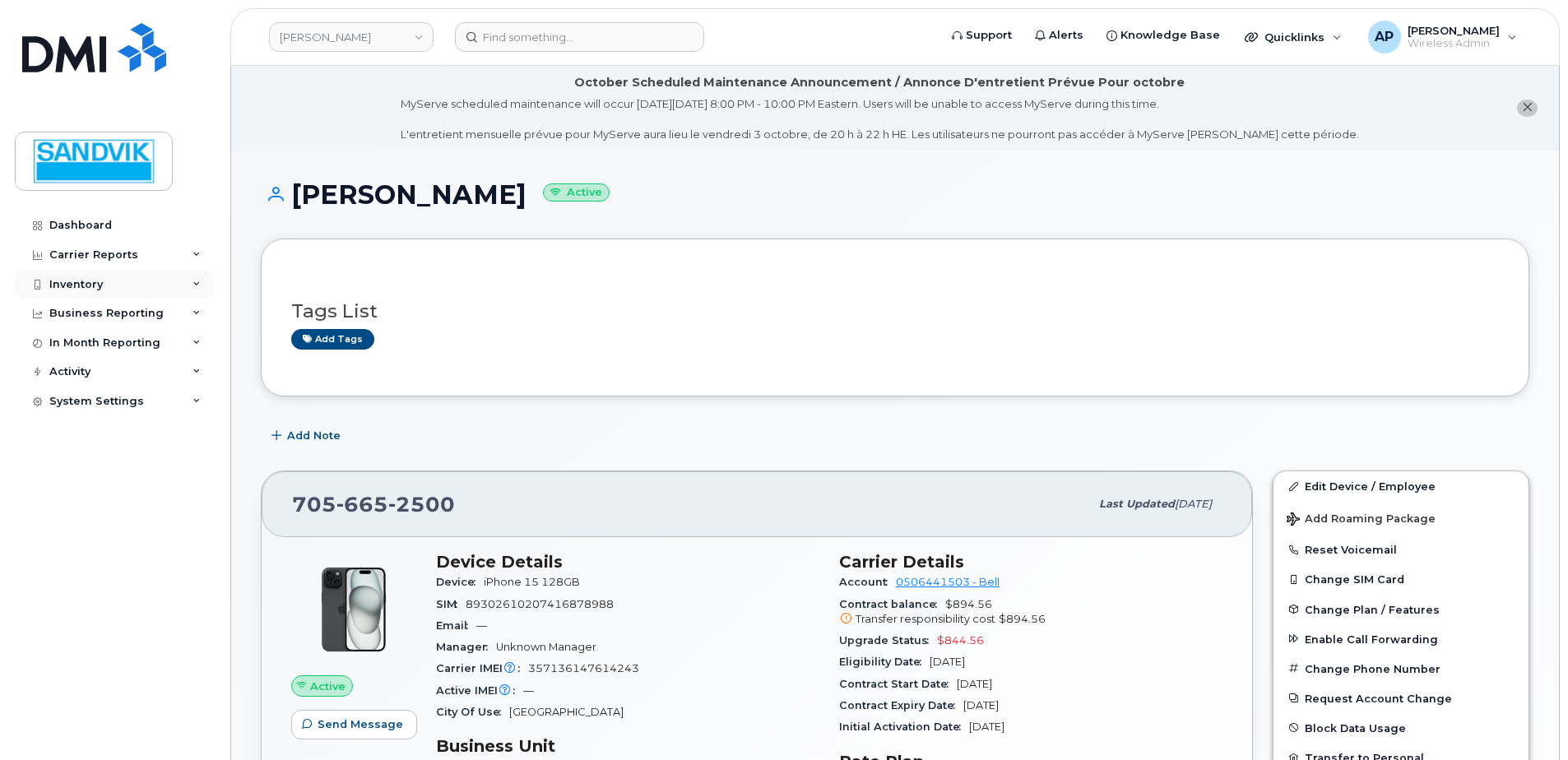
click at [81, 275] on div "Inventory" at bounding box center [114, 284] width 199 height 29
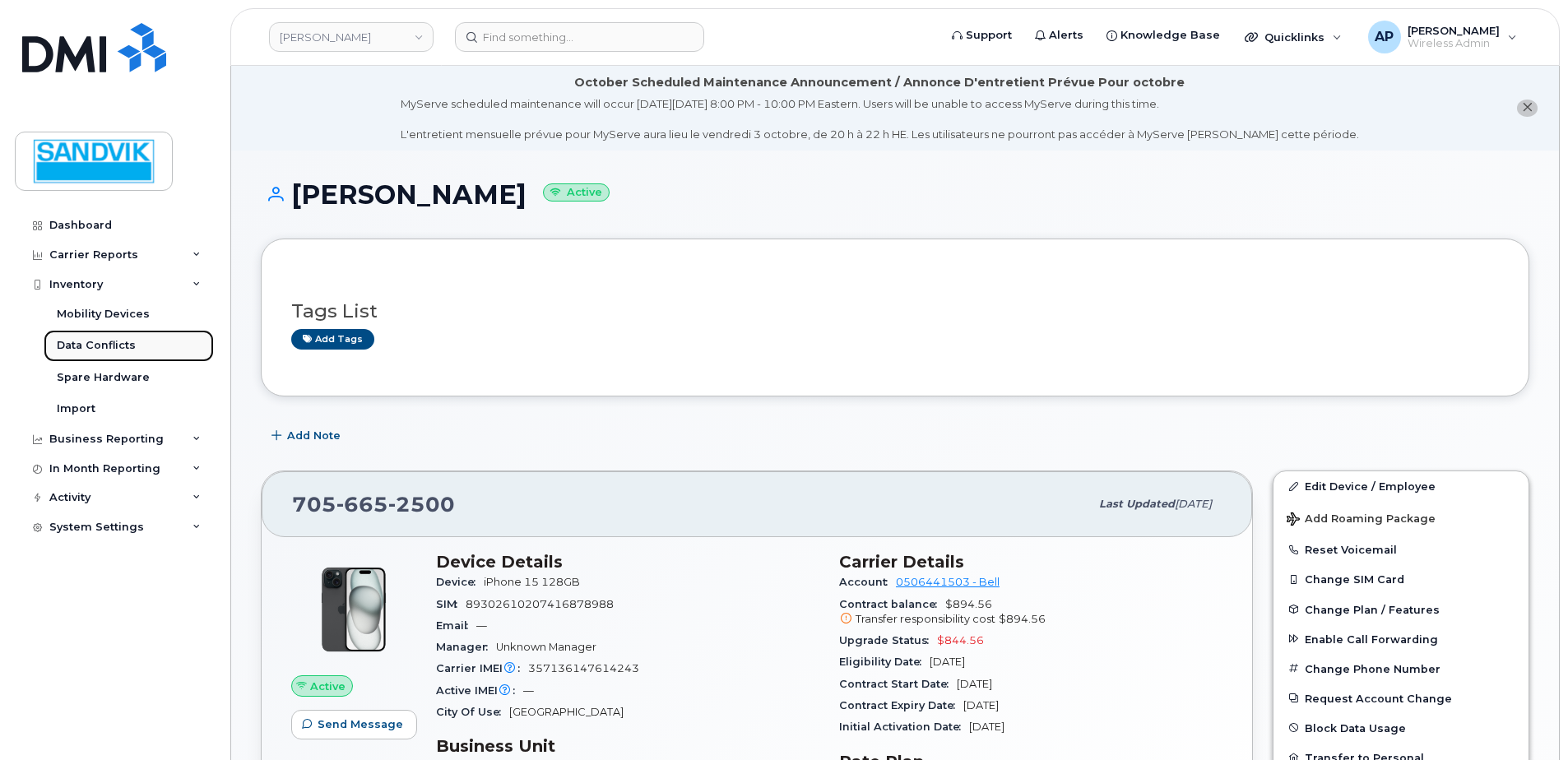
click at [132, 351] on div "Data Conflicts" at bounding box center [96, 346] width 79 height 15
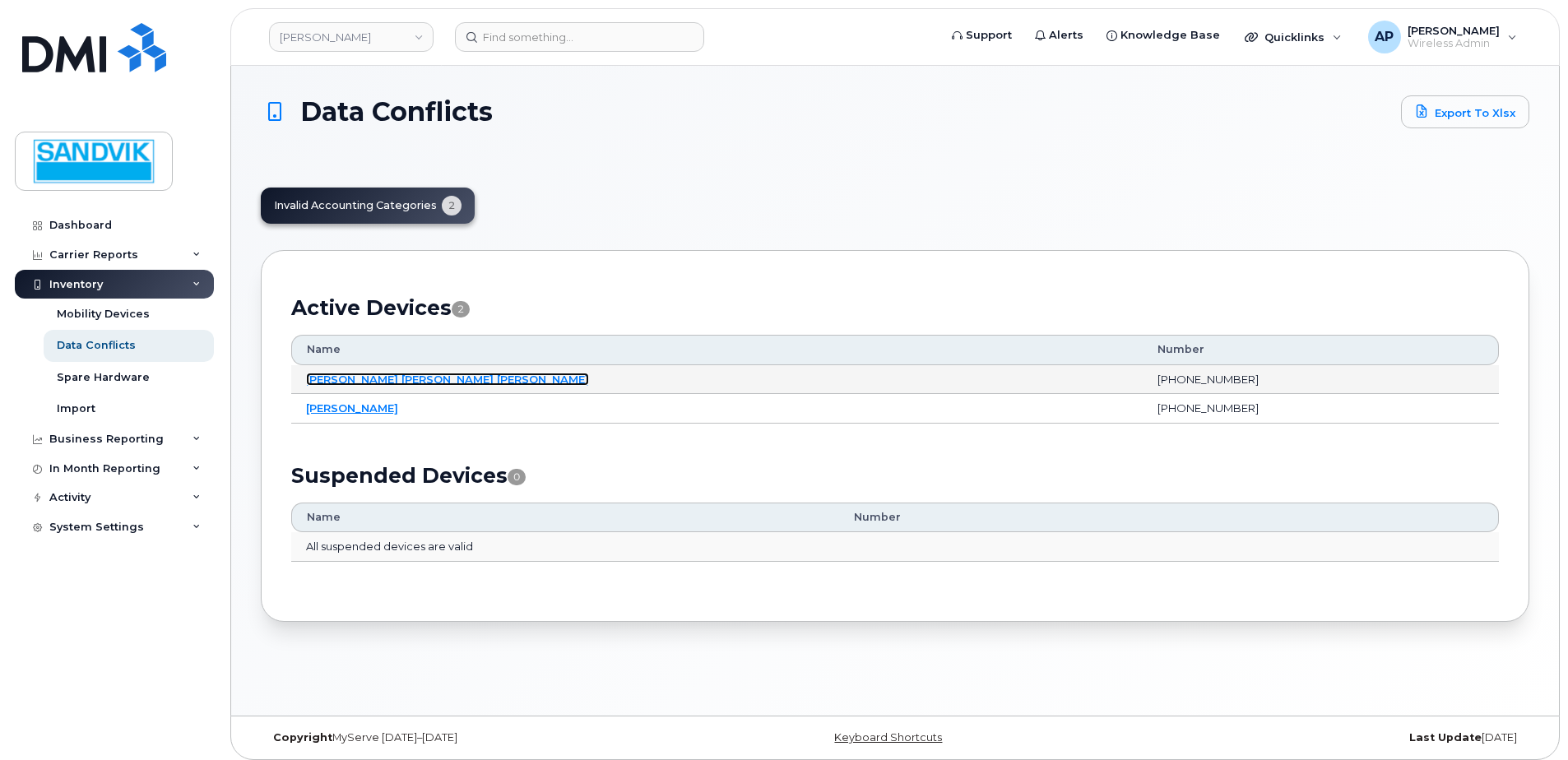
click at [417, 378] on link "Malcom Elit Burrows Dube" at bounding box center [448, 379] width 283 height 13
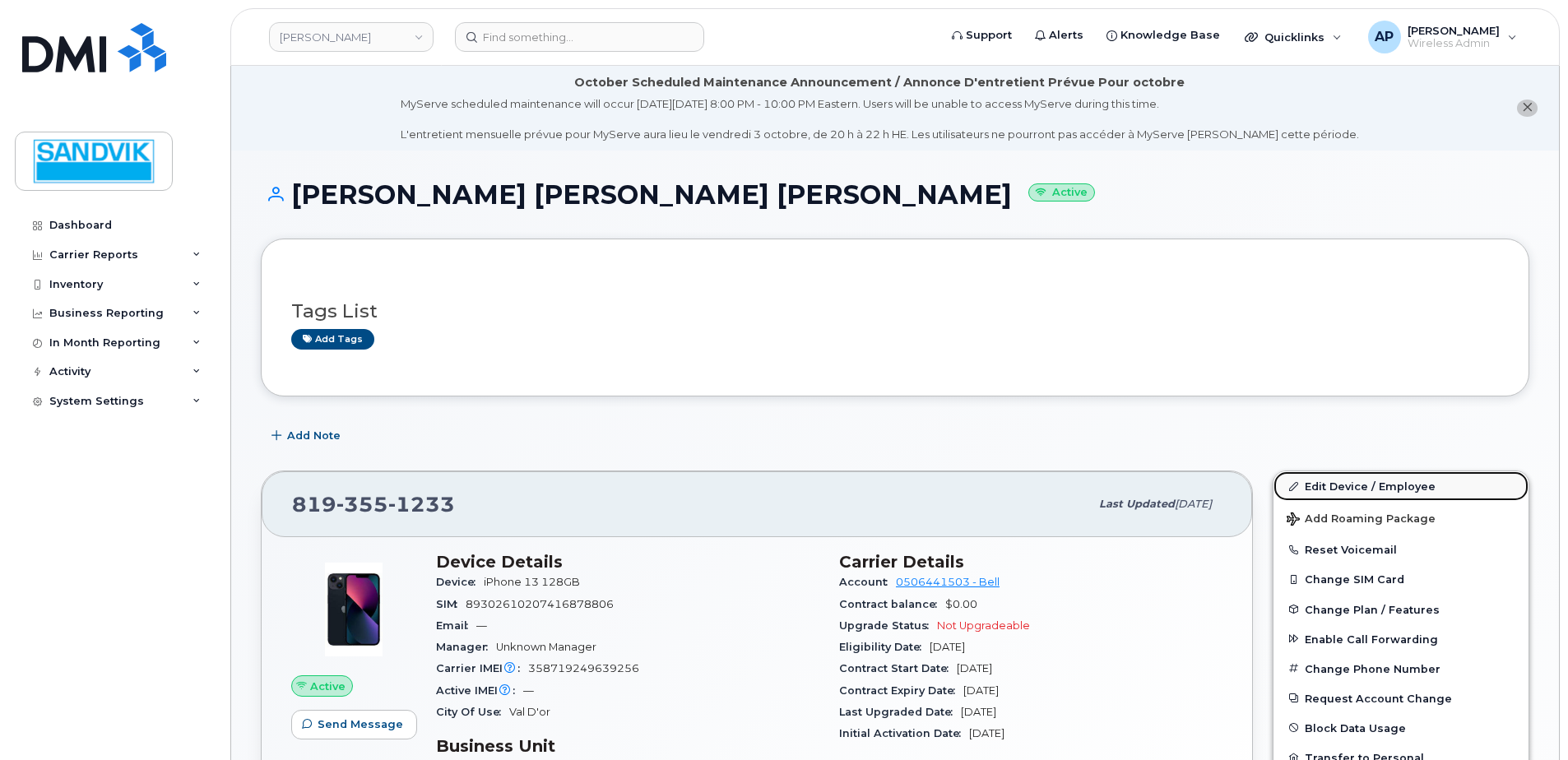
click at [1359, 490] on link "Edit Device / Employee" at bounding box center [1400, 486] width 255 height 29
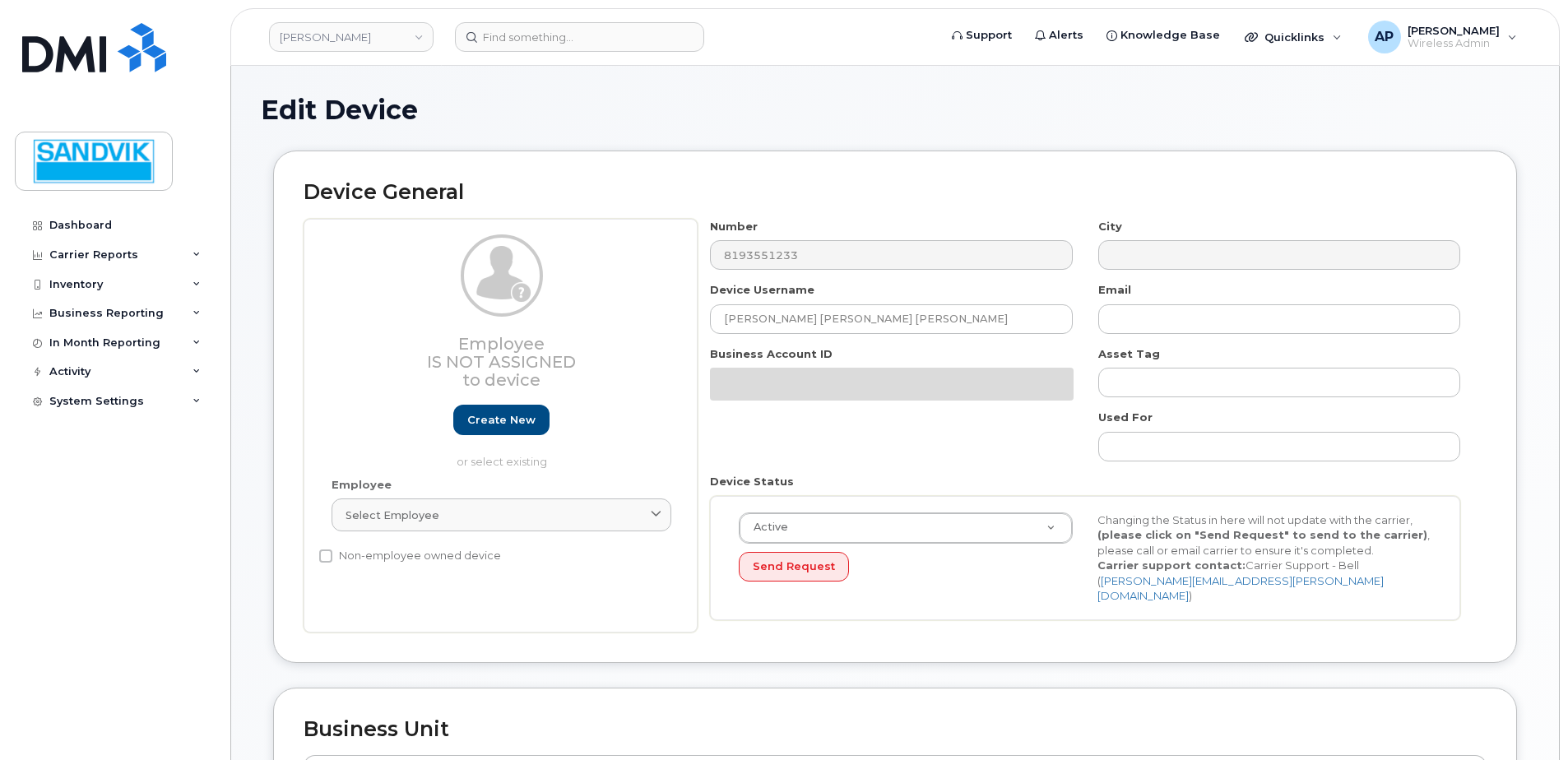
select select "582079"
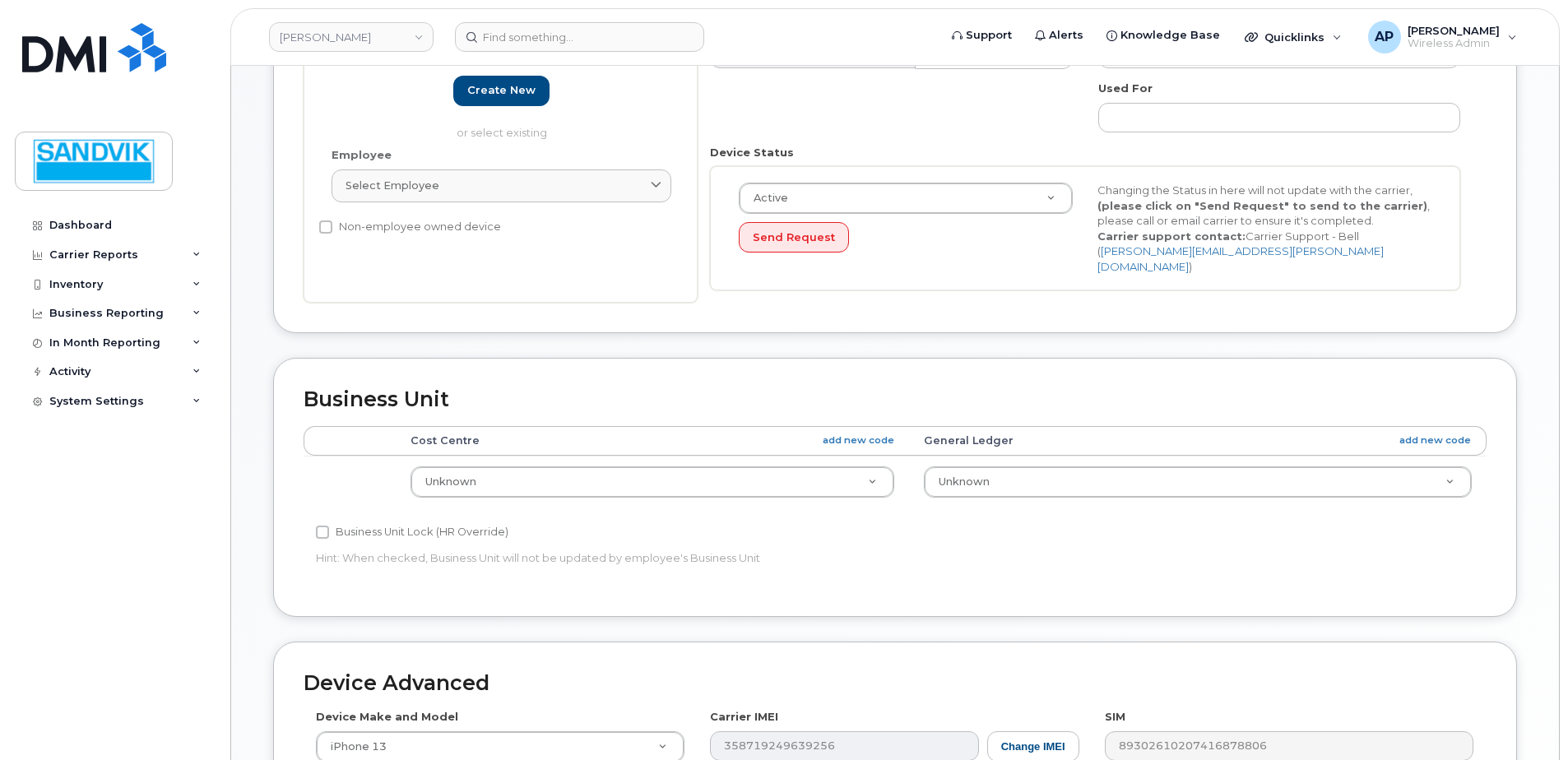
scroll to position [494, 0]
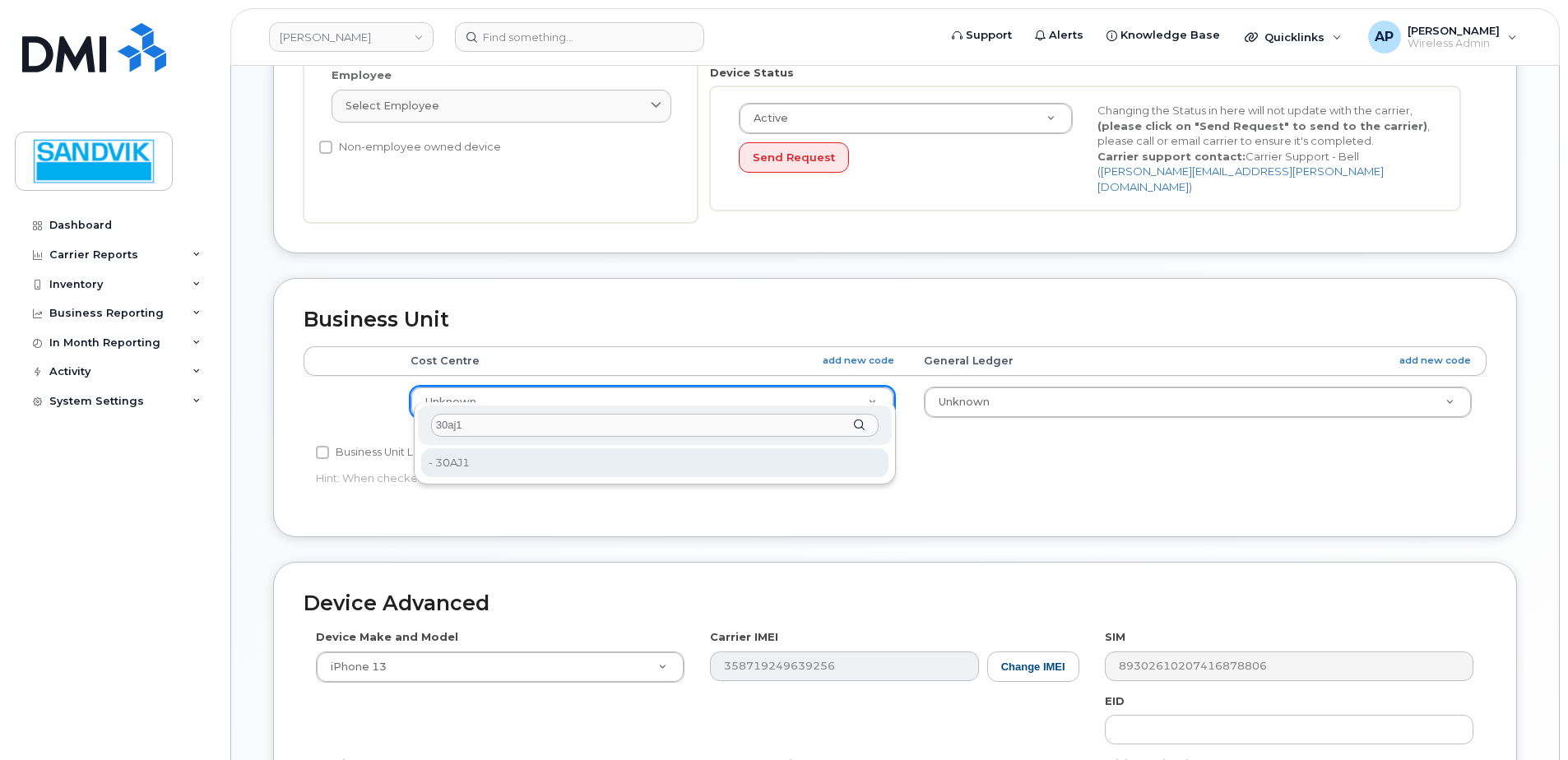
type input "30aj1"
type input "582157"
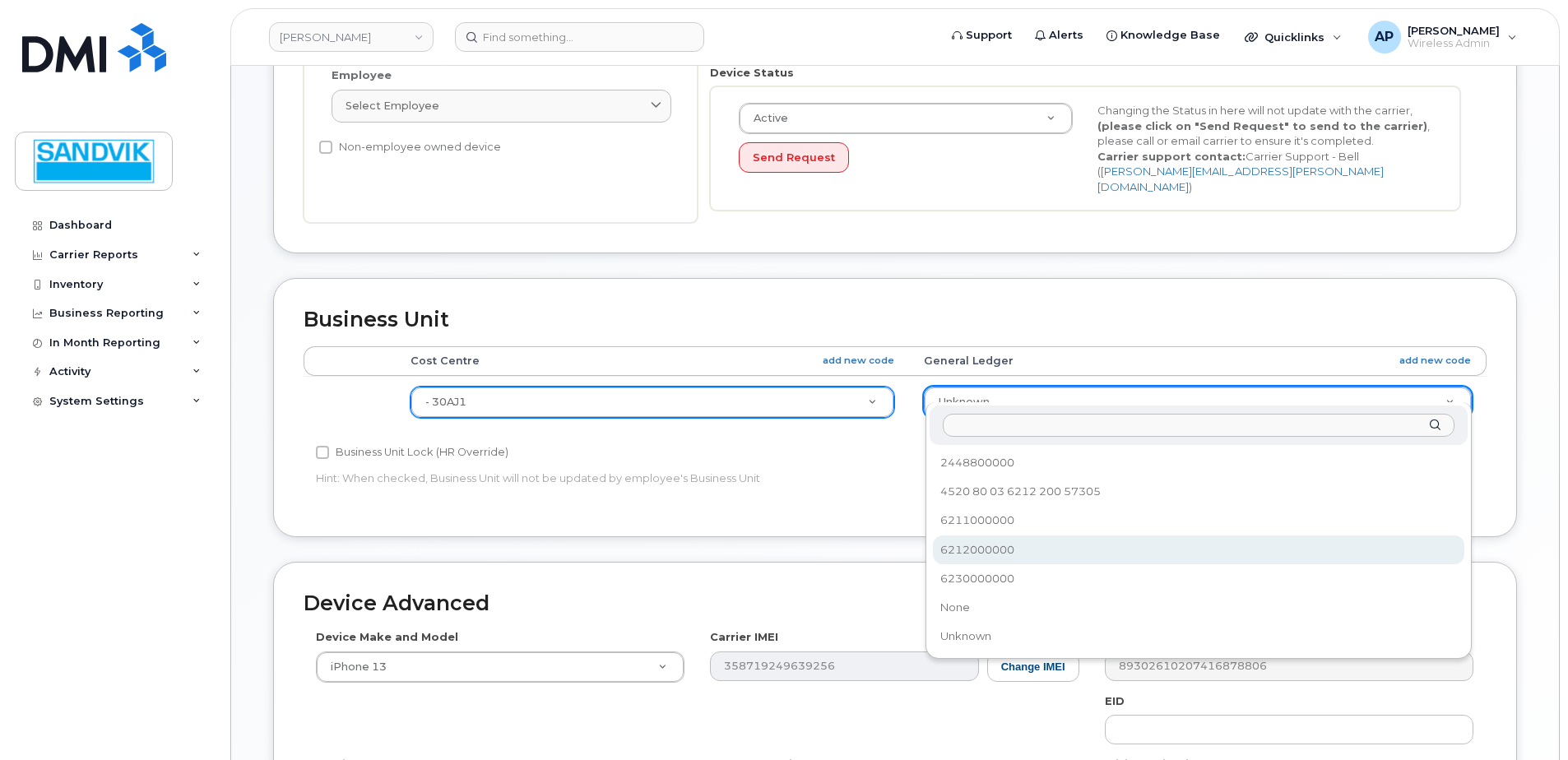
select select "582100"
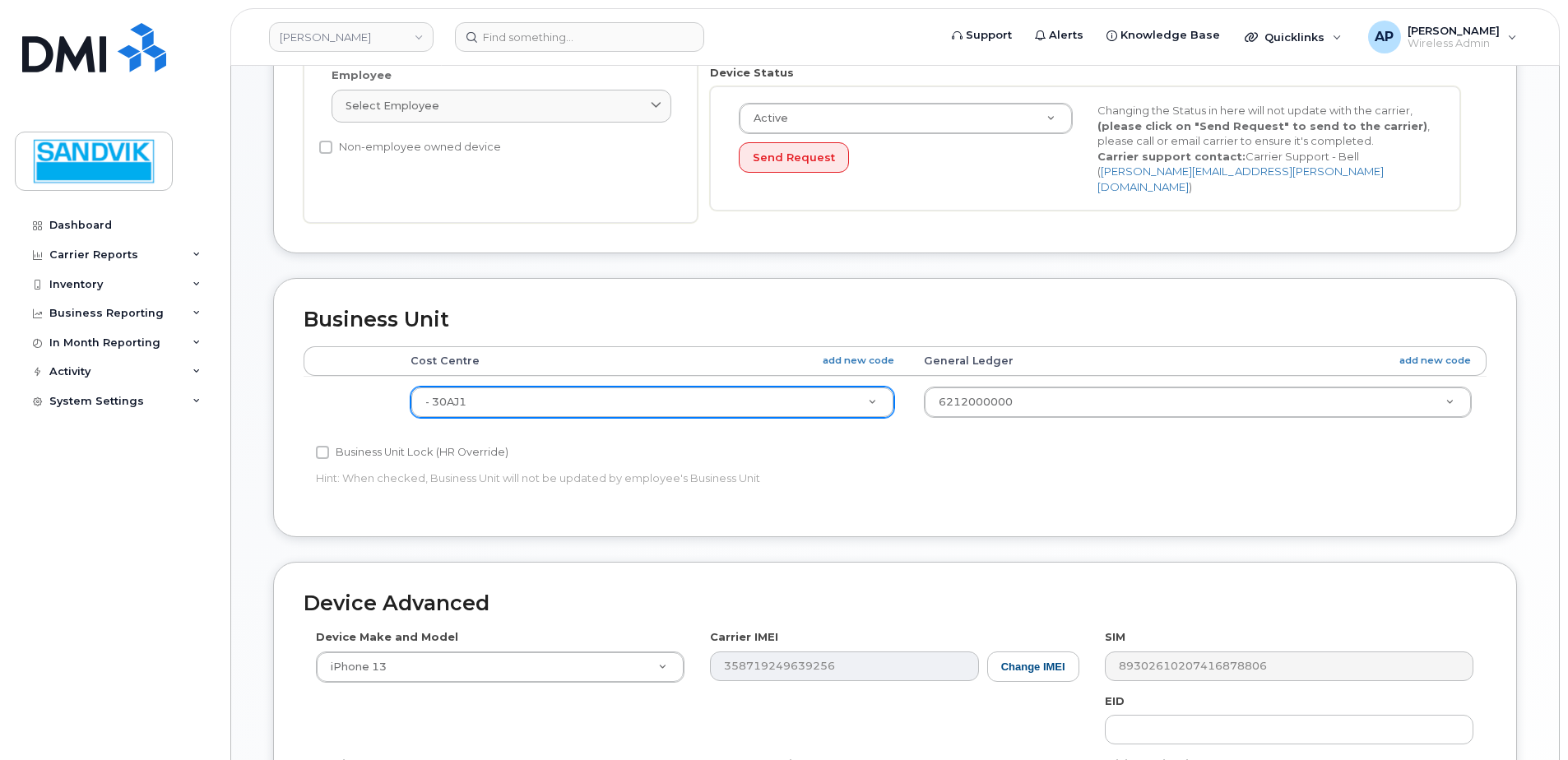
click at [892, 474] on div "Business Unit Lock (HR Override) Hint: When checked, Business Unit will not be …" at bounding box center [698, 469] width 789 height 52
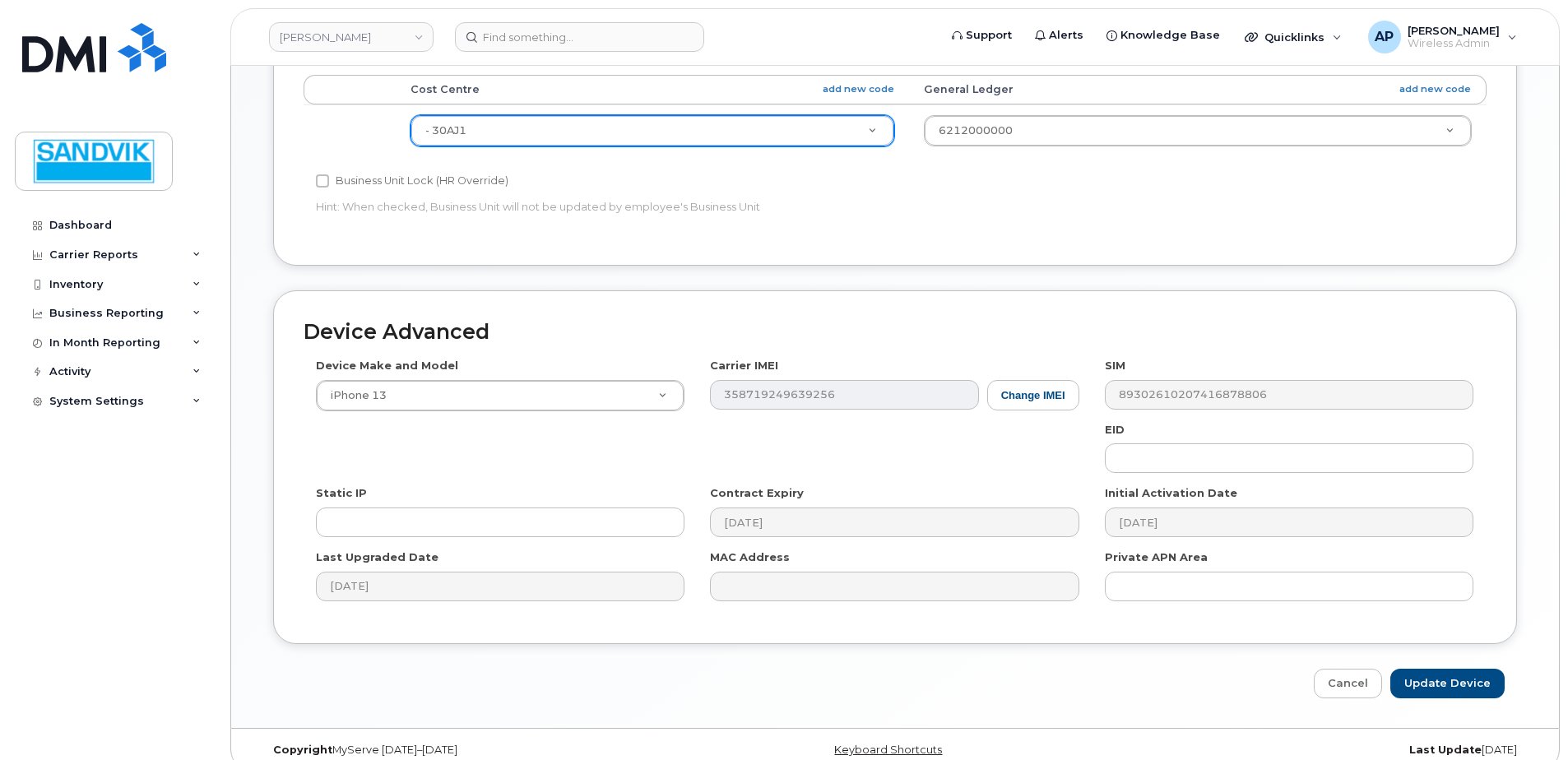
scroll to position [771, 0]
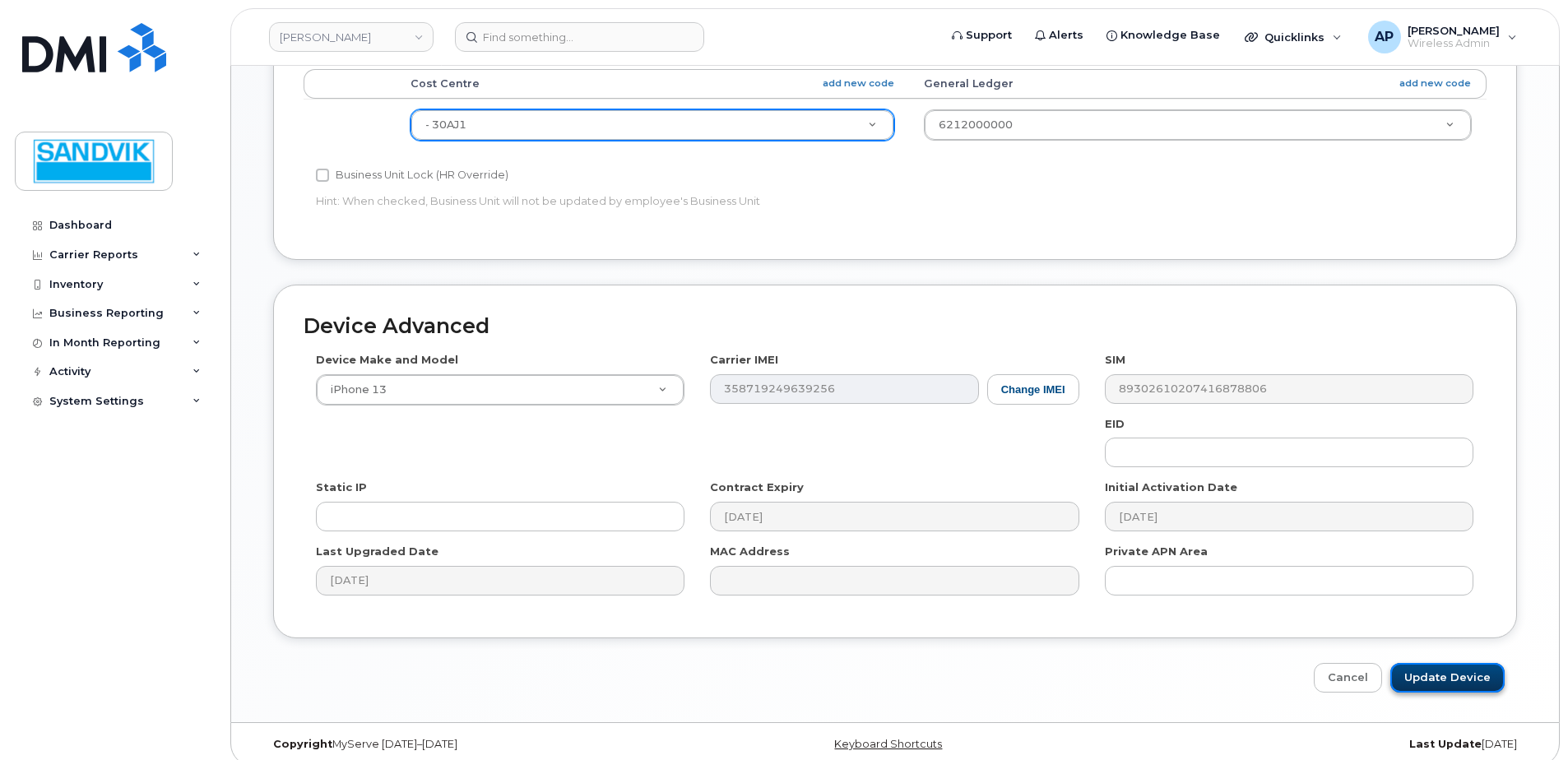
click at [1431, 666] on input "Update Device" at bounding box center [1447, 678] width 114 height 30
type input "Saving..."
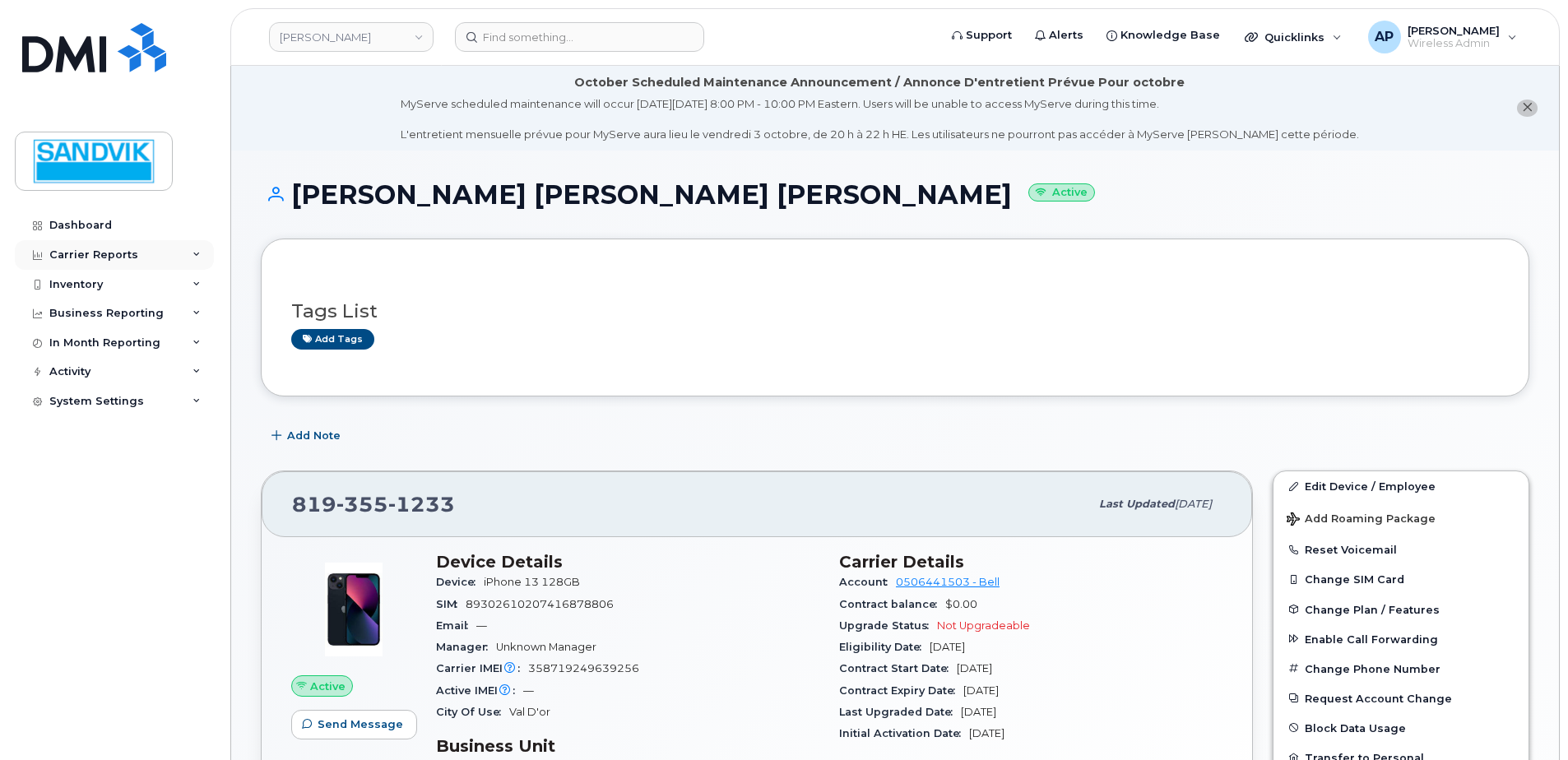
click at [77, 266] on div "Carrier Reports" at bounding box center [114, 255] width 199 height 29
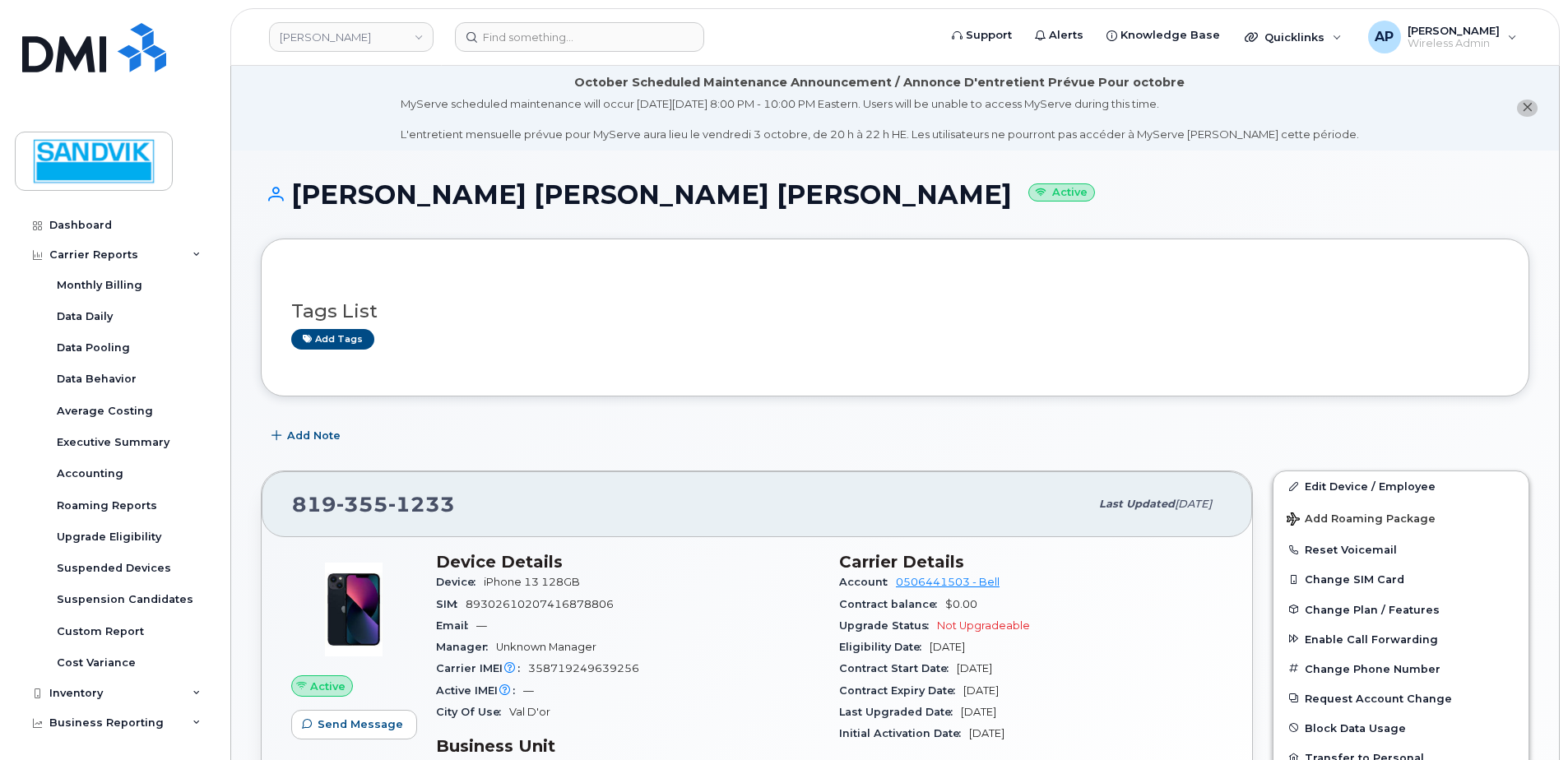
click at [22, 292] on div "Carrier Reports Monthly Billing Data Daily Data Pooling Data Behavior Average C…" at bounding box center [116, 459] width 203 height 438
click at [83, 692] on div "Inventory" at bounding box center [76, 694] width 53 height 13
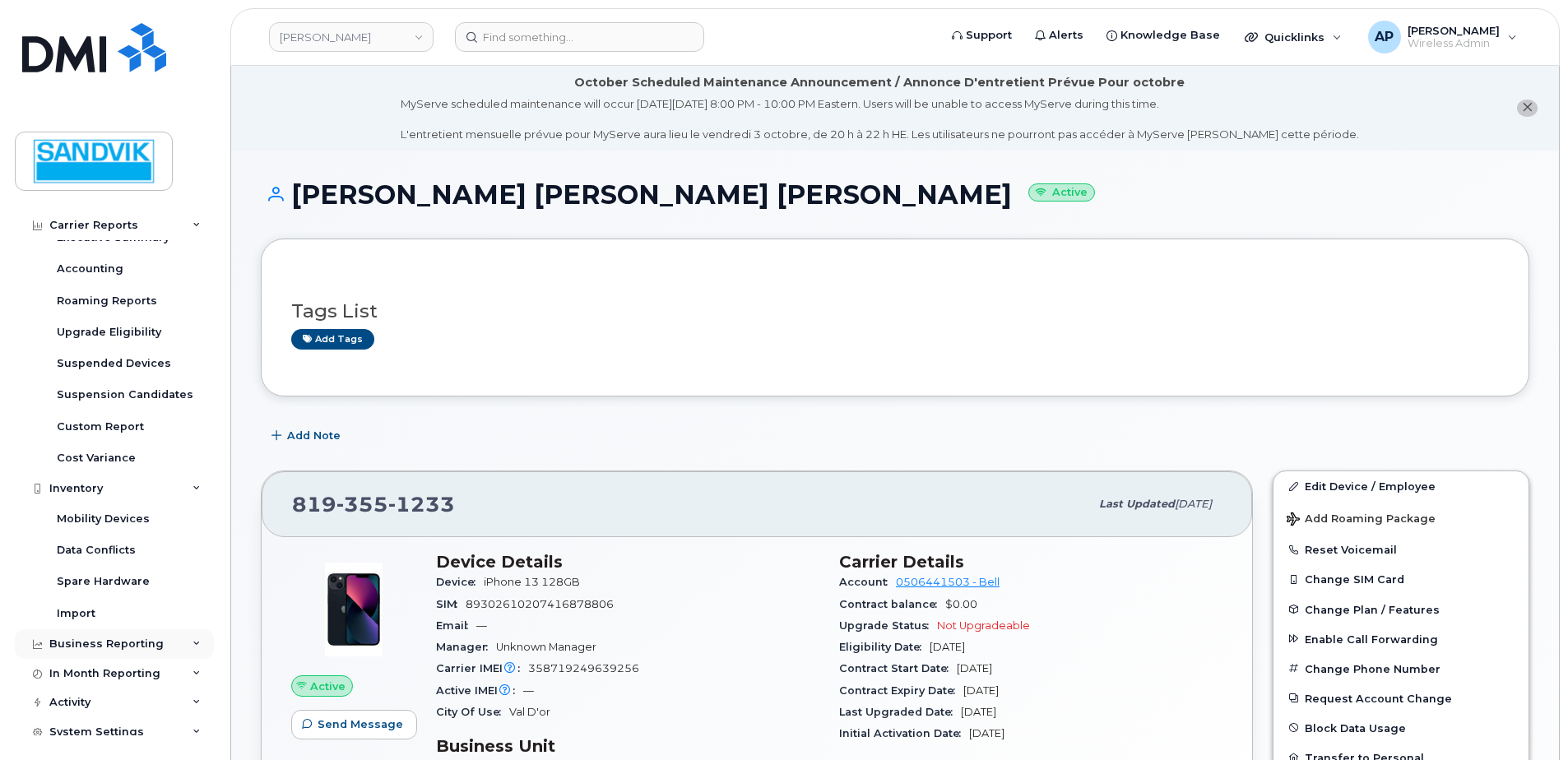
scroll to position [215, 0]
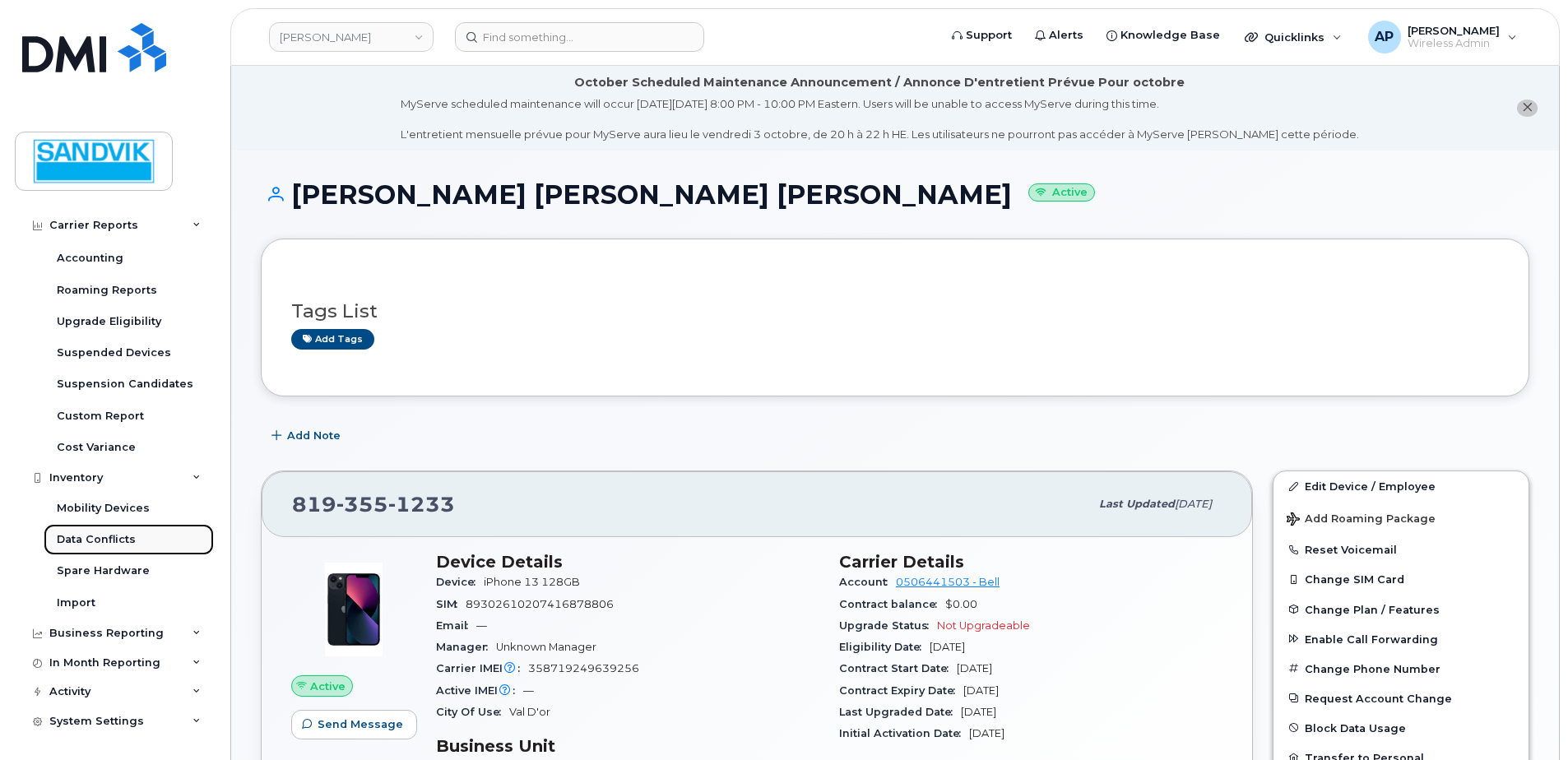
click at [118, 535] on div "Data Conflicts" at bounding box center [96, 540] width 79 height 15
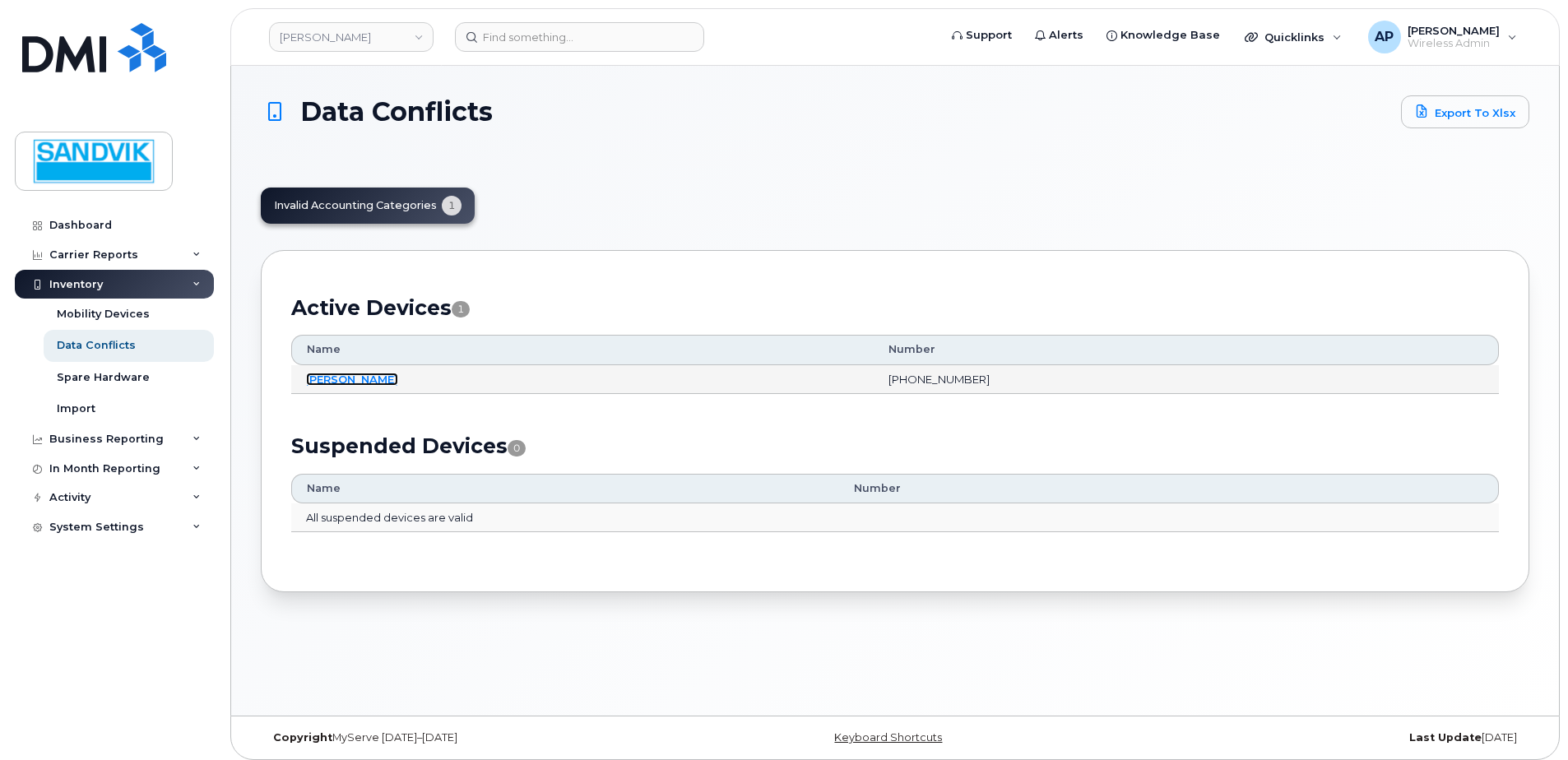
click at [341, 377] on link "[PERSON_NAME]" at bounding box center [352, 379] width 92 height 13
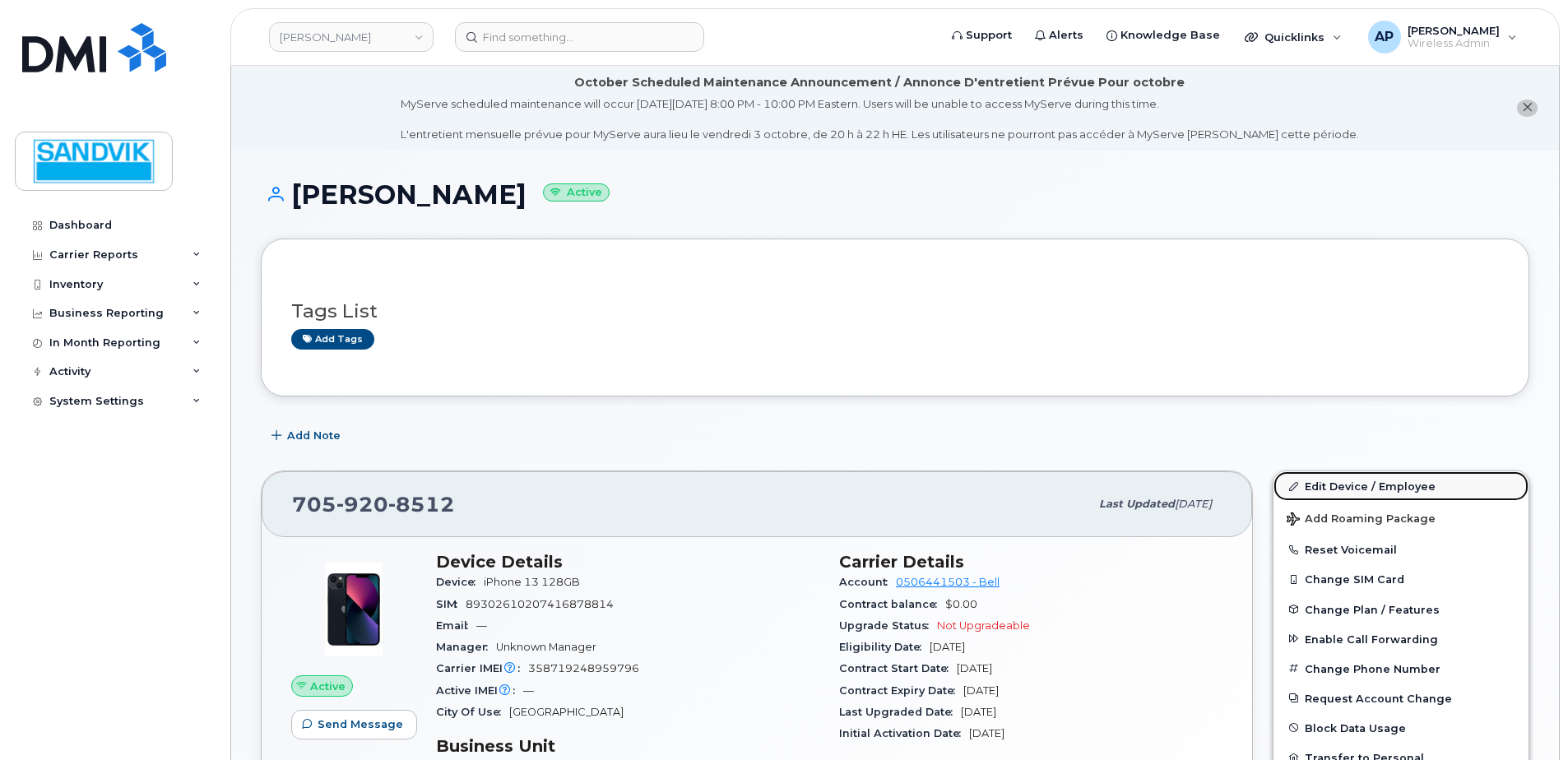
click at [1307, 484] on link "Edit Device / Employee" at bounding box center [1400, 486] width 255 height 29
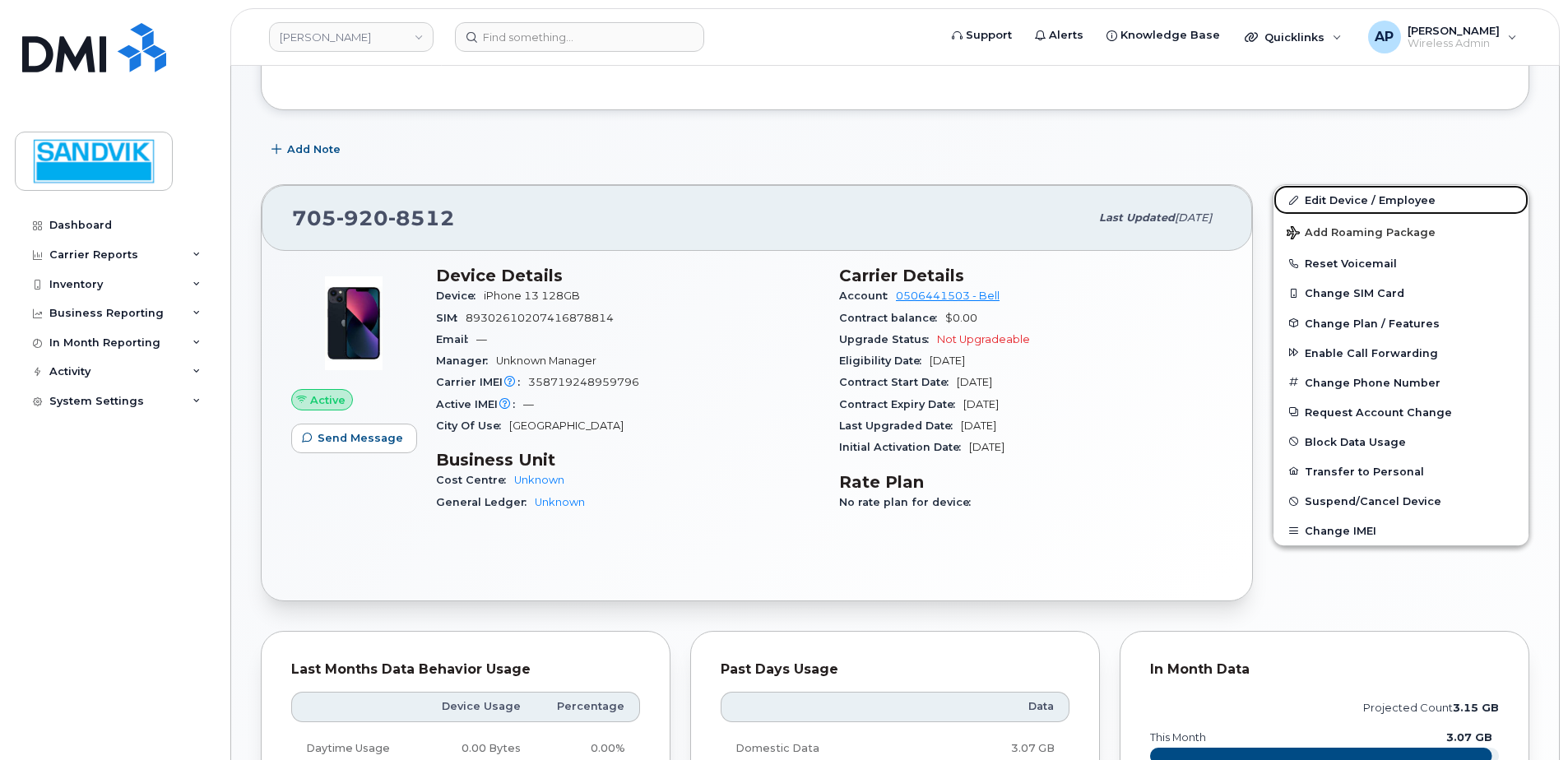
scroll to position [329, 0]
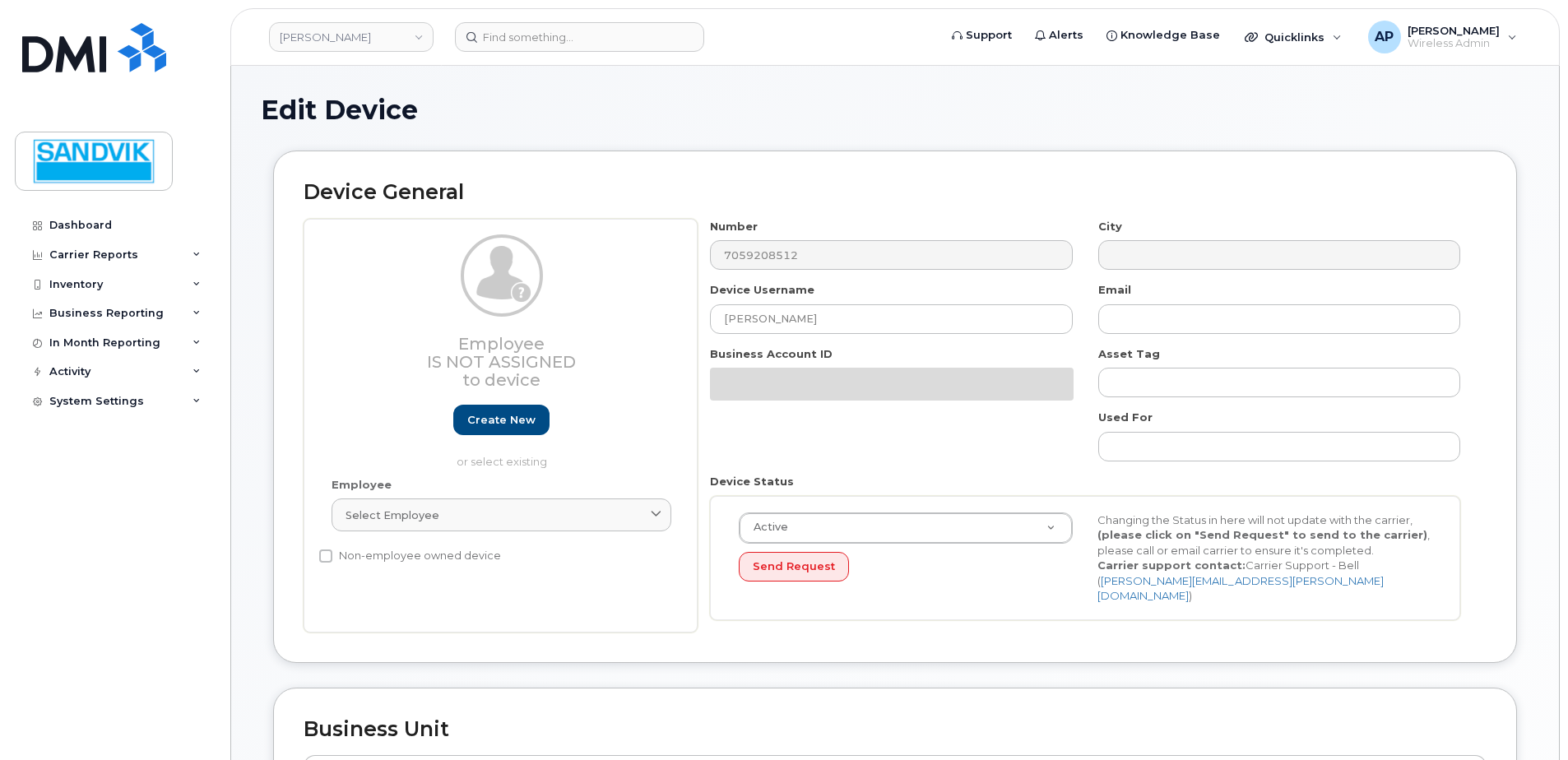
select select "582079"
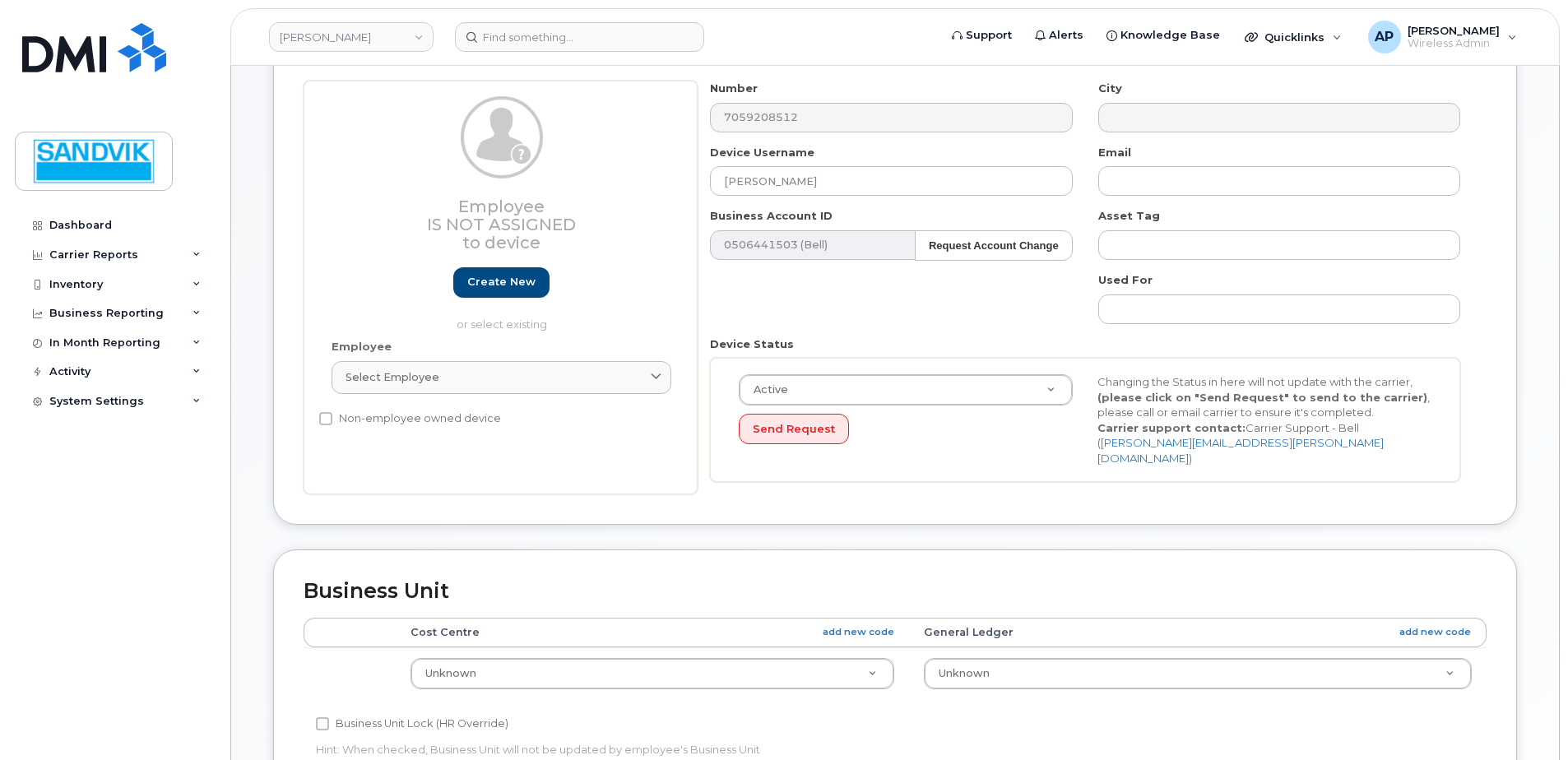
scroll to position [247, 0]
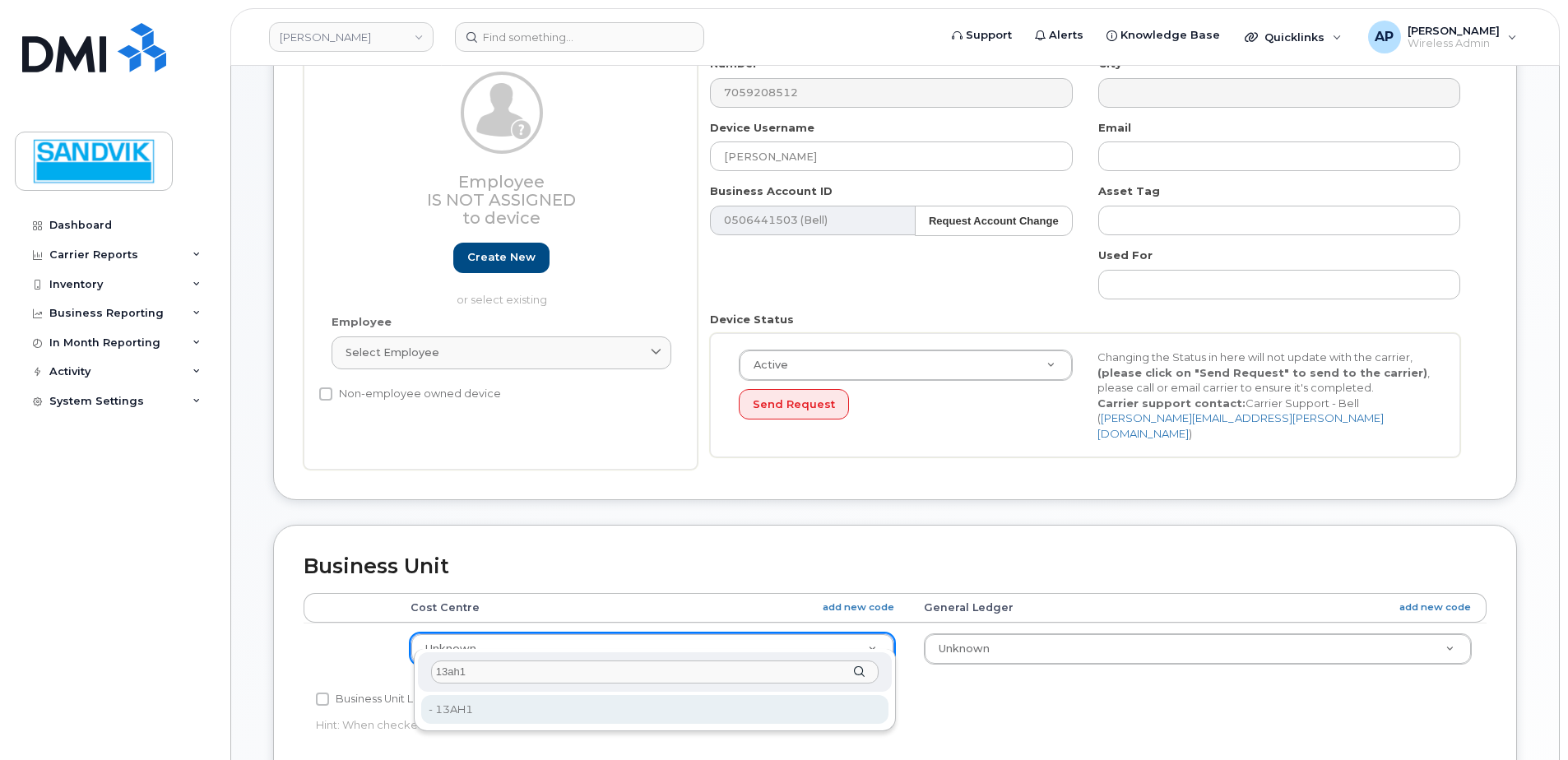
type input "13ah1"
type input "582189"
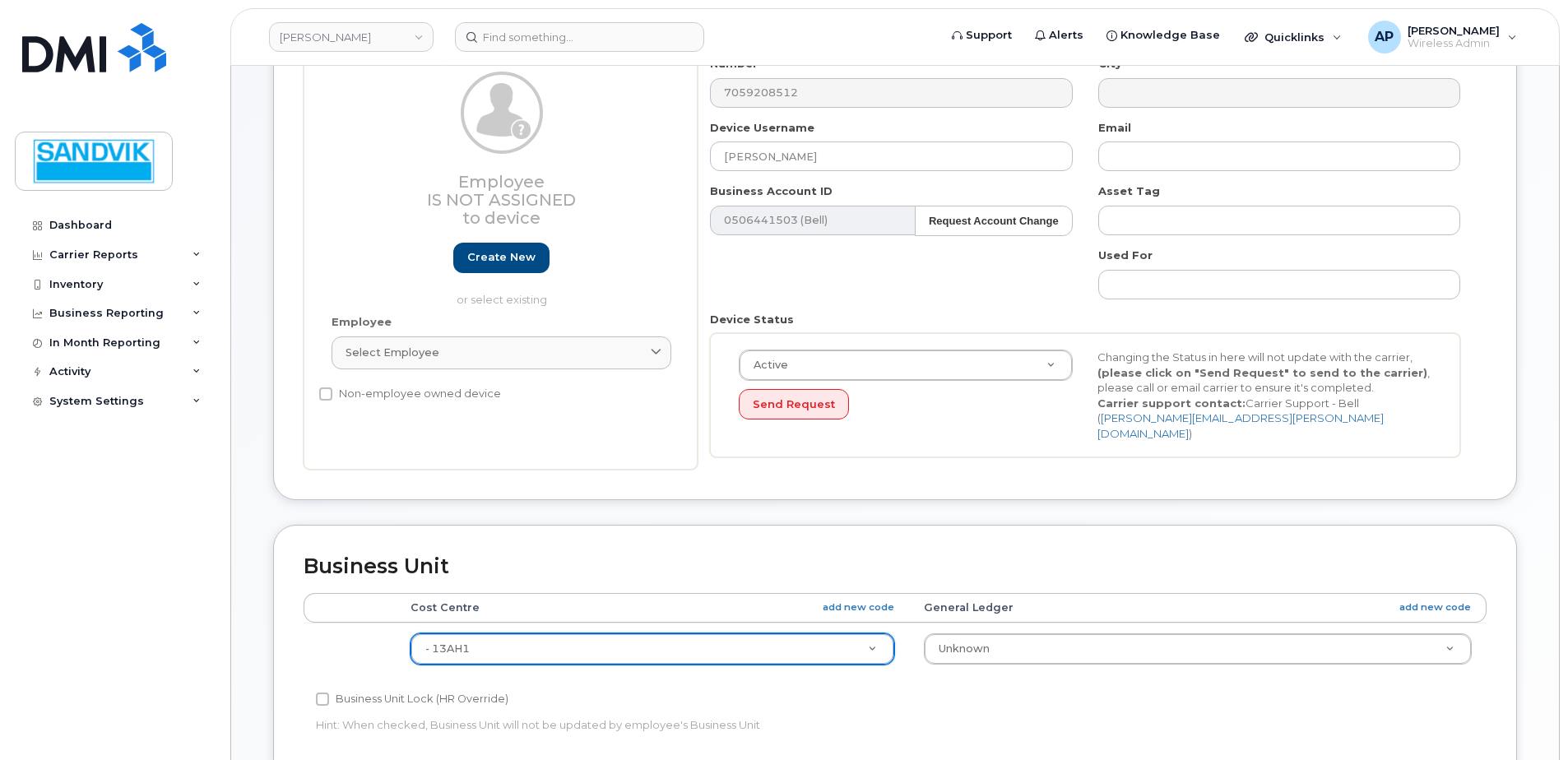
click at [1026, 623] on td "Unknown 2448800000 4520 80 03 6212 200 57305 6211000000 6212000000 6230000000 N…" at bounding box center [1198, 649] width 578 height 52
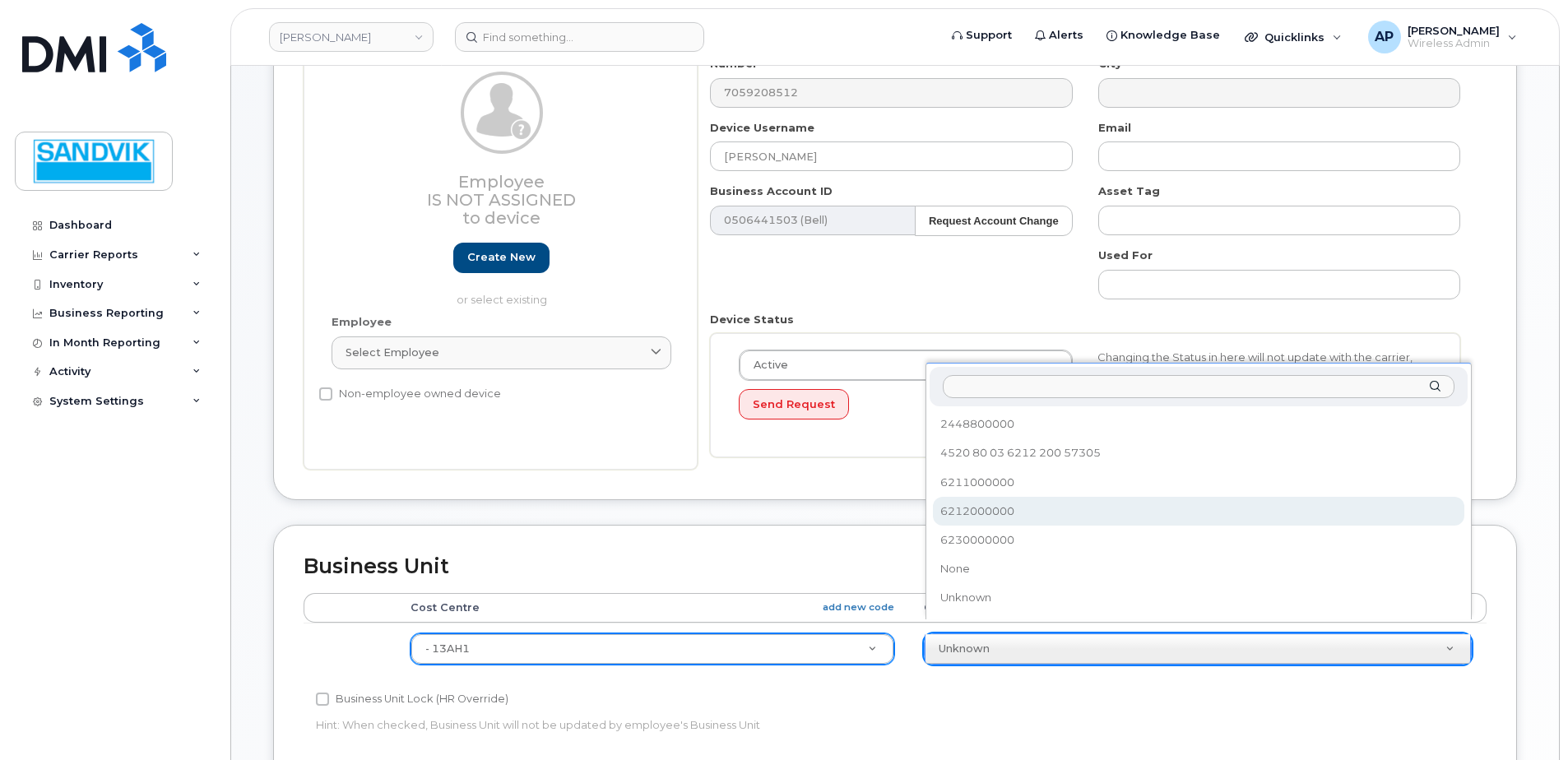
select select "582100"
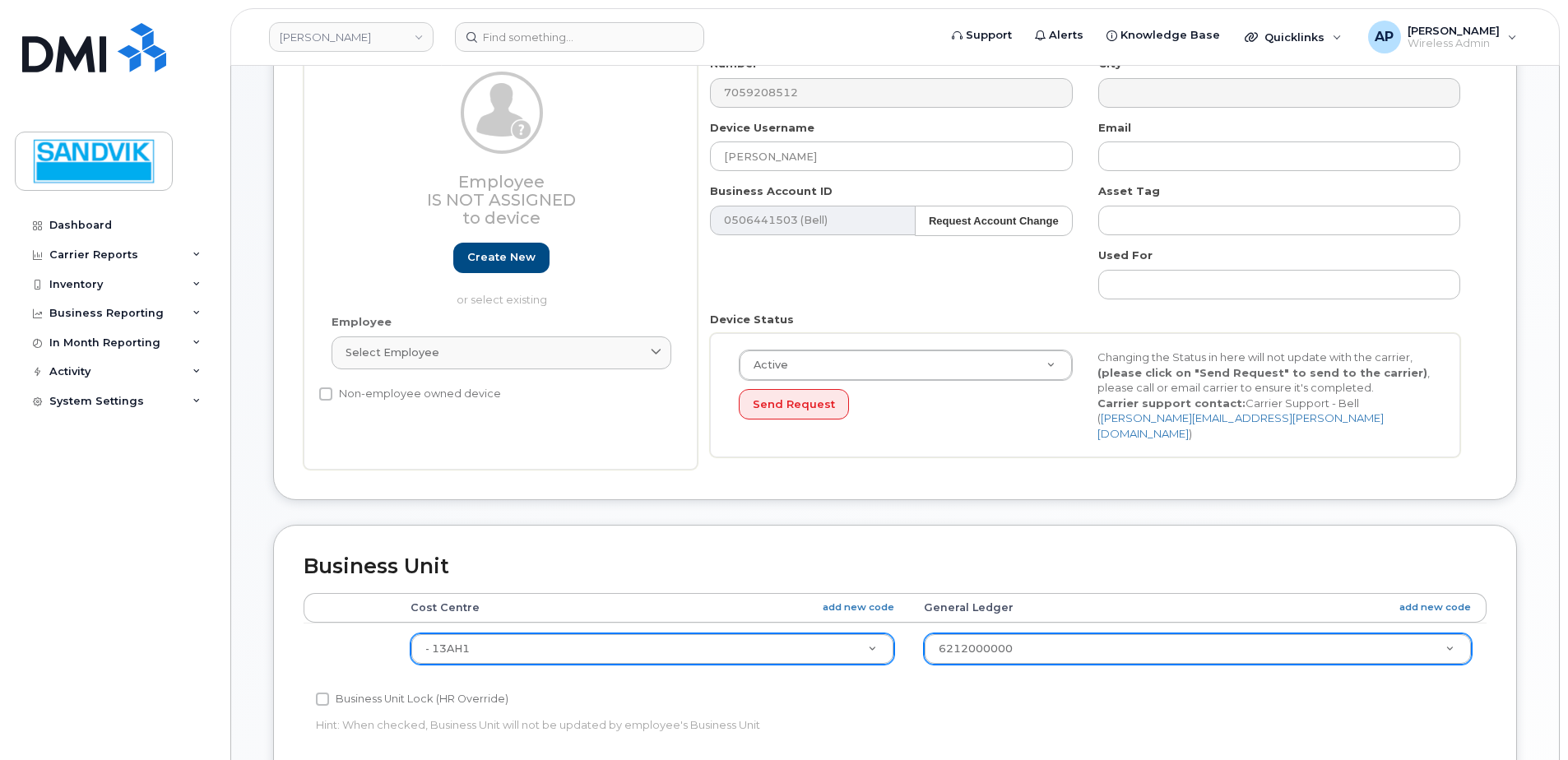
click at [971, 690] on div "Business Unit Lock (HR Override)" at bounding box center [697, 700] width 763 height 20
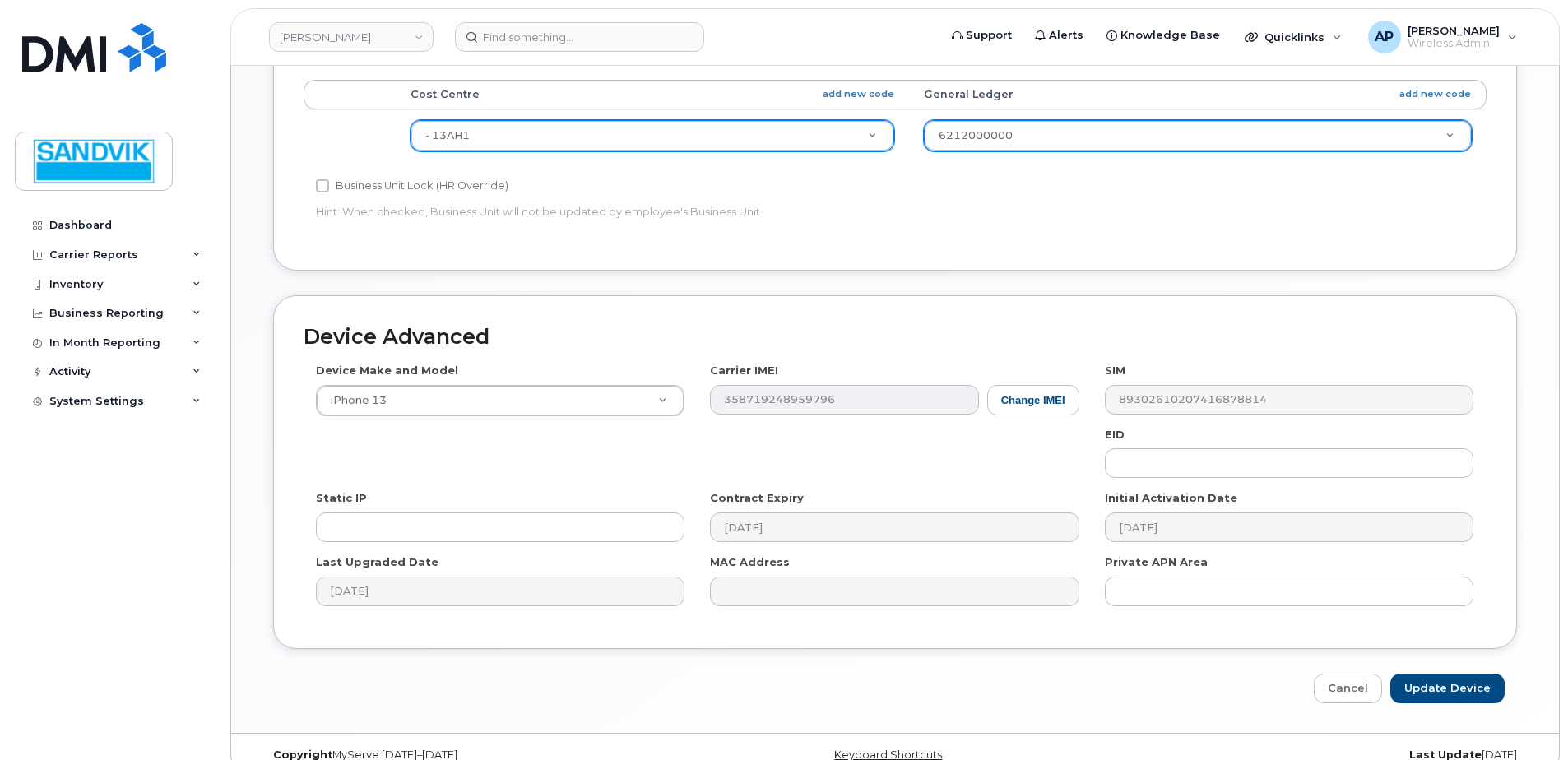
scroll to position [771, 0]
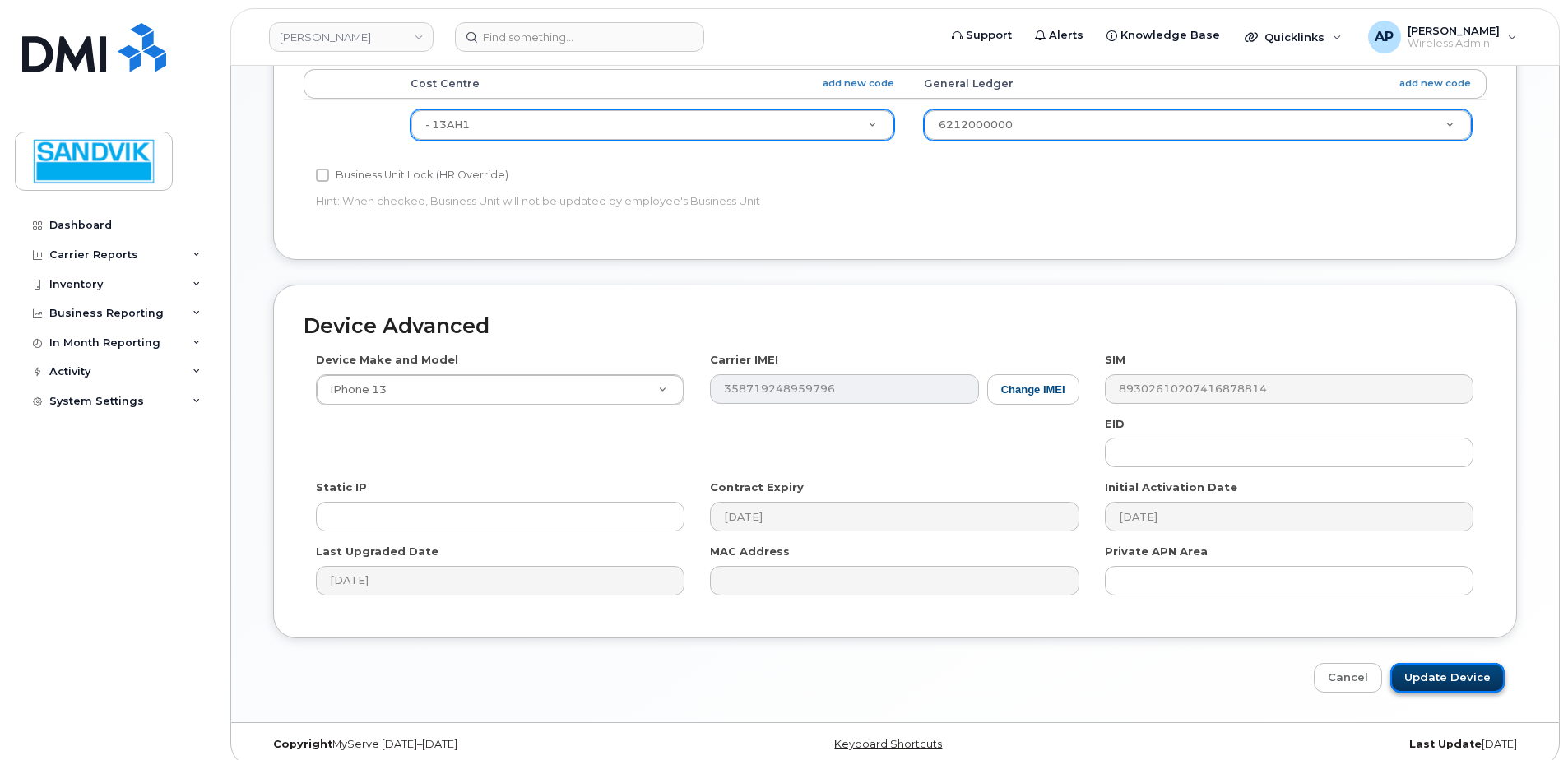
click at [1459, 663] on input "Update Device" at bounding box center [1447, 678] width 114 height 30
type input "Saving..."
